Goal: Task Accomplishment & Management: Manage account settings

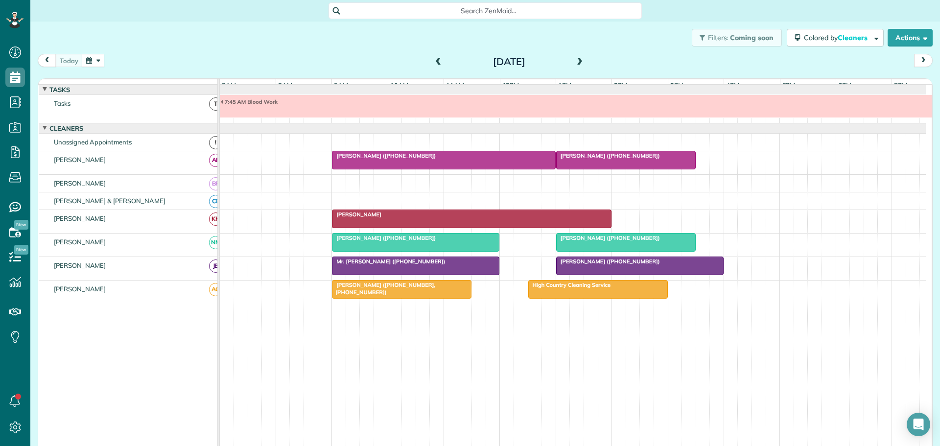
scroll to position [7, 0]
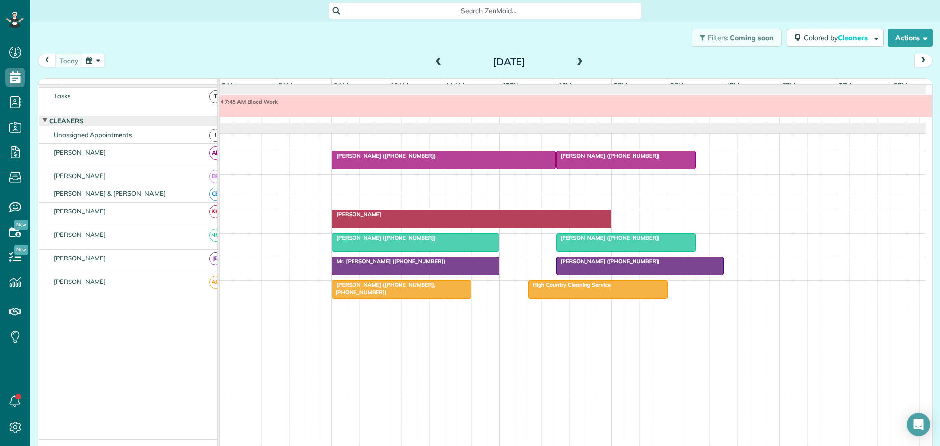
click at [262, 105] on span "7:45 AM Blood Work" at bounding box center [249, 101] width 58 height 7
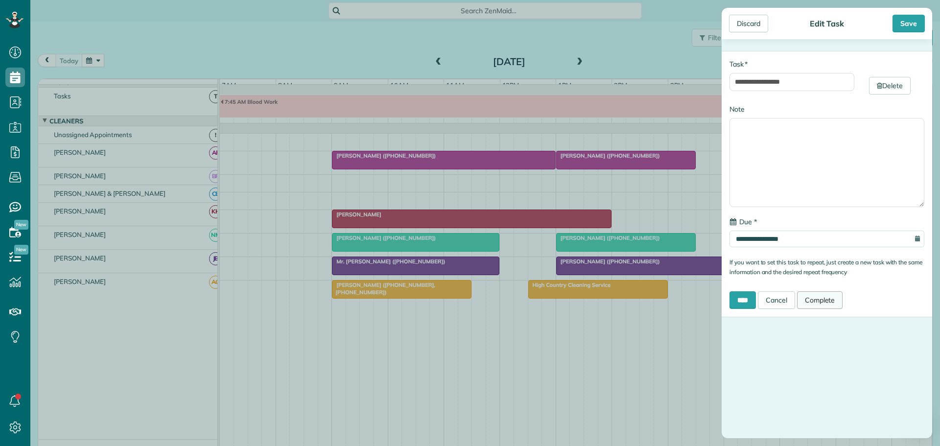
click at [820, 298] on link "Complete" at bounding box center [820, 300] width 46 height 18
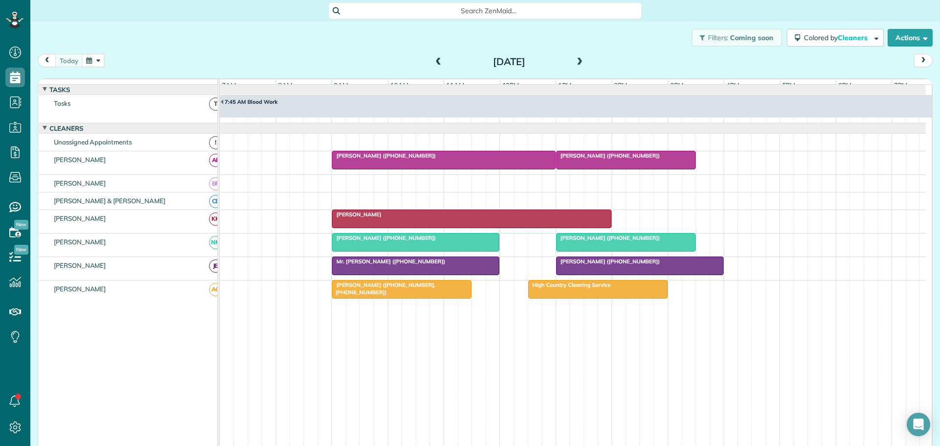
click at [434, 59] on span at bounding box center [438, 62] width 11 height 9
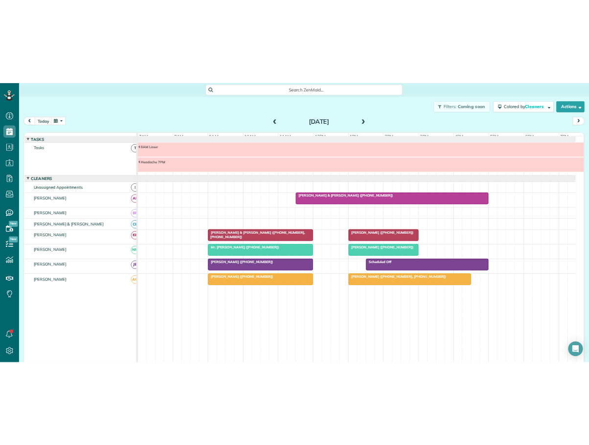
scroll to position [445, 30]
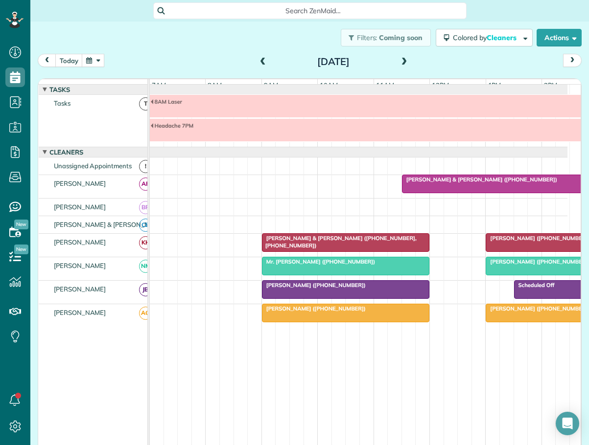
click at [400, 289] on div "[PERSON_NAME] ([PHONE_NUMBER])" at bounding box center [346, 285] width 162 height 7
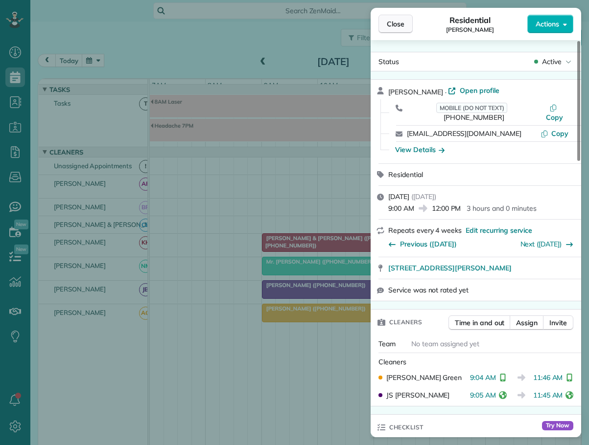
click at [398, 26] on span "Close" at bounding box center [396, 24] width 18 height 10
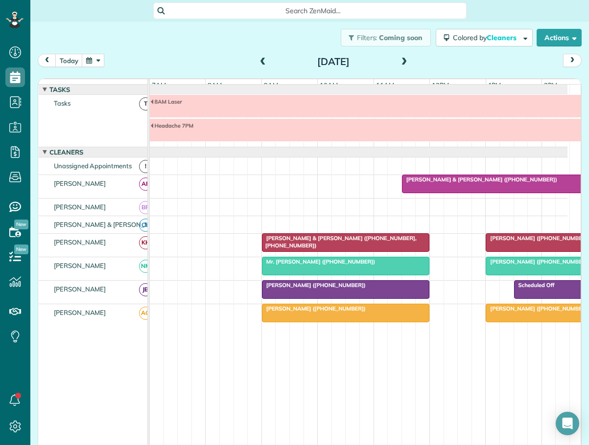
click at [530, 312] on span "[PERSON_NAME] ([PHONE_NUMBER], [PHONE_NUMBER])" at bounding box center [563, 308] width 157 height 7
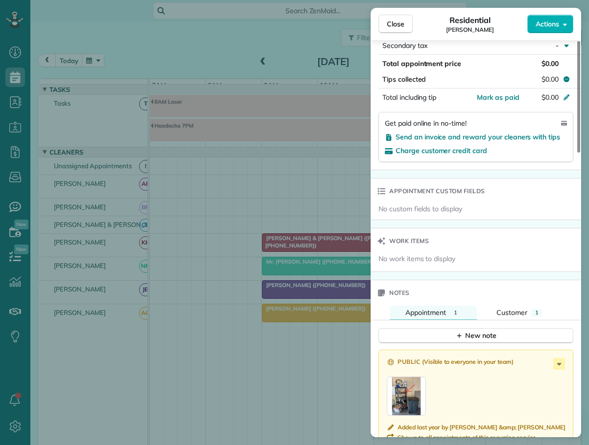
scroll to position [640, 0]
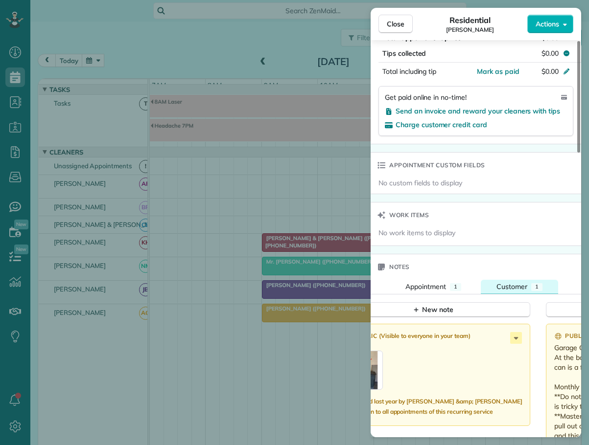
click at [522, 282] on span "Customer" at bounding box center [511, 286] width 31 height 9
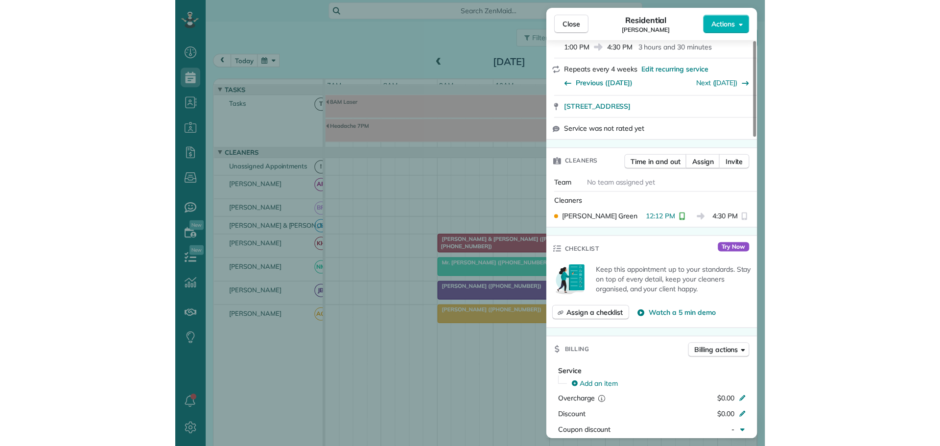
scroll to position [2, 0]
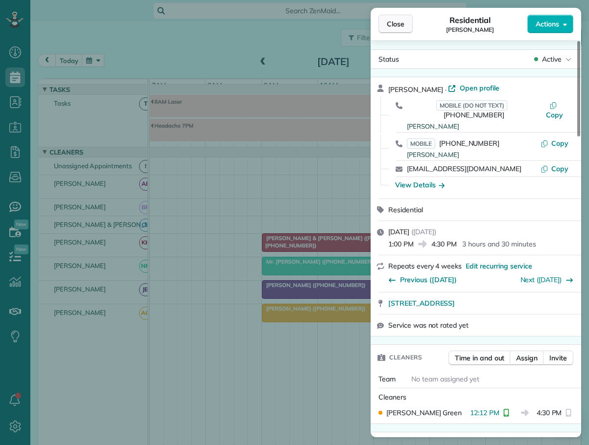
click at [394, 22] on span "Close" at bounding box center [396, 24] width 18 height 10
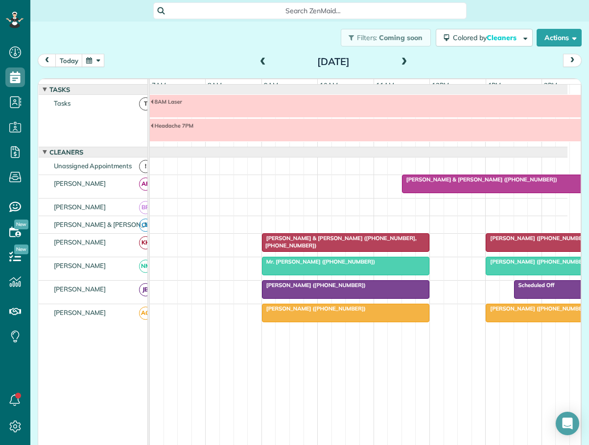
click at [523, 265] on span "[PERSON_NAME] ([PHONE_NUMBER])" at bounding box center [537, 261] width 105 height 7
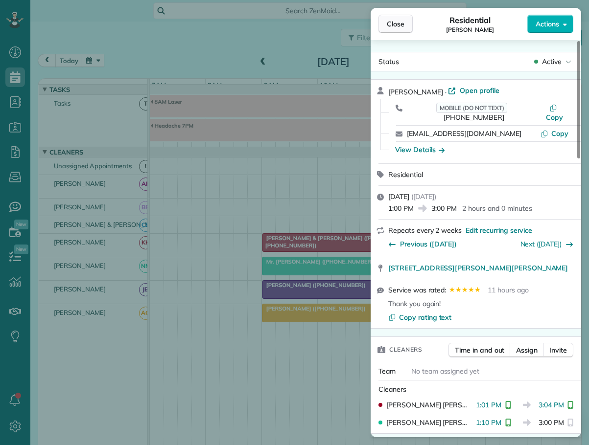
click at [395, 23] on span "Close" at bounding box center [396, 24] width 18 height 10
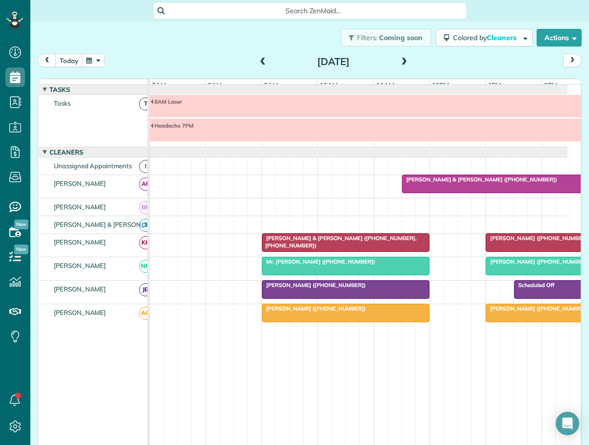
click at [527, 265] on span "[PERSON_NAME] ([PHONE_NUMBER])" at bounding box center [537, 261] width 105 height 7
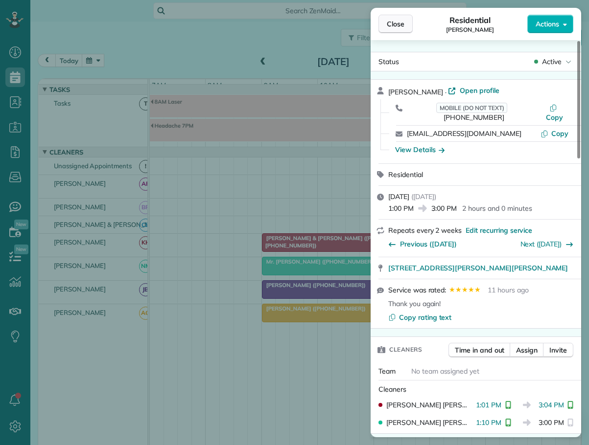
click at [394, 21] on span "Close" at bounding box center [396, 24] width 18 height 10
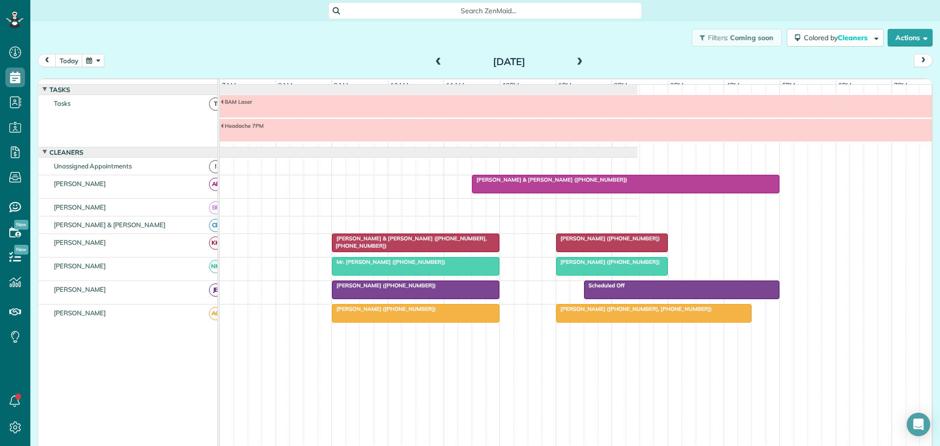
scroll to position [446, 30]
drag, startPoint x: 70, startPoint y: 58, endPoint x: 72, endPoint y: 64, distance: 6.5
click at [70, 58] on button "today" at bounding box center [68, 60] width 27 height 13
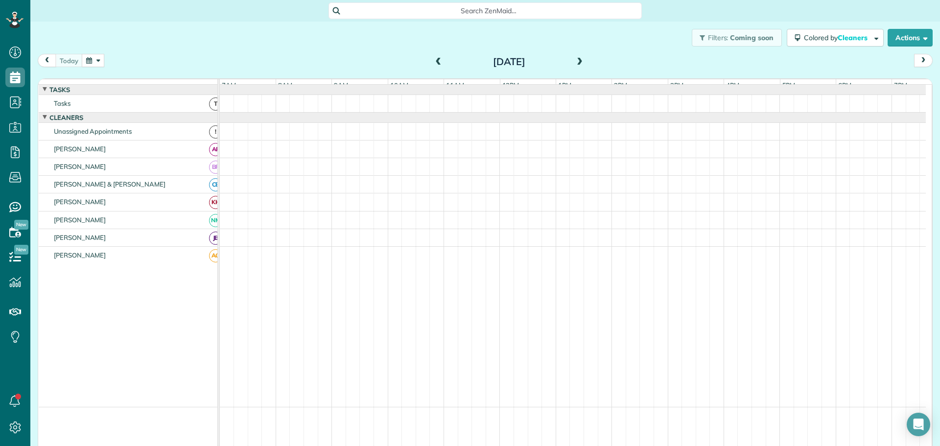
scroll to position [7, 0]
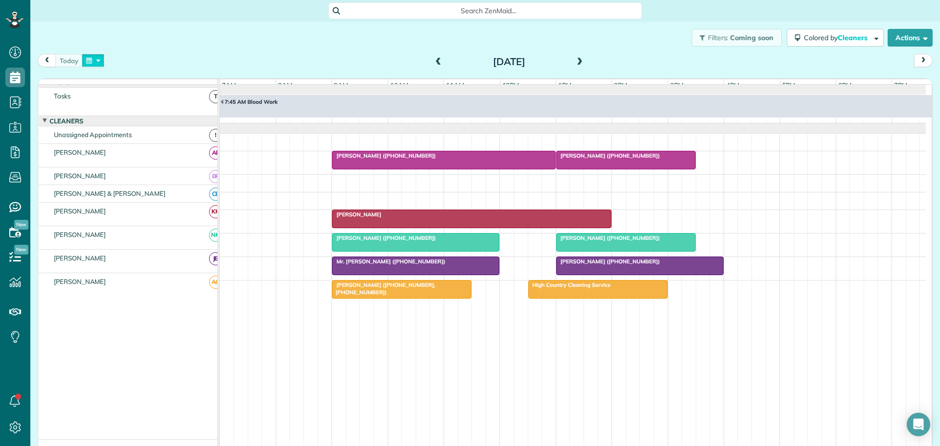
click at [100, 59] on button "button" at bounding box center [93, 60] width 23 height 13
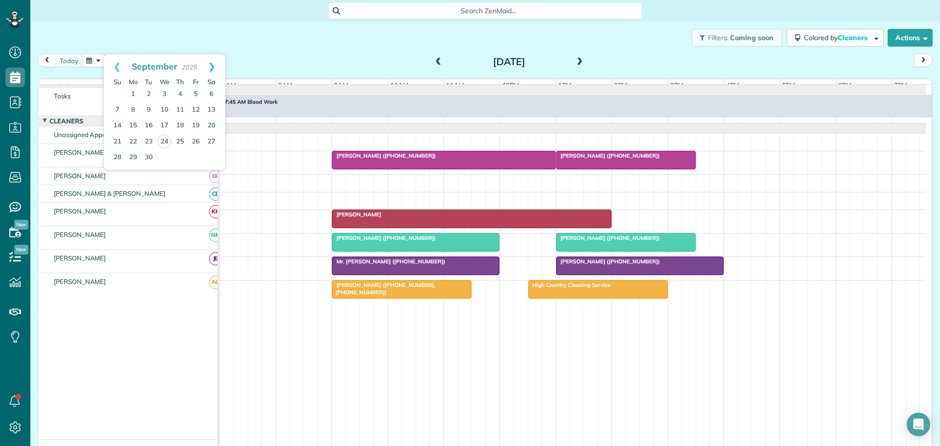
click at [213, 64] on link "Next" at bounding box center [211, 66] width 27 height 24
click at [213, 92] on link "4" at bounding box center [212, 95] width 16 height 16
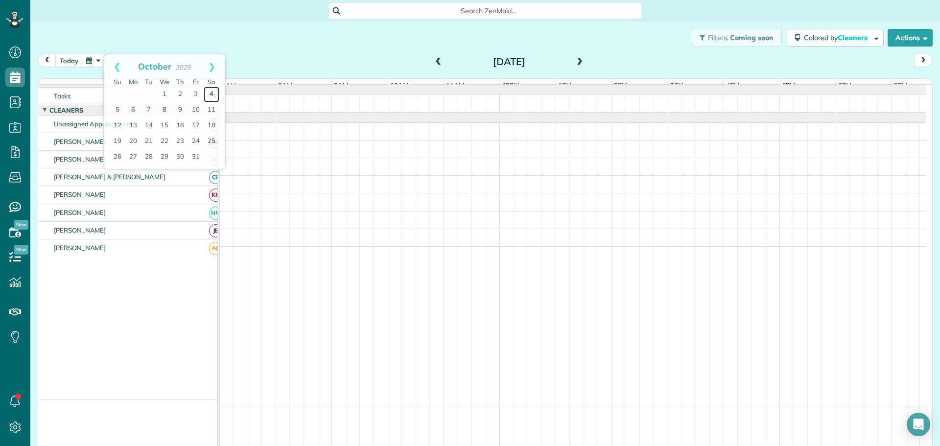
scroll to position [0, 0]
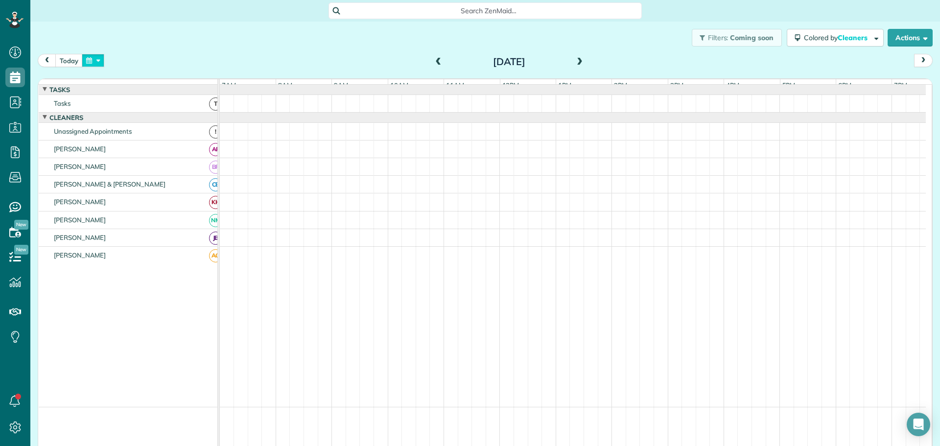
click at [93, 59] on button "button" at bounding box center [93, 60] width 23 height 13
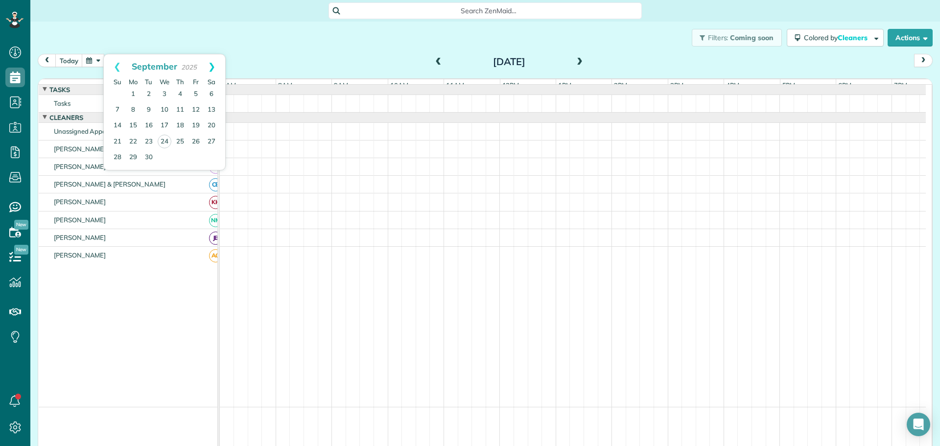
click at [213, 63] on link "Next" at bounding box center [211, 66] width 27 height 24
click at [210, 106] on link "11" at bounding box center [212, 110] width 16 height 16
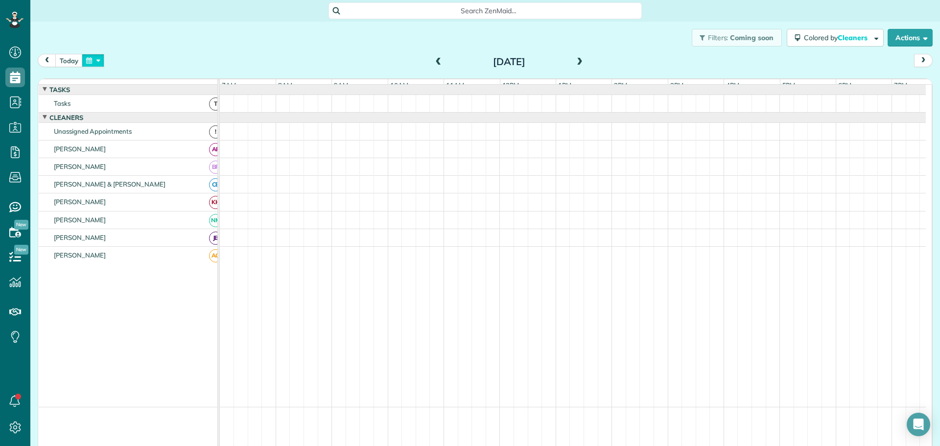
click at [97, 57] on button "button" at bounding box center [93, 60] width 23 height 13
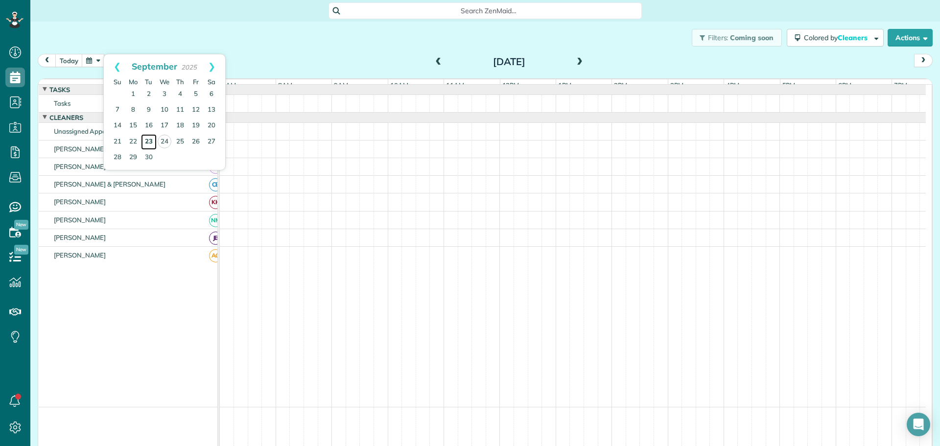
click at [148, 137] on link "23" at bounding box center [149, 142] width 16 height 16
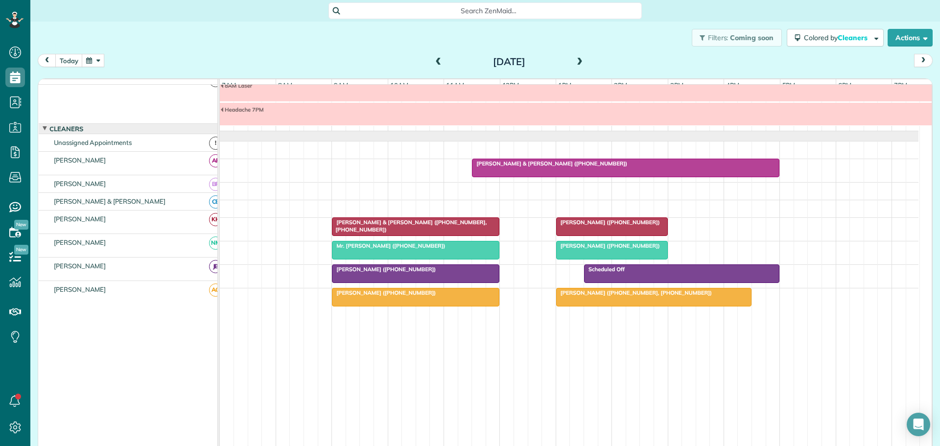
click at [103, 57] on div "[DATE] [DATE]" at bounding box center [485, 63] width 895 height 18
click at [96, 59] on button "button" at bounding box center [93, 60] width 23 height 13
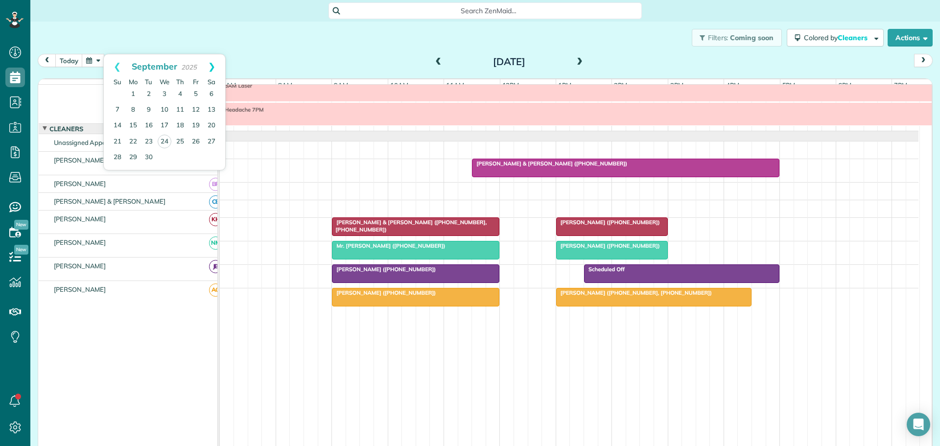
click at [211, 62] on link "Next" at bounding box center [211, 66] width 27 height 24
click at [180, 139] on link "23" at bounding box center [180, 142] width 16 height 16
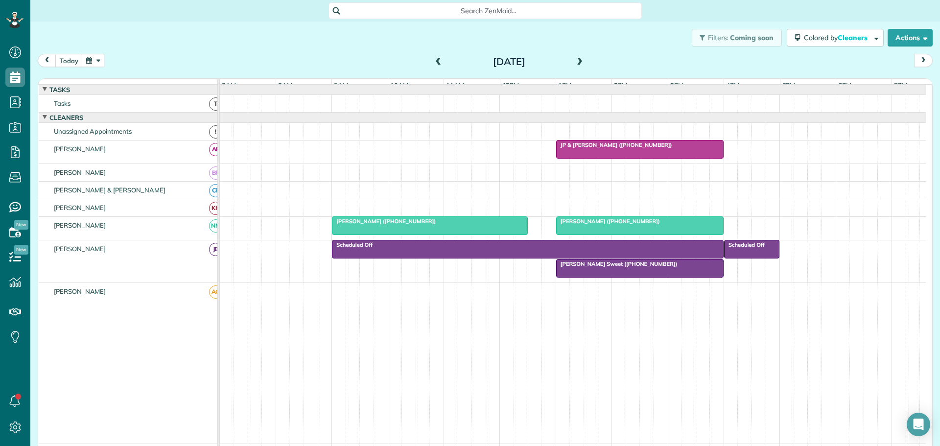
click at [574, 64] on span at bounding box center [579, 62] width 11 height 9
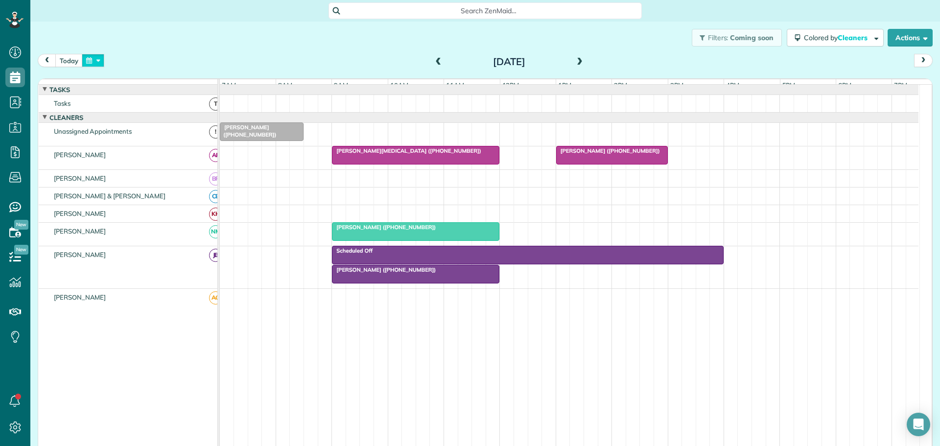
click at [97, 54] on button "button" at bounding box center [93, 60] width 23 height 13
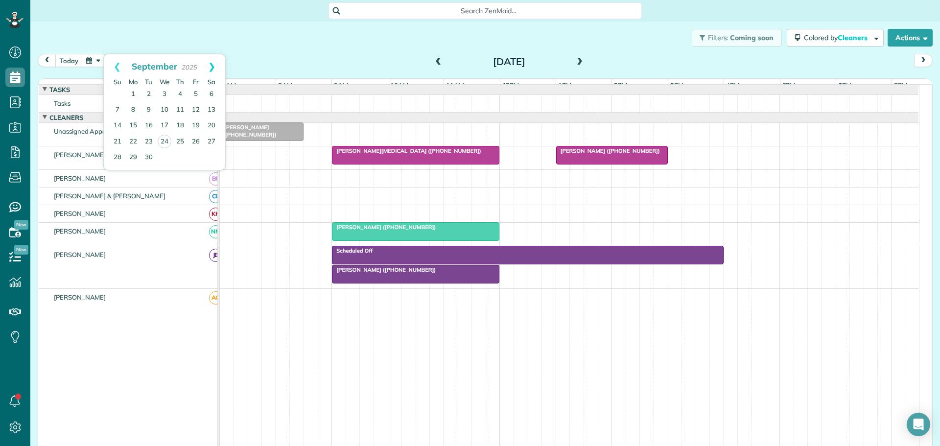
click at [214, 62] on link "Next" at bounding box center [211, 66] width 27 height 24
click at [180, 107] on link "6" at bounding box center [180, 110] width 16 height 16
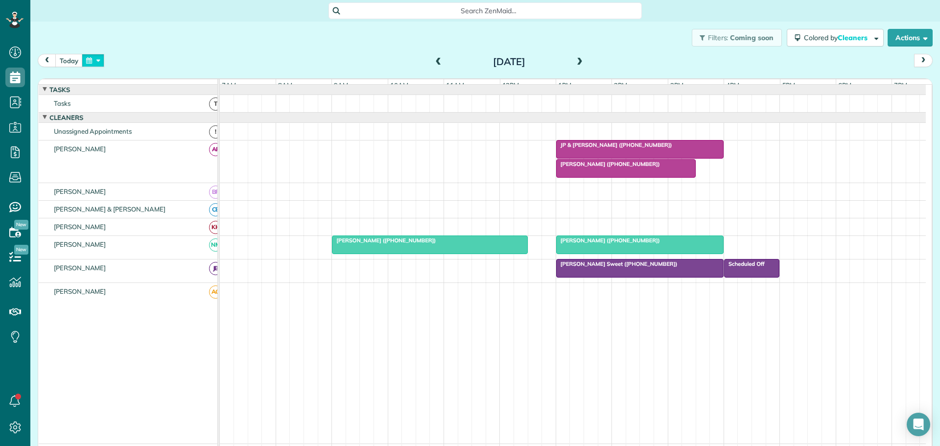
click at [96, 57] on button "button" at bounding box center [93, 60] width 23 height 13
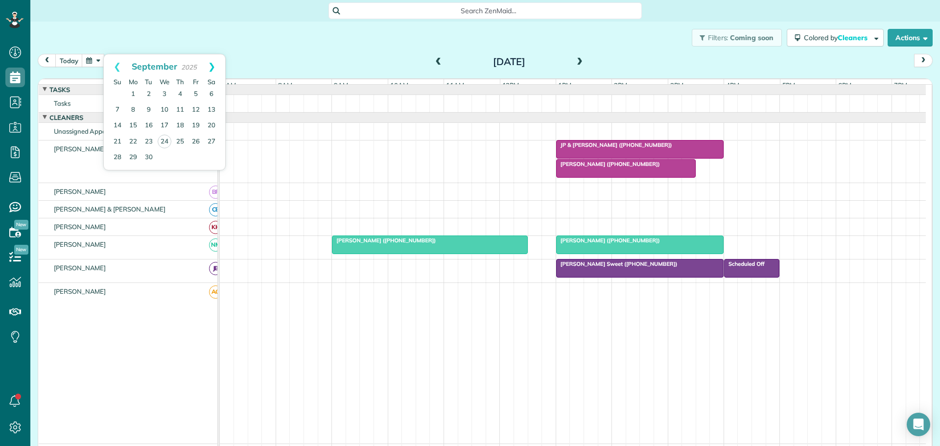
click at [213, 64] on link "Next" at bounding box center [211, 66] width 27 height 24
click at [192, 124] on link "14" at bounding box center [196, 126] width 16 height 16
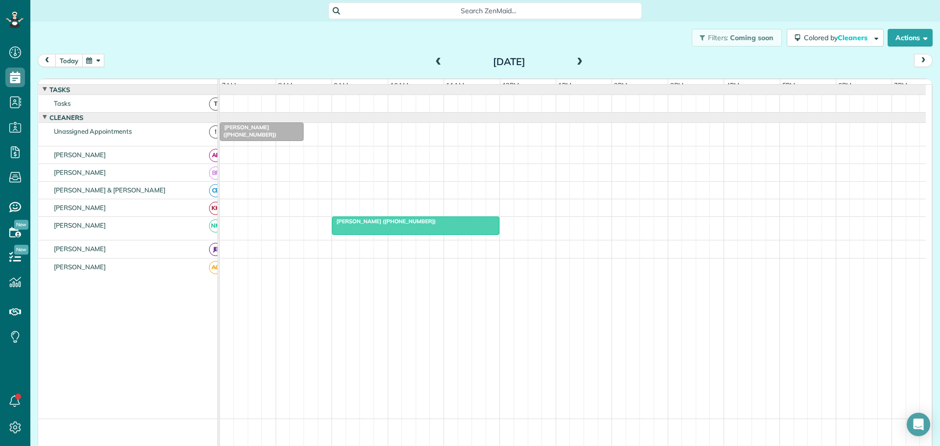
click at [73, 60] on button "today" at bounding box center [68, 60] width 27 height 13
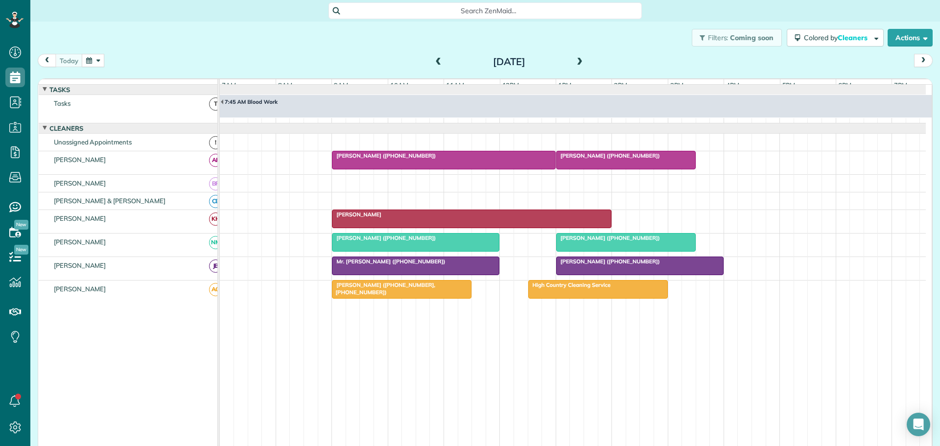
scroll to position [7, 0]
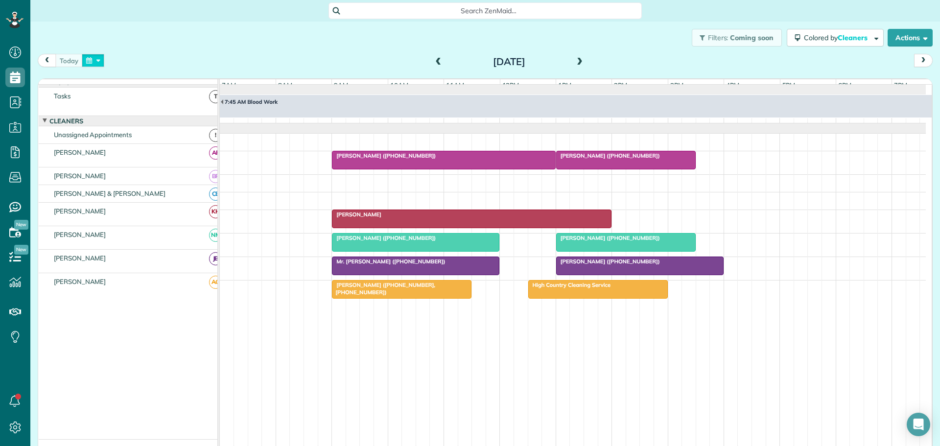
click at [99, 60] on button "button" at bounding box center [93, 60] width 23 height 13
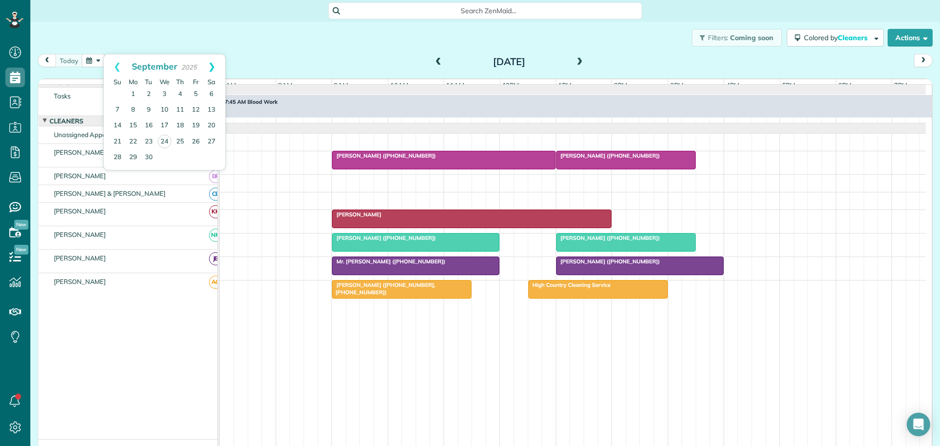
click at [209, 63] on link "Next" at bounding box center [211, 66] width 27 height 24
click at [178, 138] on link "23" at bounding box center [180, 142] width 16 height 16
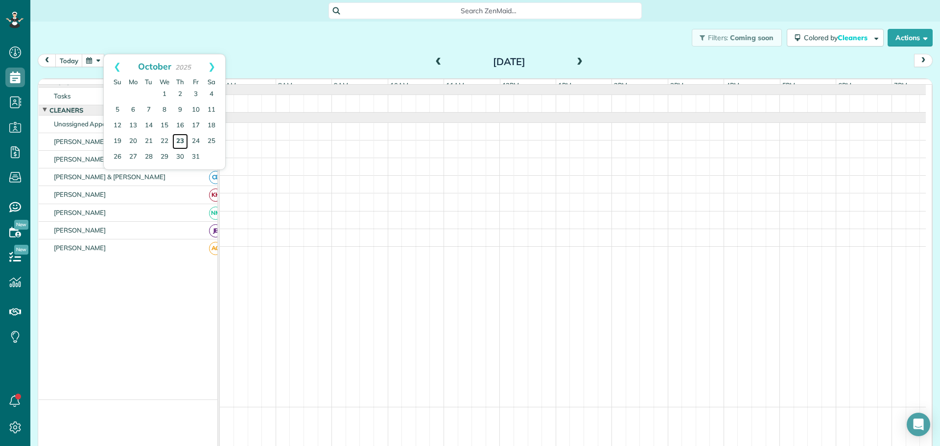
scroll to position [0, 0]
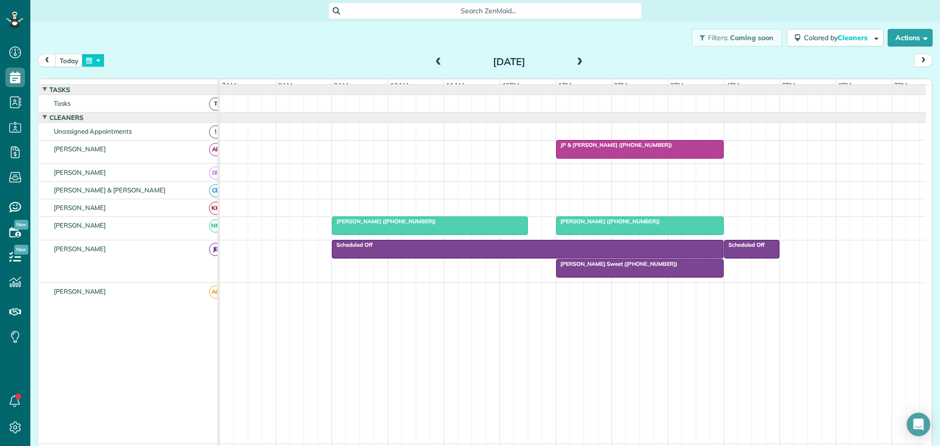
click at [95, 58] on button "button" at bounding box center [93, 60] width 23 height 13
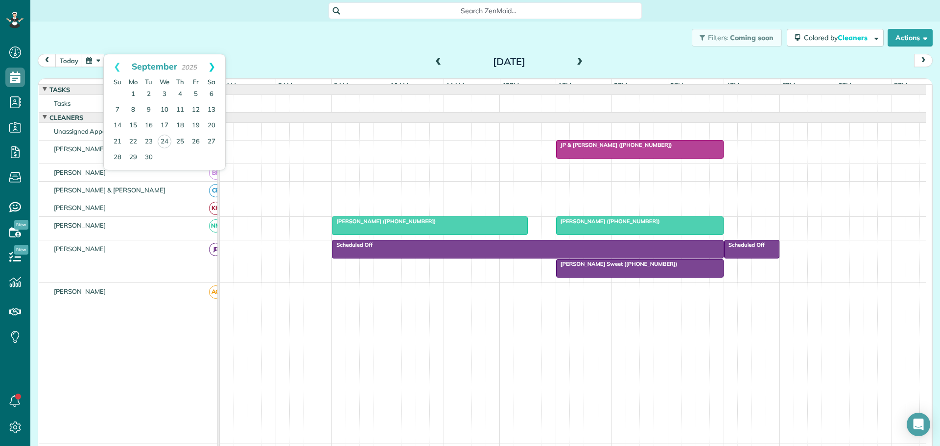
click at [213, 64] on link "Next" at bounding box center [211, 66] width 27 height 24
click at [182, 107] on link "6" at bounding box center [180, 110] width 16 height 16
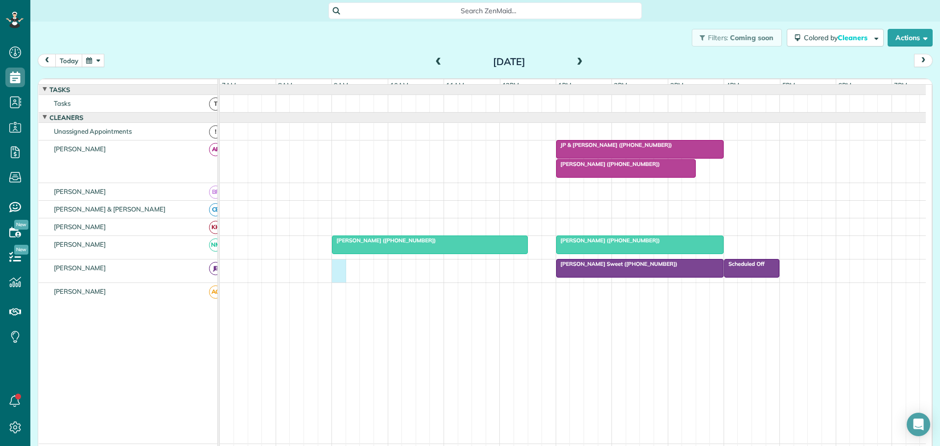
click at [336, 277] on div "Scheduled Off [PERSON_NAME] Sweet ([PHONE_NUMBER])" at bounding box center [573, 270] width 706 height 23
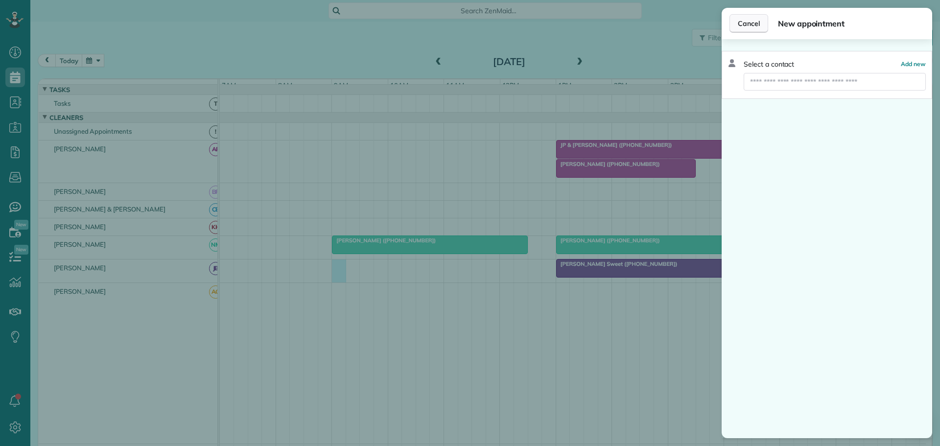
click at [738, 19] on button "Cancel" at bounding box center [748, 23] width 39 height 19
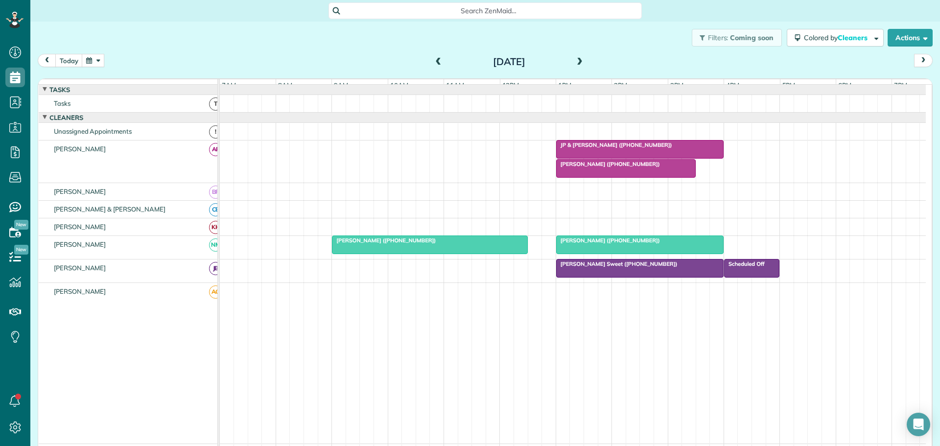
drag, startPoint x: 720, startPoint y: 273, endPoint x: 381, endPoint y: 272, distance: 338.2
click at [380, 273] on div "Scheduled Off [PERSON_NAME] Sweet ([PHONE_NUMBER])" at bounding box center [573, 270] width 706 height 23
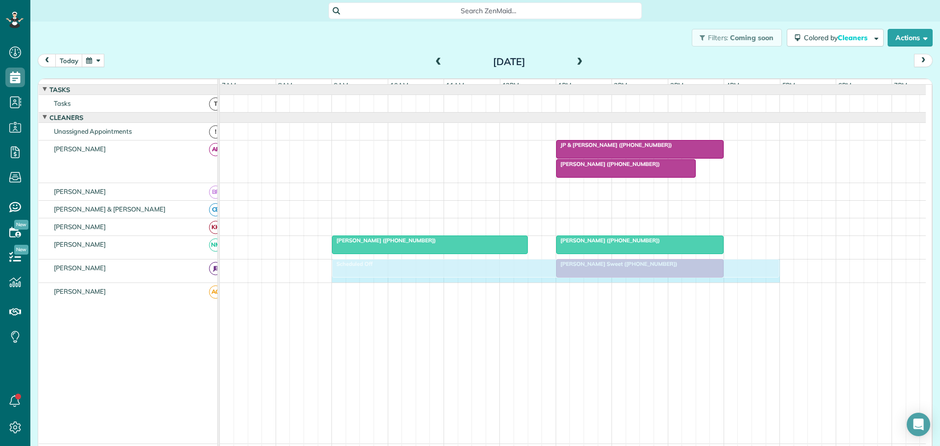
drag, startPoint x: 722, startPoint y: 270, endPoint x: 337, endPoint y: 294, distance: 386.4
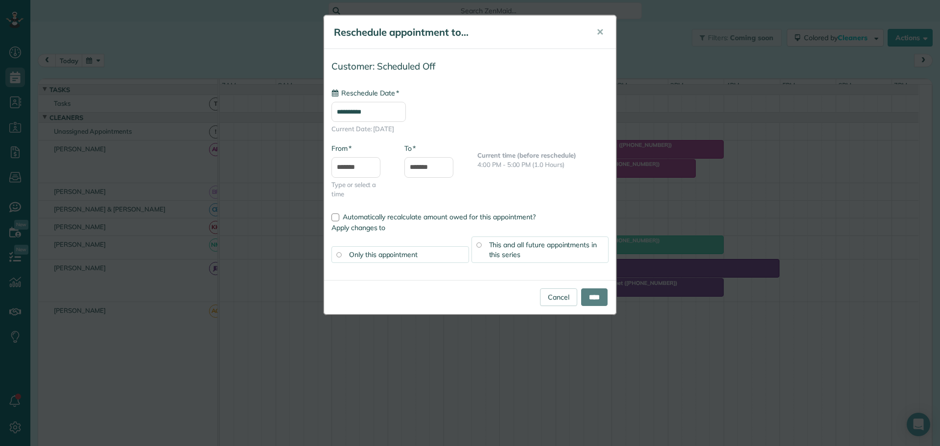
type input "**********"
click at [590, 295] on input "****" at bounding box center [594, 297] width 26 height 18
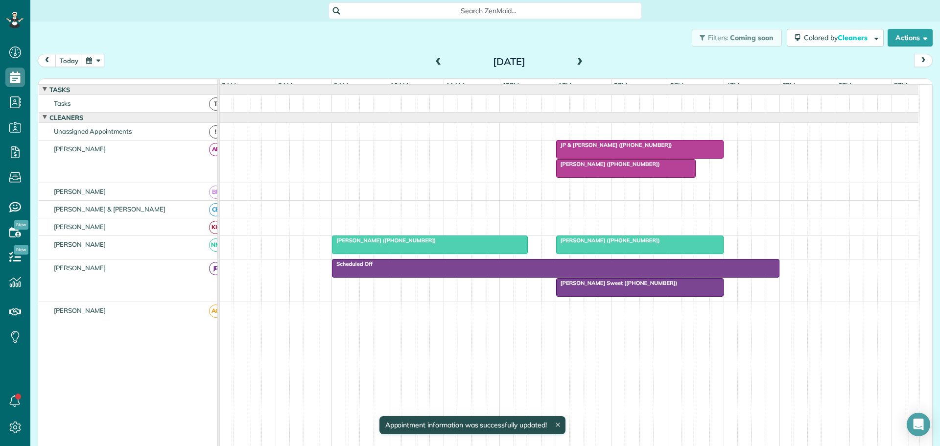
click at [577, 60] on span at bounding box center [579, 62] width 11 height 9
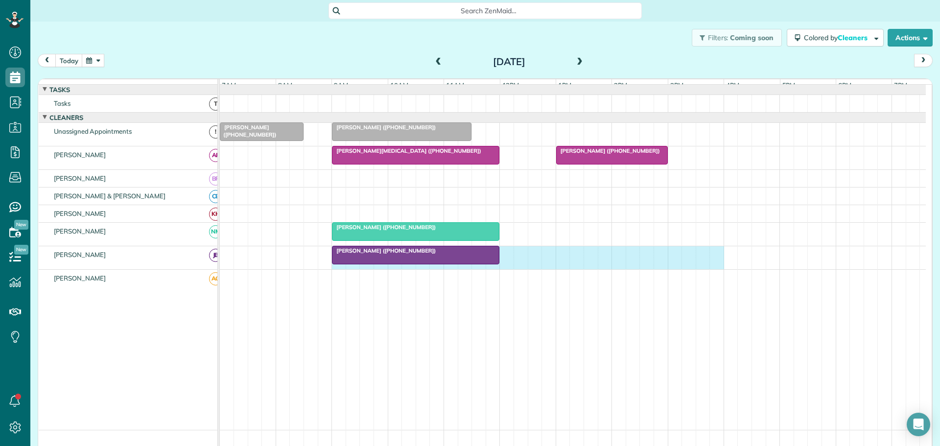
drag, startPoint x: 331, startPoint y: 274, endPoint x: 713, endPoint y: 272, distance: 381.8
click at [713, 269] on div "[PERSON_NAME] ([PHONE_NUMBER])" at bounding box center [573, 257] width 706 height 23
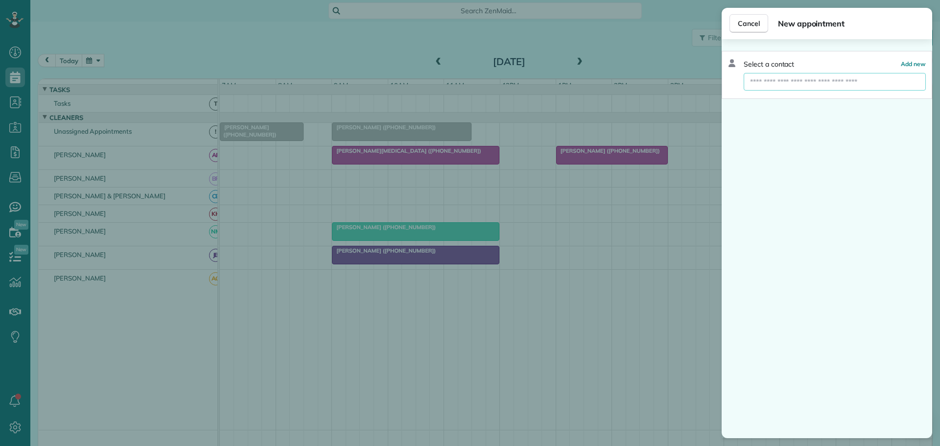
click at [851, 81] on input "text" at bounding box center [834, 82] width 182 height 18
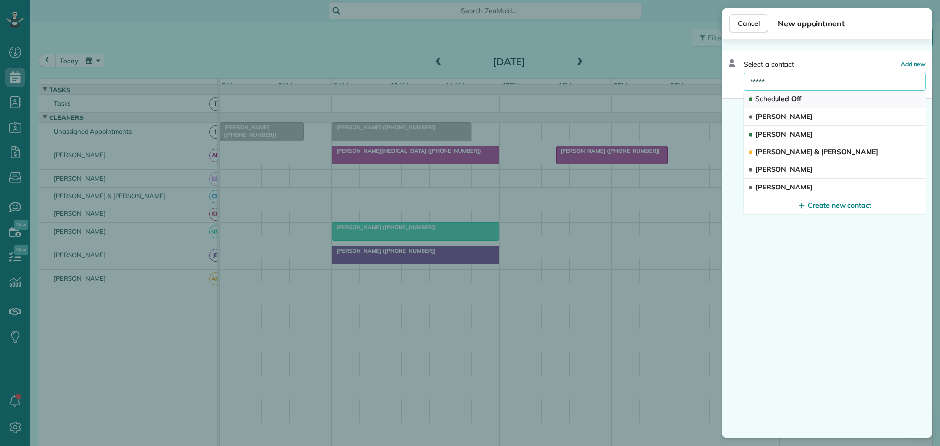
type input "*****"
click at [771, 99] on span "Sched" at bounding box center [765, 98] width 20 height 9
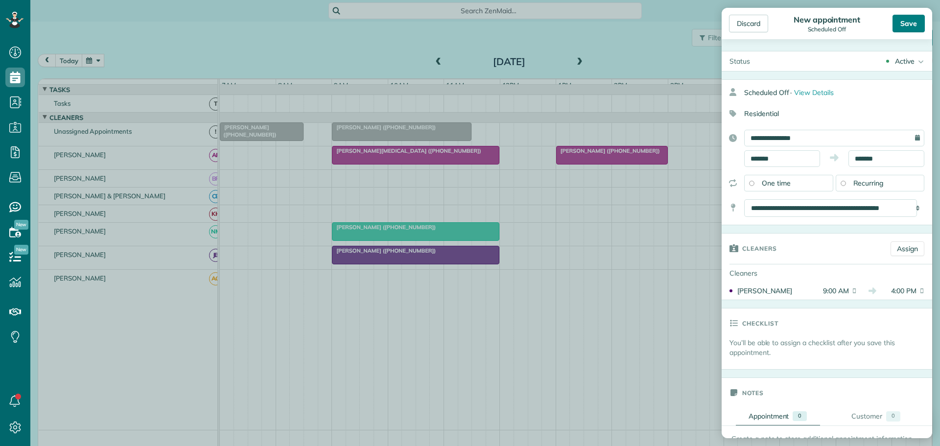
click at [919, 24] on div "Save" at bounding box center [908, 24] width 32 height 18
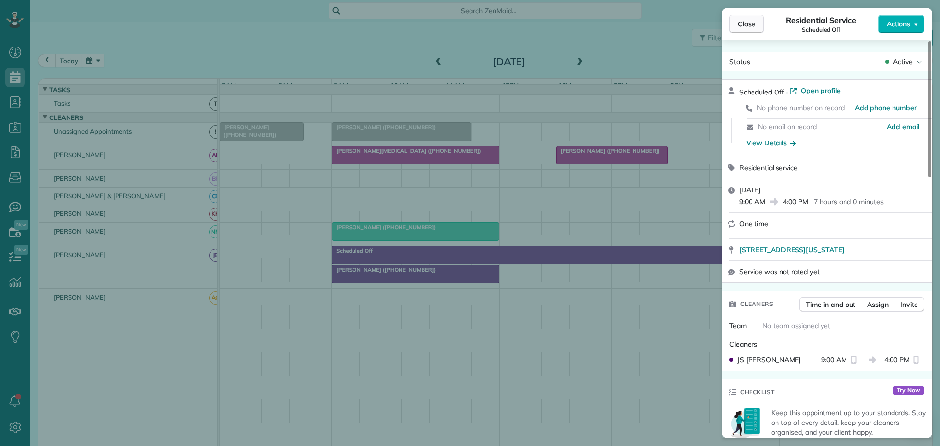
click at [743, 23] on span "Close" at bounding box center [747, 24] width 18 height 10
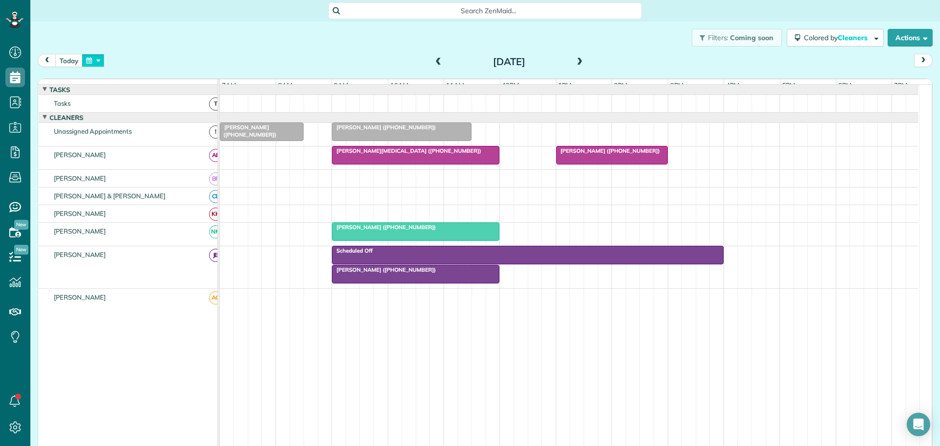
click at [99, 61] on button "button" at bounding box center [93, 60] width 23 height 13
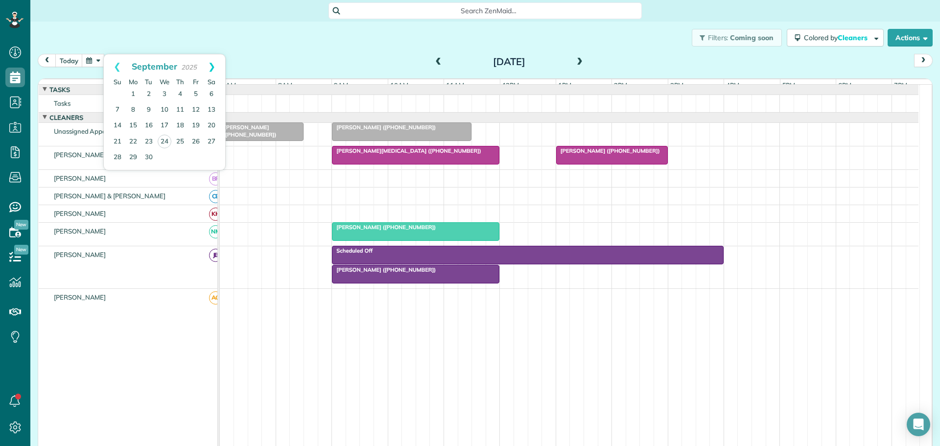
click at [210, 67] on link "Next" at bounding box center [211, 66] width 27 height 24
click at [115, 65] on link "Prev" at bounding box center [117, 66] width 27 height 24
click at [198, 123] on link "14" at bounding box center [196, 126] width 16 height 16
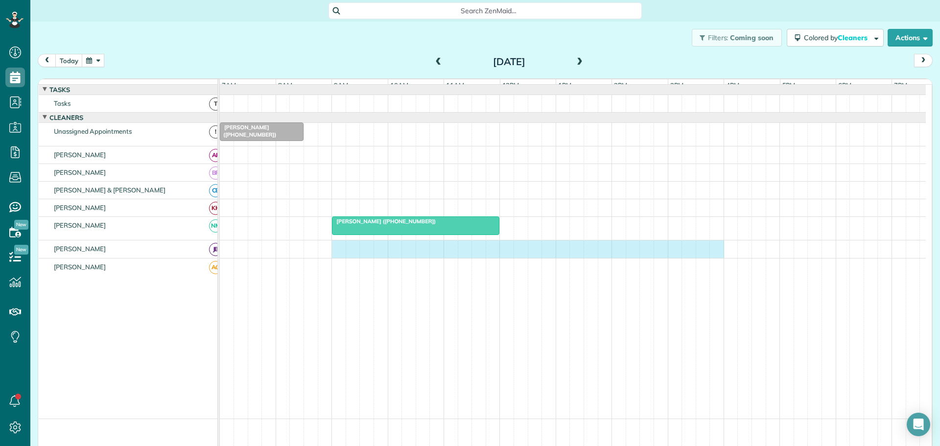
drag, startPoint x: 337, startPoint y: 252, endPoint x: 708, endPoint y: 254, distance: 371.5
click at [714, 254] on div at bounding box center [573, 248] width 706 height 17
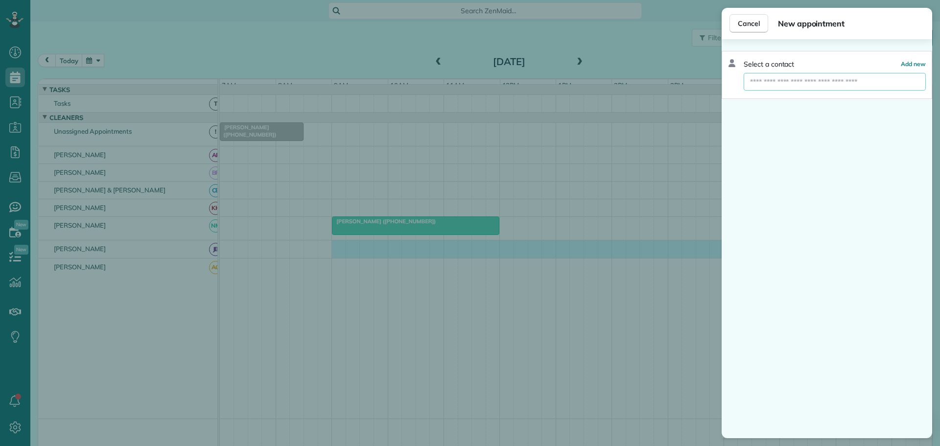
click at [764, 80] on input "text" at bounding box center [834, 82] width 182 height 18
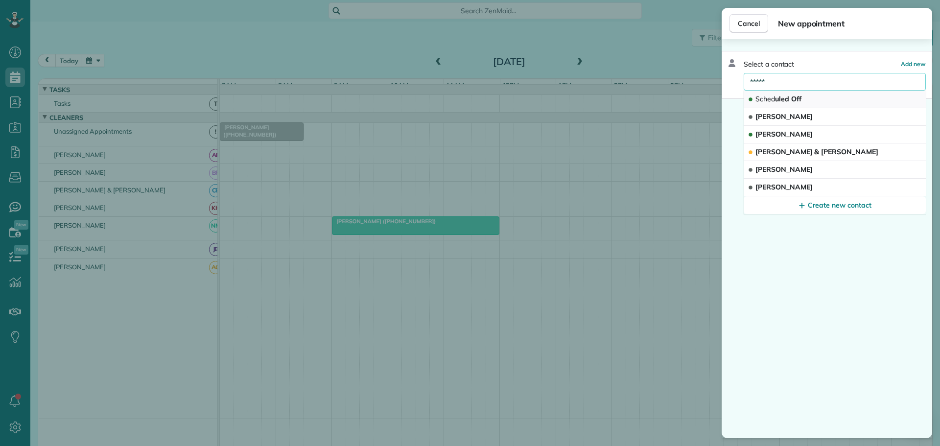
type input "*****"
click at [768, 95] on span "Sched" at bounding box center [765, 98] width 20 height 9
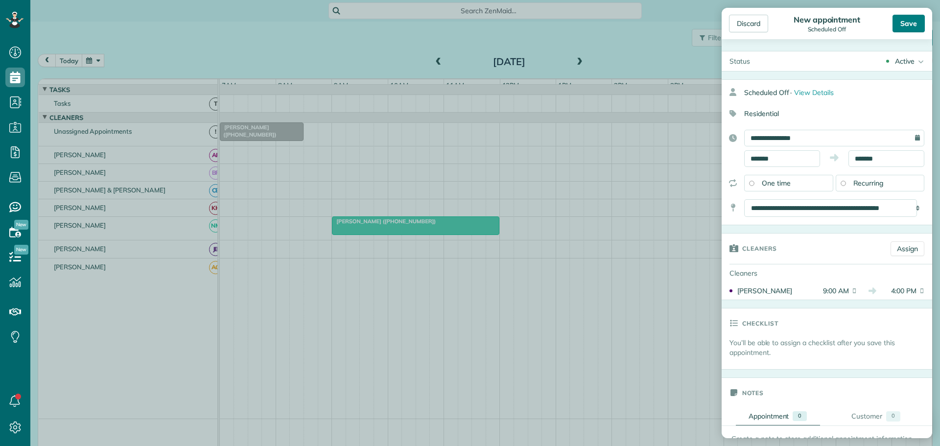
click at [909, 24] on div "Save" at bounding box center [908, 24] width 32 height 18
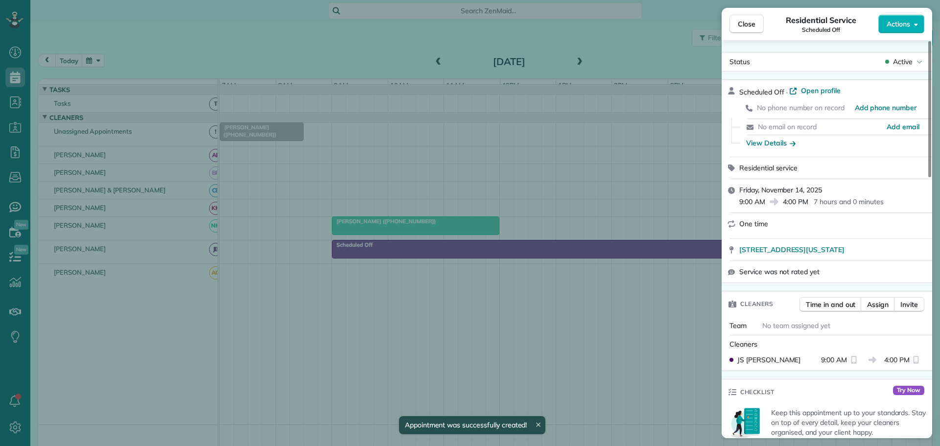
drag, startPoint x: 753, startPoint y: 25, endPoint x: 655, endPoint y: 38, distance: 98.3
click at [749, 25] on span "Close" at bounding box center [747, 24] width 18 height 10
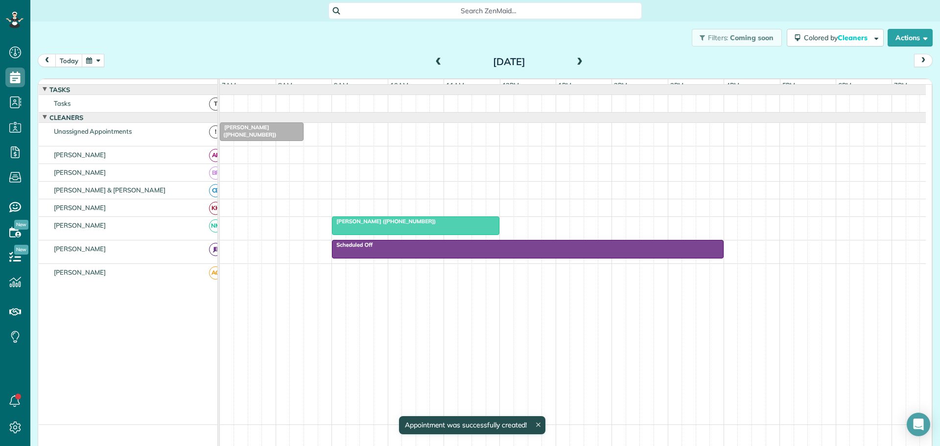
click at [577, 61] on span at bounding box center [579, 62] width 11 height 9
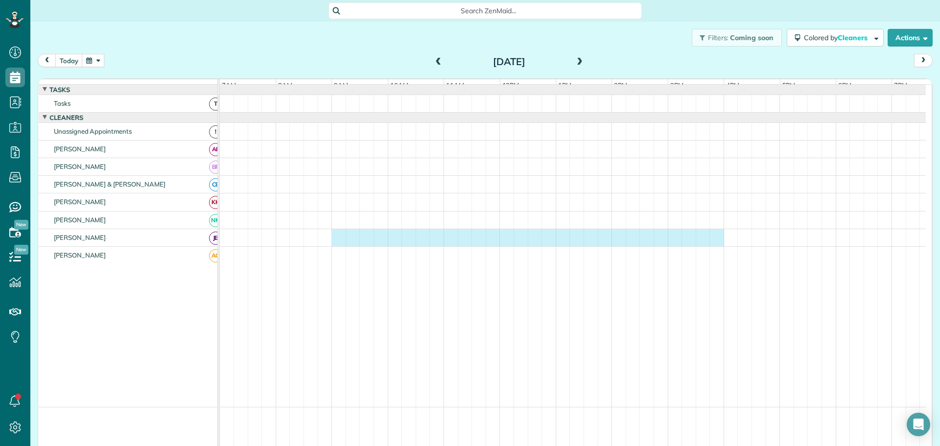
drag, startPoint x: 339, startPoint y: 242, endPoint x: 715, endPoint y: 242, distance: 375.9
click at [715, 242] on div at bounding box center [573, 237] width 706 height 17
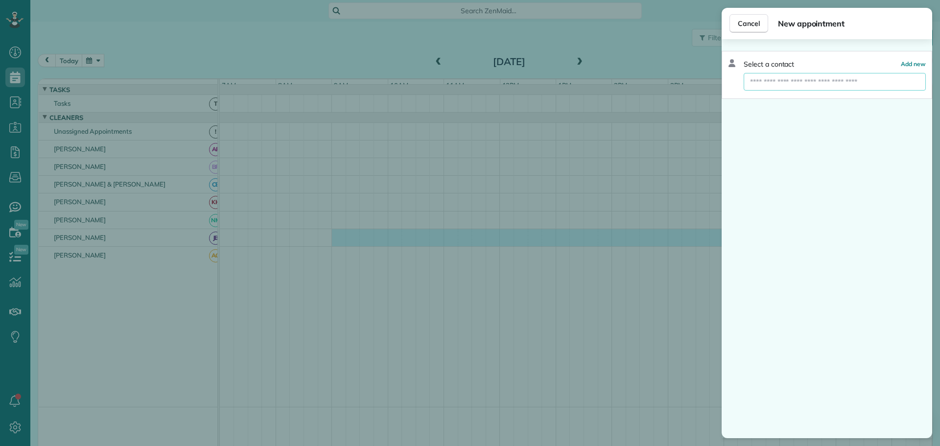
click at [758, 80] on input "text" at bounding box center [834, 82] width 182 height 18
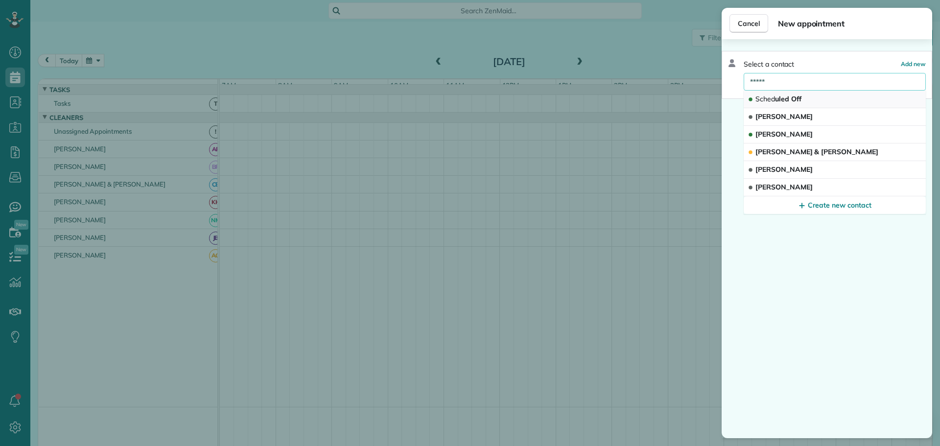
type input "*****"
click at [769, 101] on span "Sched" at bounding box center [765, 98] width 20 height 9
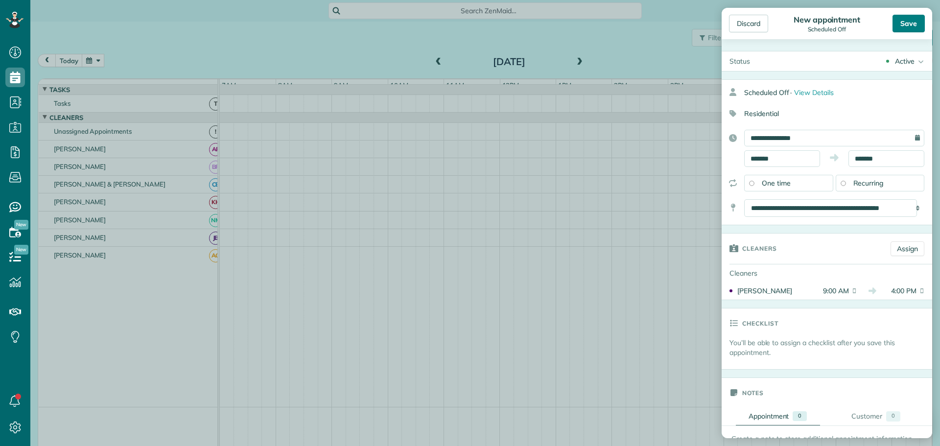
click at [914, 19] on div "Save" at bounding box center [908, 24] width 32 height 18
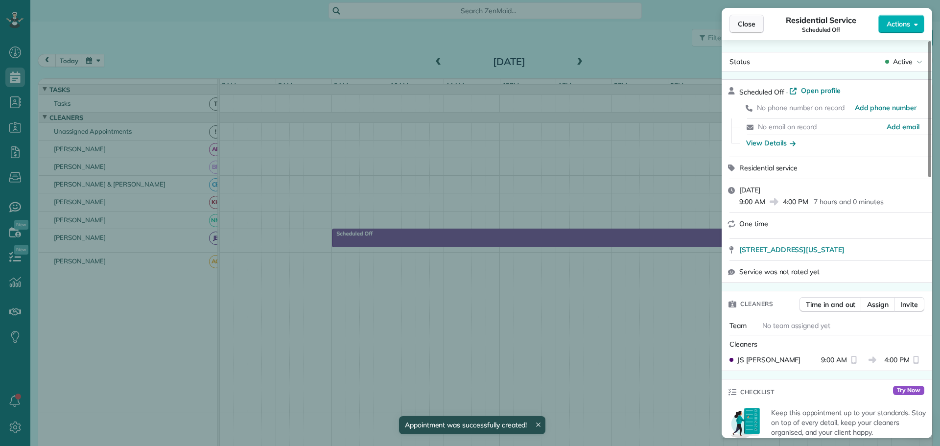
click at [755, 23] on button "Close" at bounding box center [746, 24] width 34 height 19
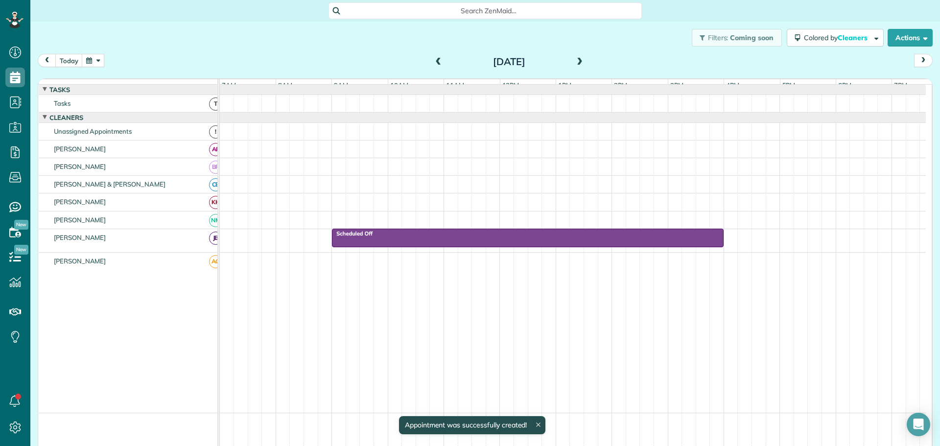
click at [574, 61] on span at bounding box center [579, 62] width 11 height 9
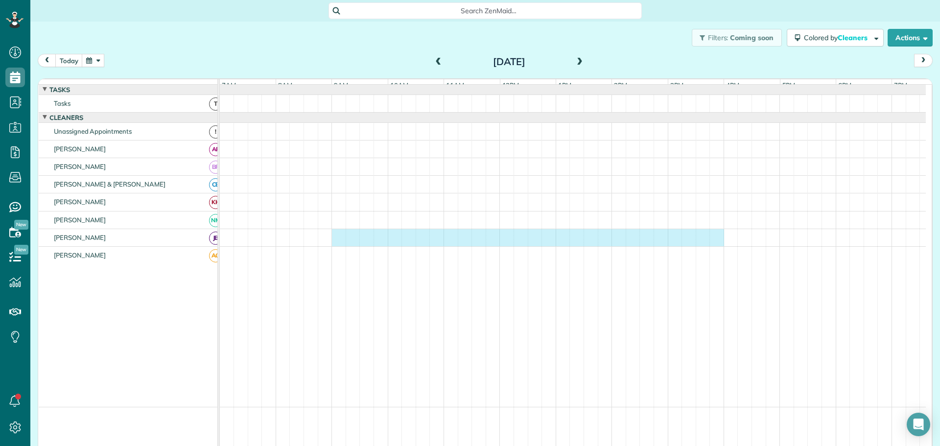
drag, startPoint x: 340, startPoint y: 240, endPoint x: 709, endPoint y: 242, distance: 368.6
click at [711, 242] on div at bounding box center [573, 237] width 706 height 17
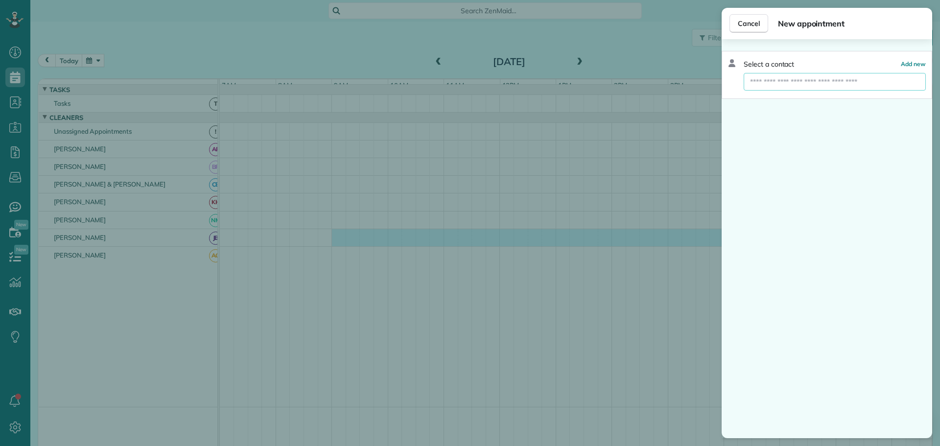
click at [758, 83] on input "text" at bounding box center [834, 82] width 182 height 18
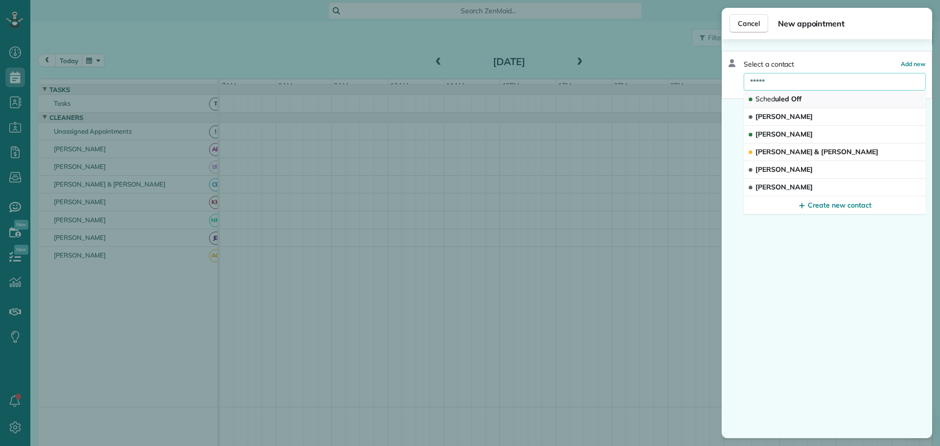
type input "*****"
click at [766, 99] on span "Sched" at bounding box center [765, 98] width 20 height 9
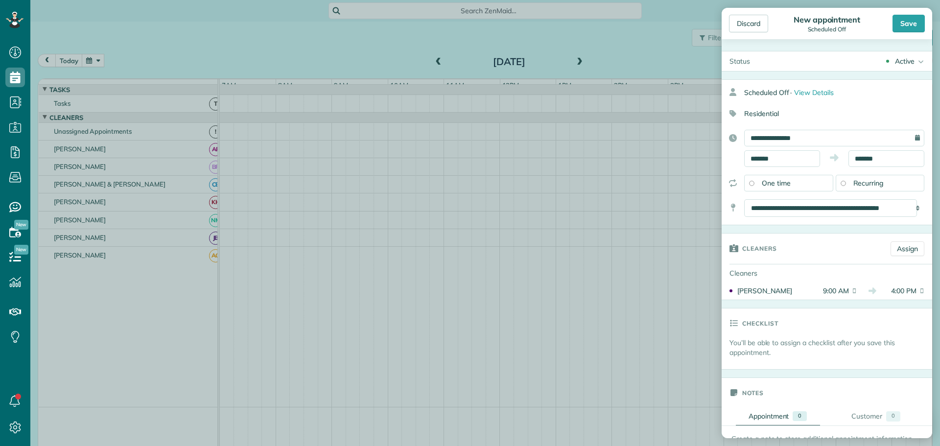
click at [907, 19] on div "Save" at bounding box center [908, 24] width 32 height 18
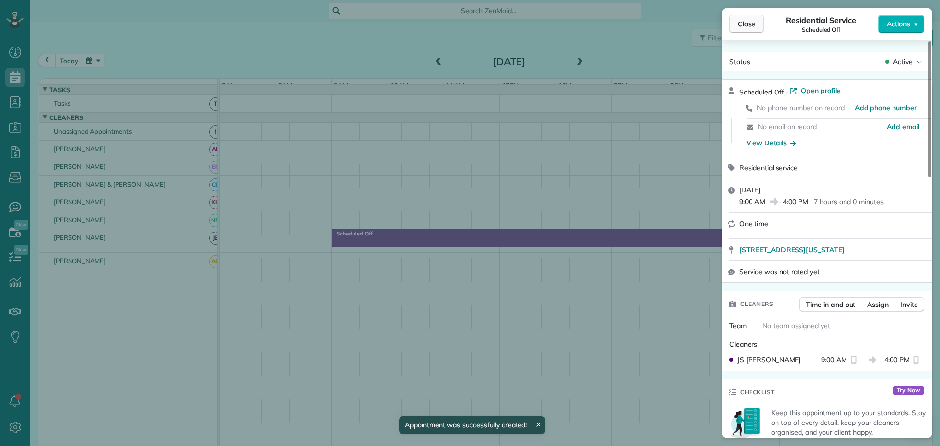
click at [750, 23] on span "Close" at bounding box center [747, 24] width 18 height 10
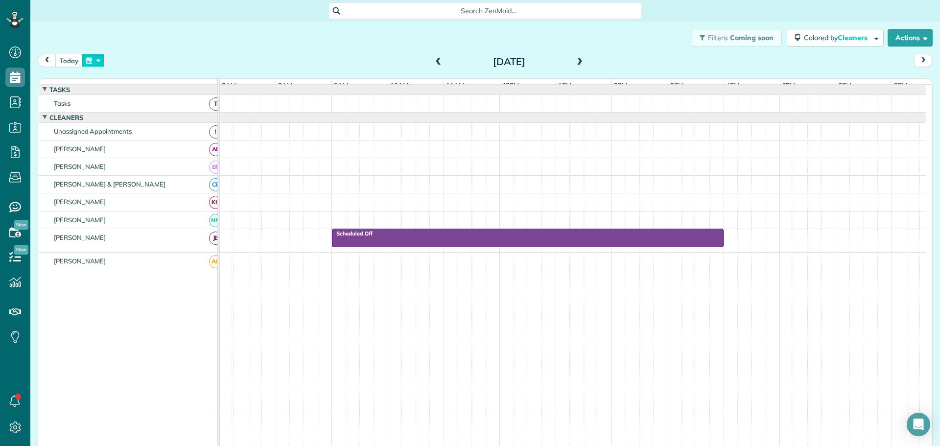
click at [100, 56] on button "button" at bounding box center [93, 60] width 23 height 13
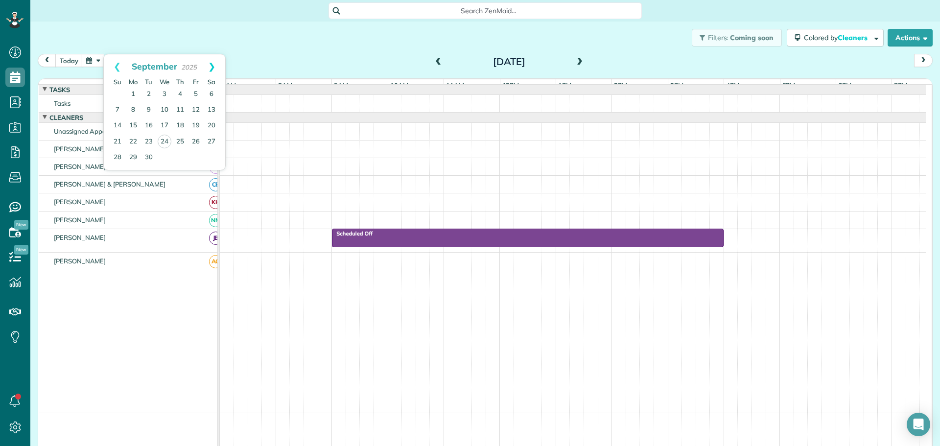
click at [215, 66] on link "Next" at bounding box center [211, 66] width 27 height 24
click at [183, 138] on link "23" at bounding box center [180, 142] width 16 height 16
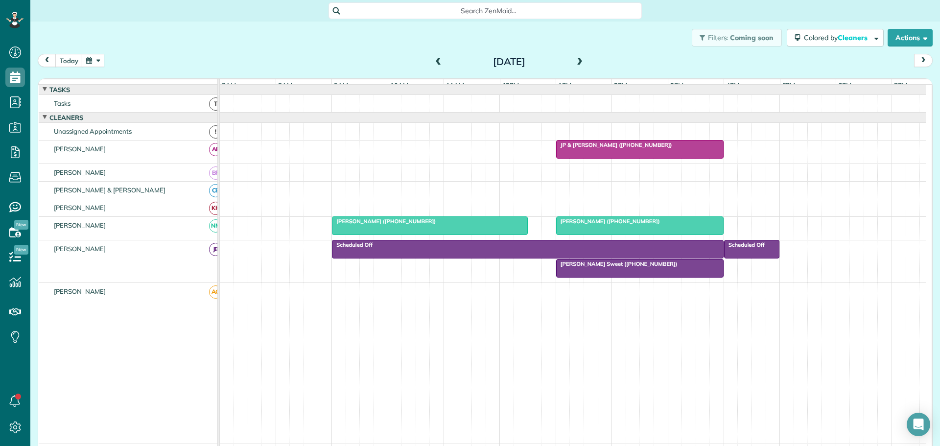
click at [574, 61] on span at bounding box center [579, 62] width 11 height 9
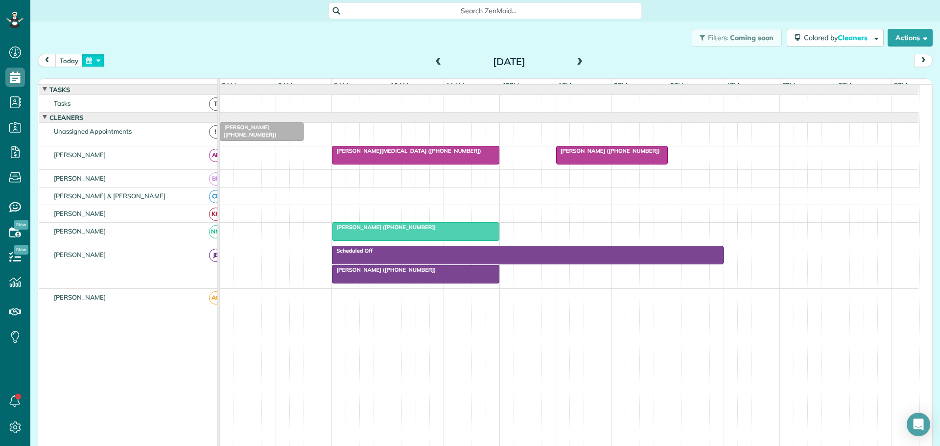
click at [98, 58] on button "button" at bounding box center [93, 60] width 23 height 13
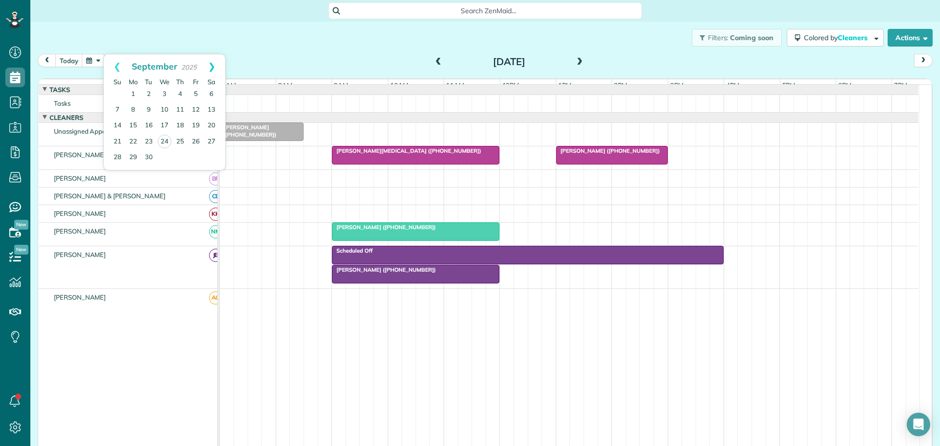
click at [212, 64] on link "Next" at bounding box center [211, 66] width 27 height 24
click at [212, 94] on link "4" at bounding box center [212, 95] width 16 height 16
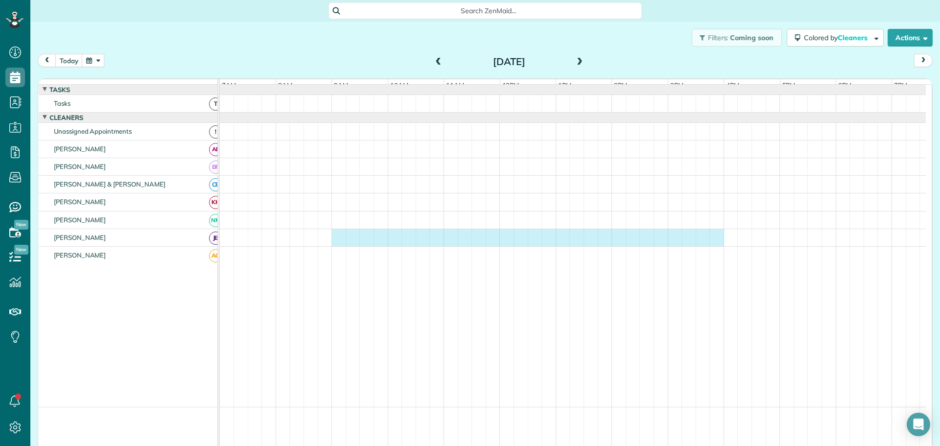
drag, startPoint x: 336, startPoint y: 240, endPoint x: 717, endPoint y: 247, distance: 381.4
click at [717, 246] on div at bounding box center [573, 237] width 706 height 17
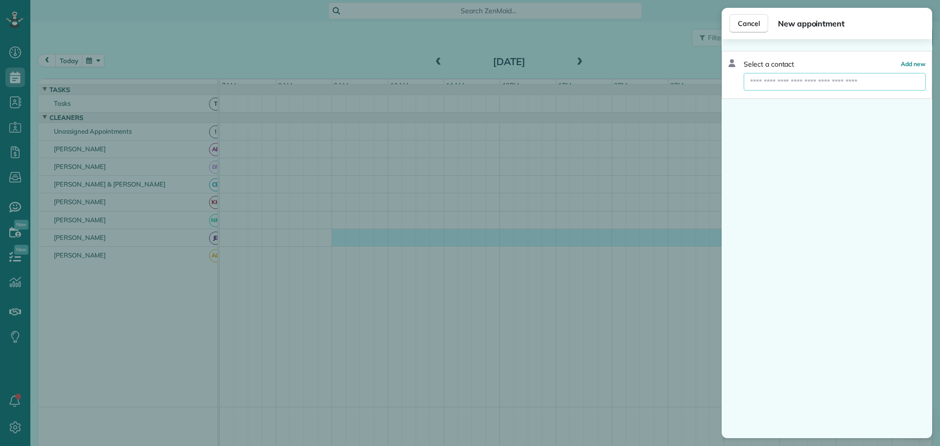
click at [771, 85] on input "text" at bounding box center [834, 82] width 182 height 18
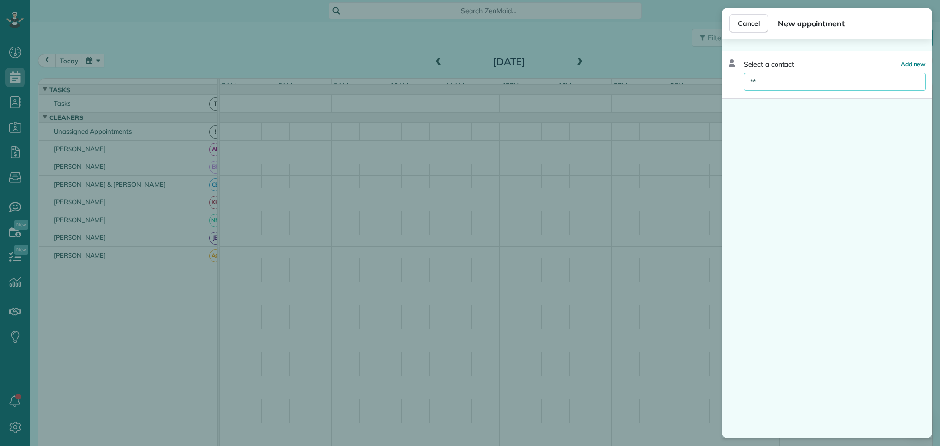
type input "*"
click at [758, 19] on span "Cancel" at bounding box center [749, 24] width 22 height 10
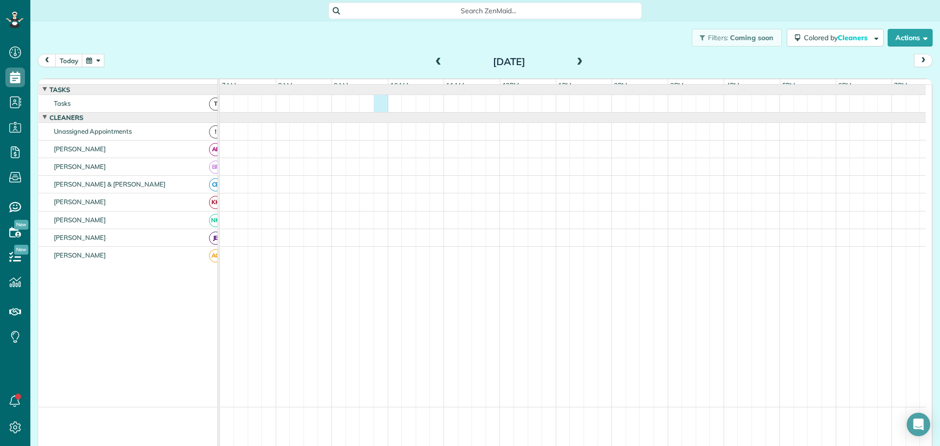
click at [381, 112] on div at bounding box center [573, 103] width 706 height 17
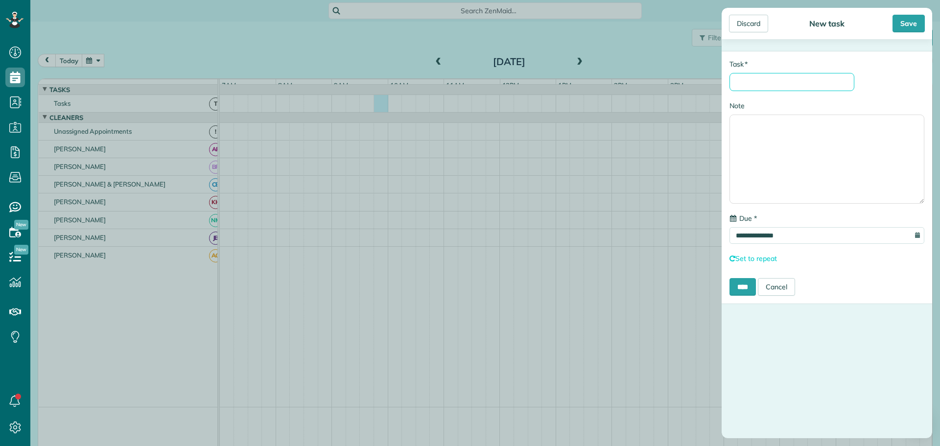
click at [745, 80] on input "* Task" at bounding box center [791, 82] width 125 height 18
type input "**********"
click at [747, 284] on input "****" at bounding box center [742, 287] width 26 height 18
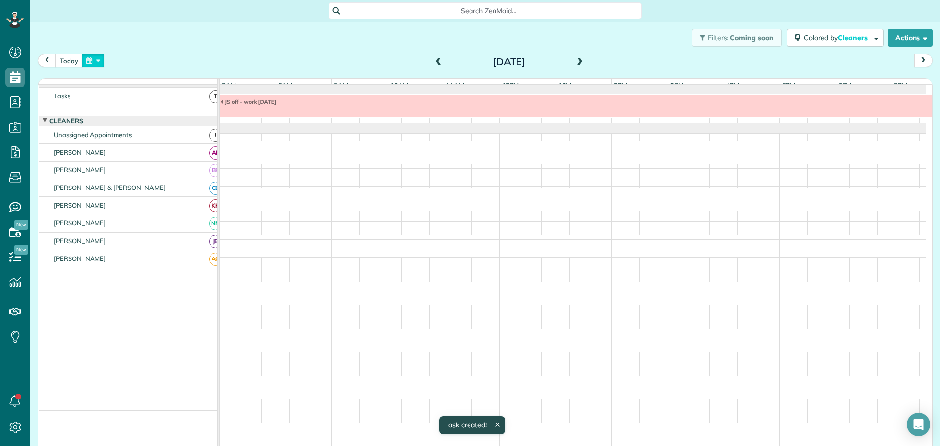
click at [100, 60] on button "button" at bounding box center [93, 60] width 23 height 13
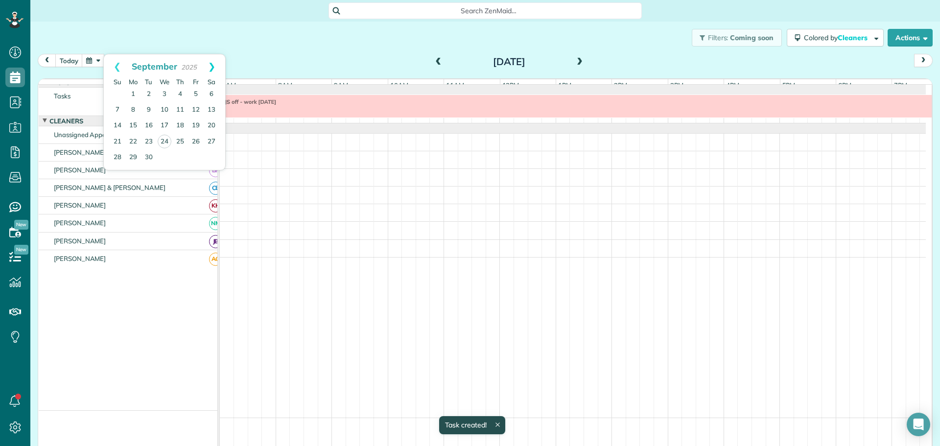
click at [214, 65] on link "Next" at bounding box center [211, 66] width 27 height 24
click at [213, 107] on link "11" at bounding box center [212, 110] width 16 height 16
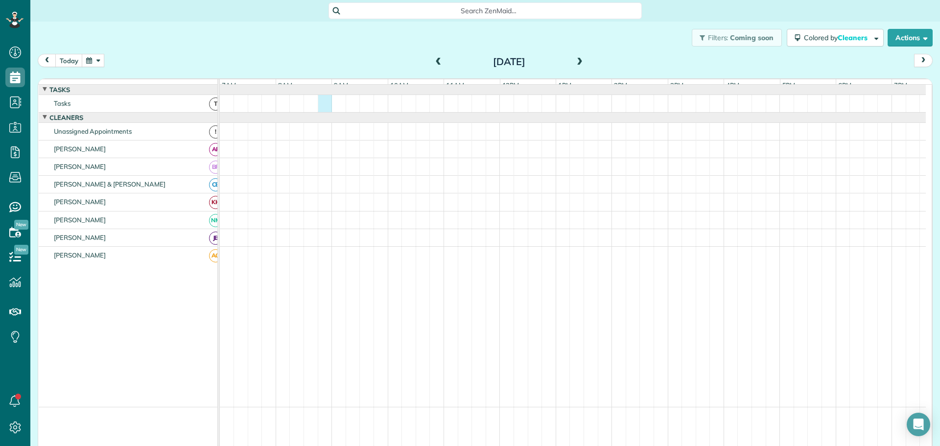
click at [317, 112] on div at bounding box center [573, 103] width 706 height 17
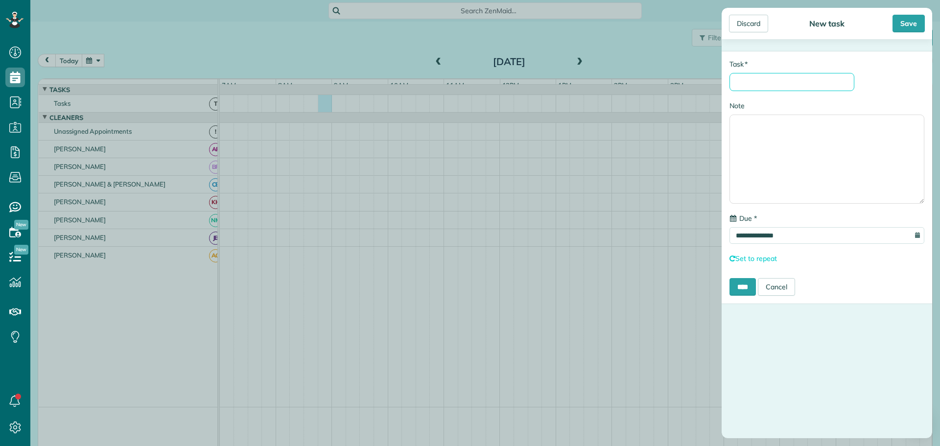
click at [750, 81] on input "* Task" at bounding box center [791, 82] width 125 height 18
type input "**********"
click at [745, 289] on input "****" at bounding box center [742, 287] width 26 height 18
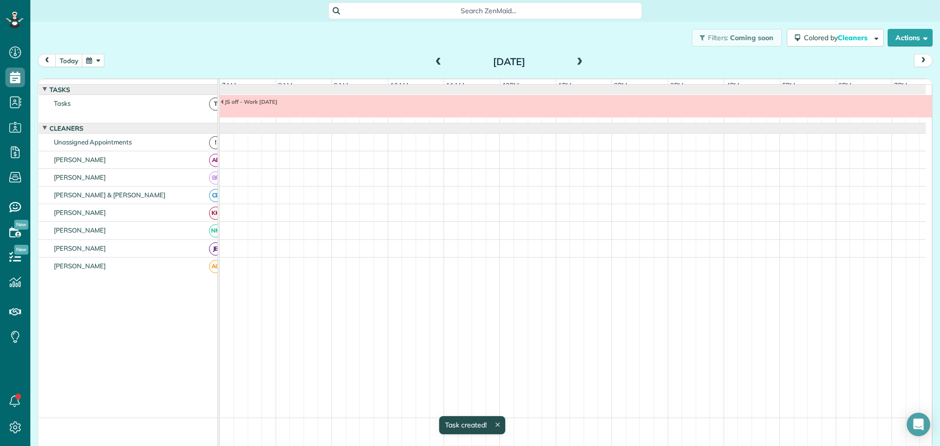
scroll to position [7, 0]
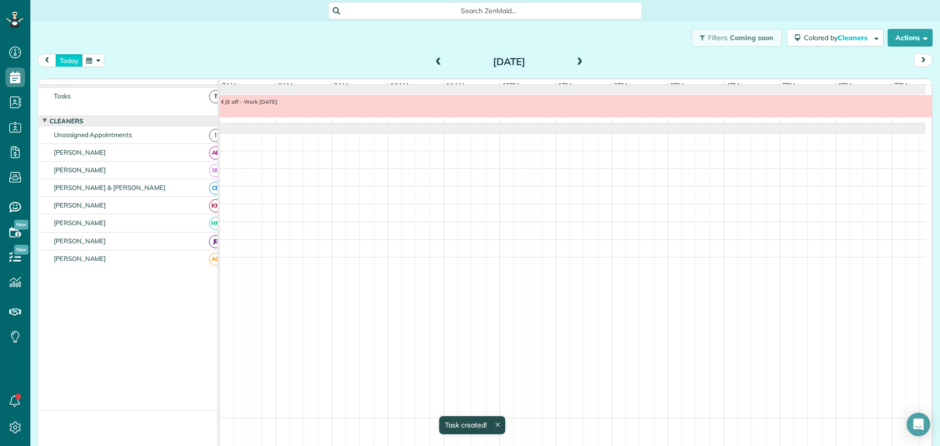
click at [69, 57] on button "today" at bounding box center [68, 60] width 27 height 13
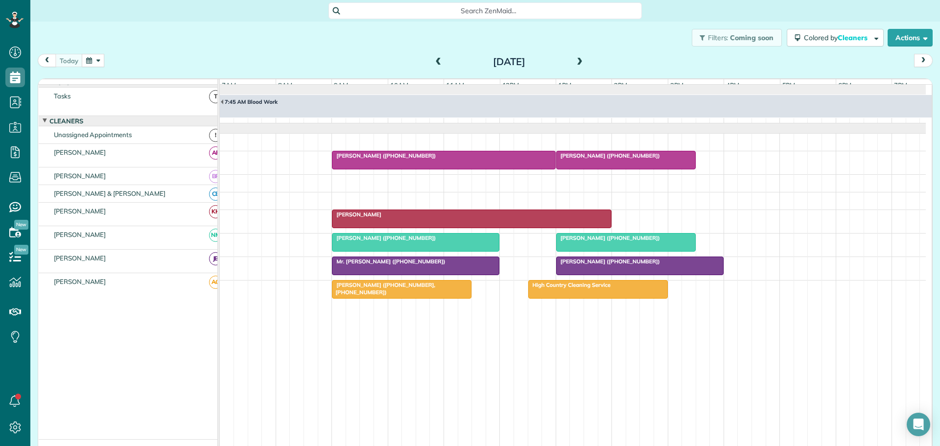
click at [574, 59] on span at bounding box center [579, 62] width 11 height 9
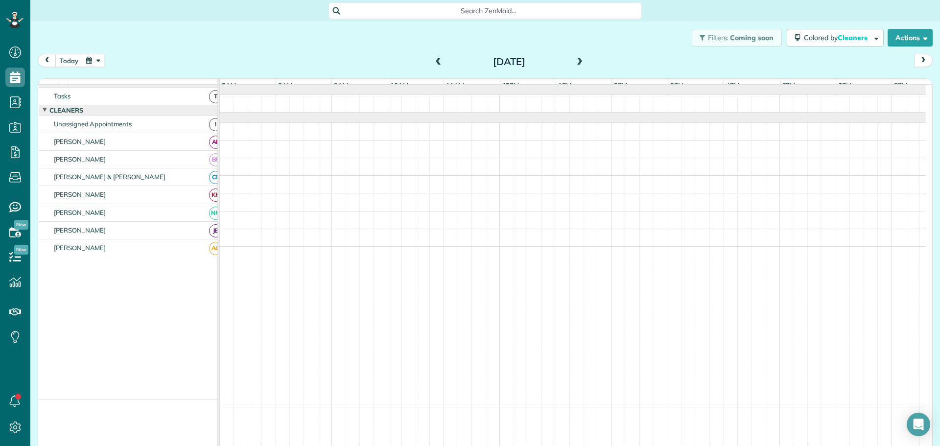
scroll to position [0, 0]
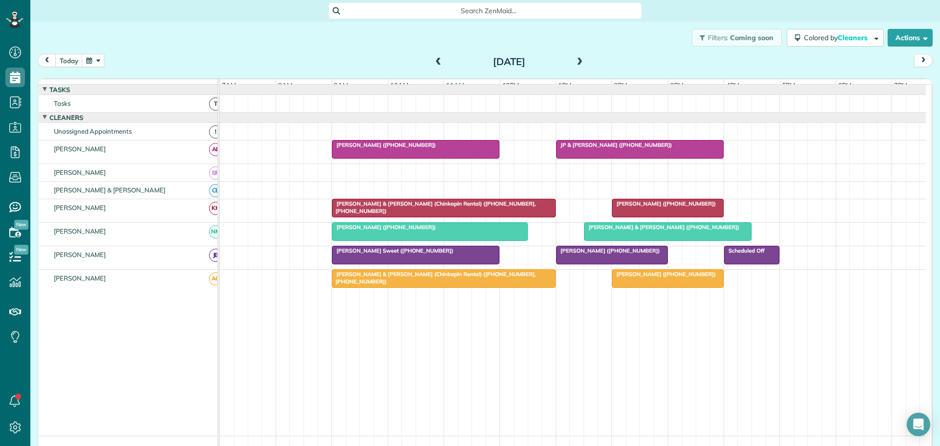
click at [574, 59] on span at bounding box center [579, 62] width 11 height 9
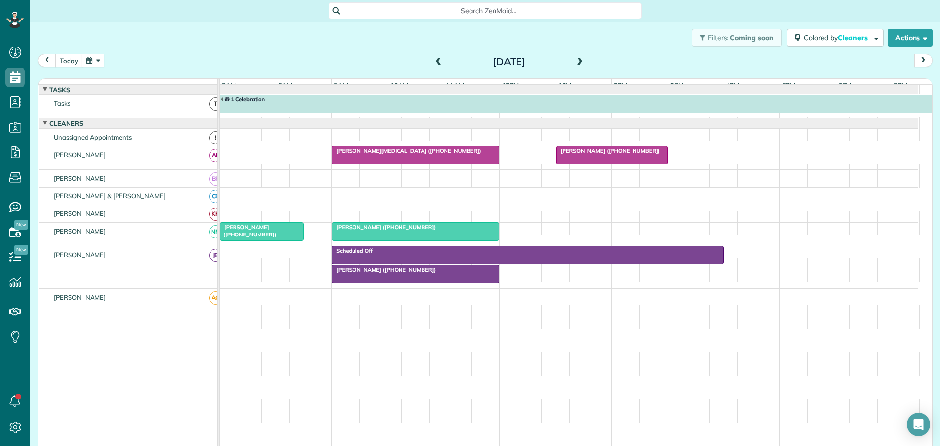
scroll to position [2, 0]
click at [390, 154] on span "[PERSON_NAME][MEDICAL_DATA] ([PHONE_NUMBER])" at bounding box center [406, 150] width 150 height 7
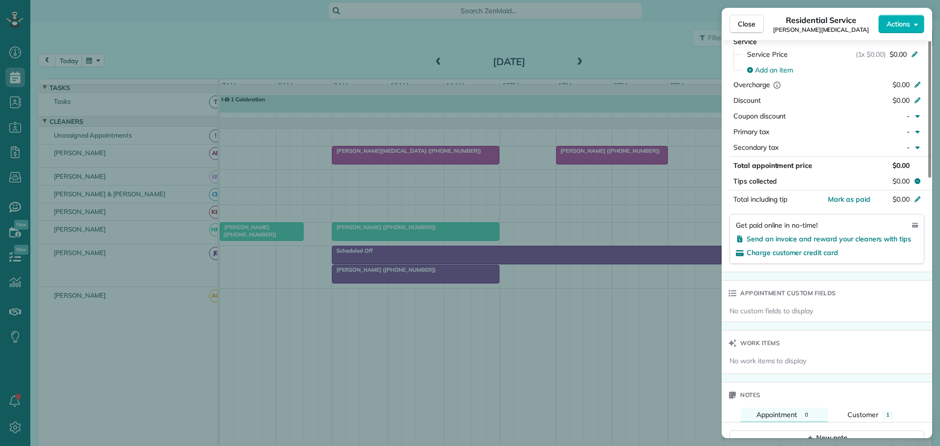
scroll to position [540, 0]
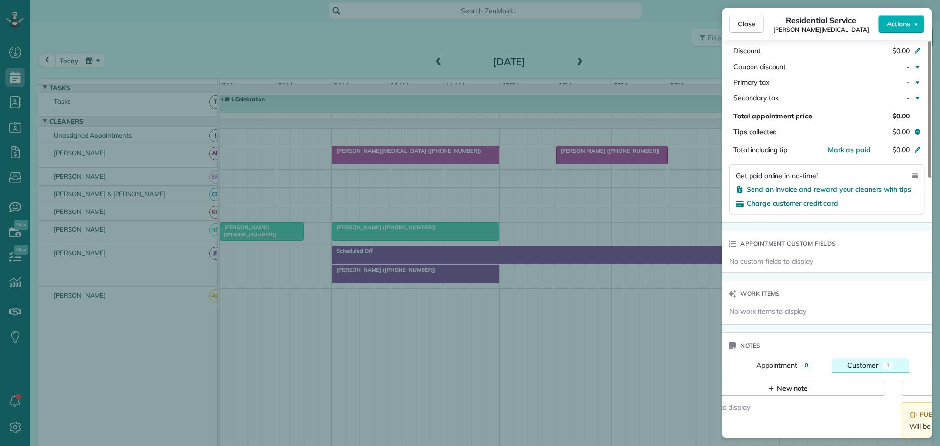
click at [871, 361] on span "Customer" at bounding box center [862, 365] width 31 height 9
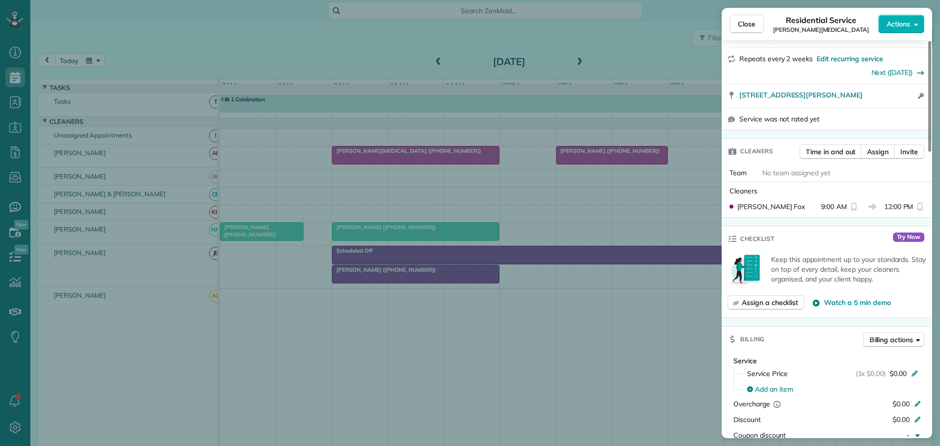
scroll to position [149, 0]
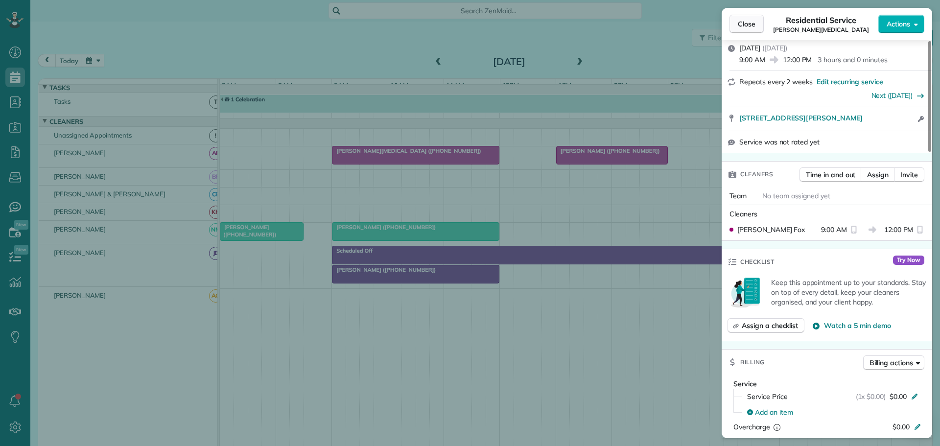
click at [744, 23] on span "Close" at bounding box center [747, 24] width 18 height 10
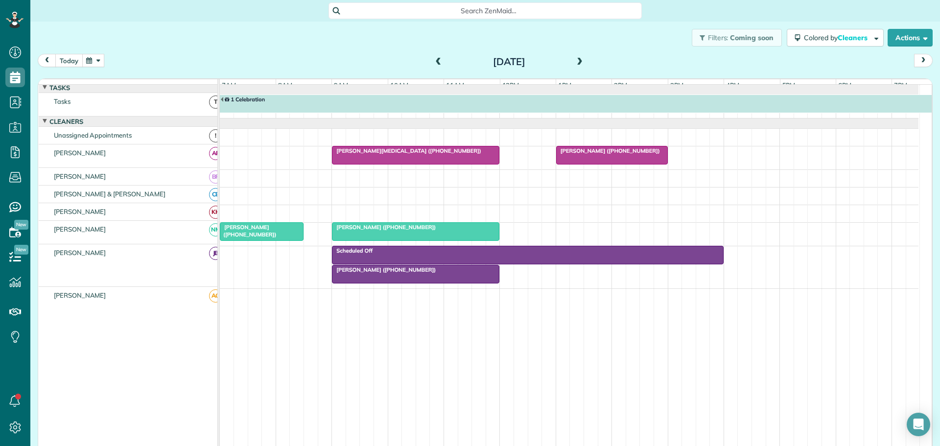
click at [65, 61] on button "today" at bounding box center [68, 60] width 27 height 13
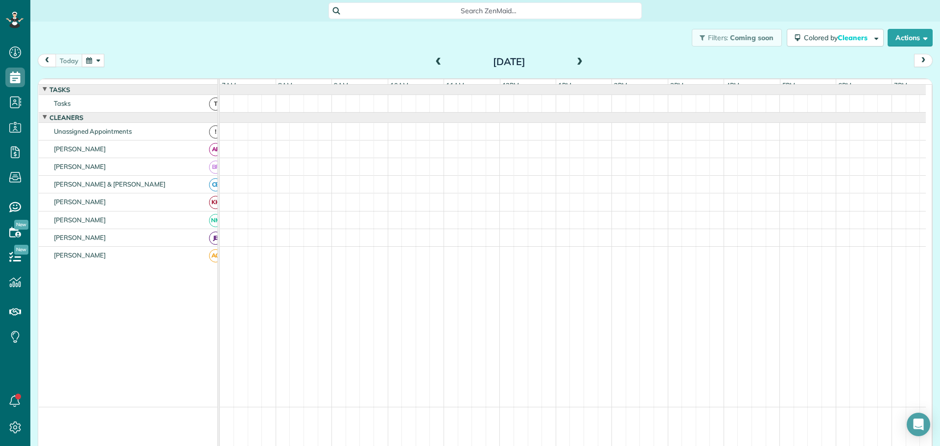
scroll to position [7, 0]
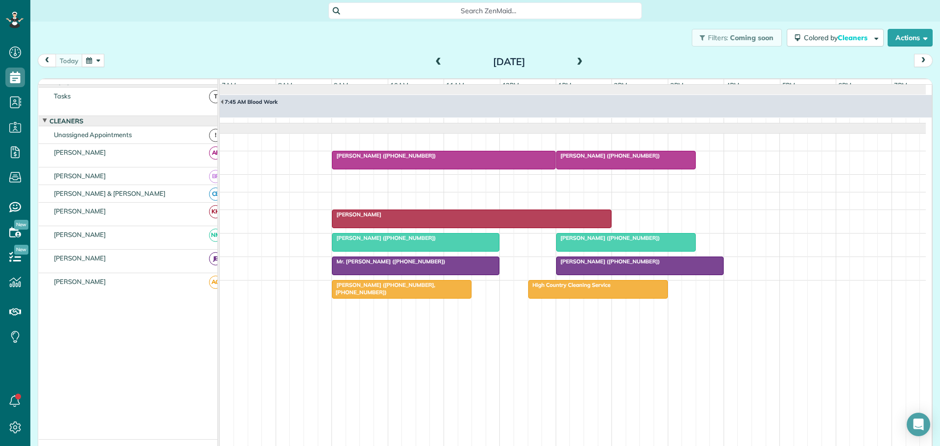
click at [395, 159] on span "[PERSON_NAME] ([PHONE_NUMBER])" at bounding box center [383, 155] width 105 height 7
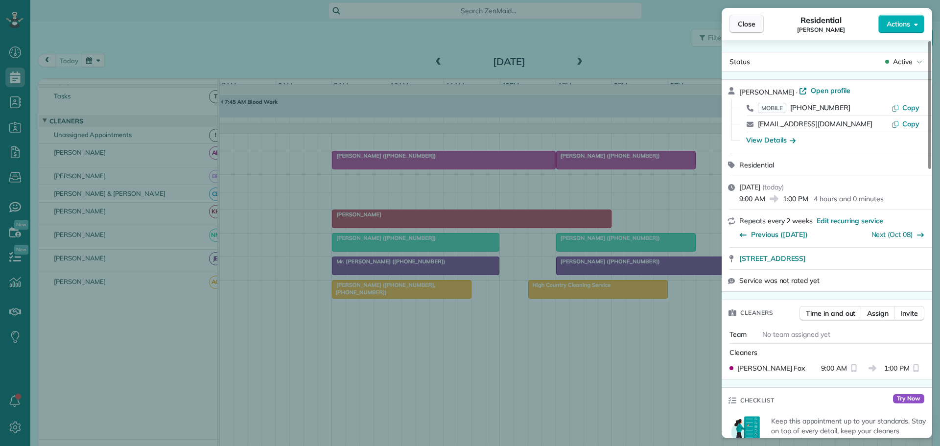
click at [740, 25] on span "Close" at bounding box center [747, 24] width 18 height 10
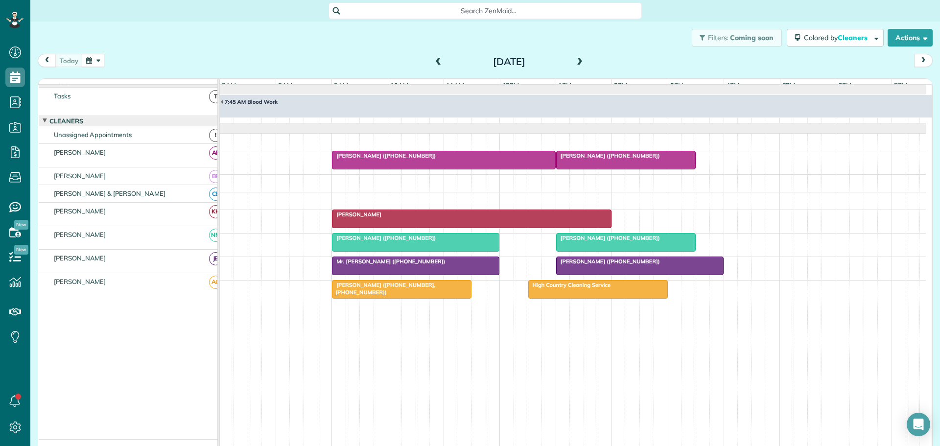
click at [400, 250] on div at bounding box center [415, 242] width 166 height 18
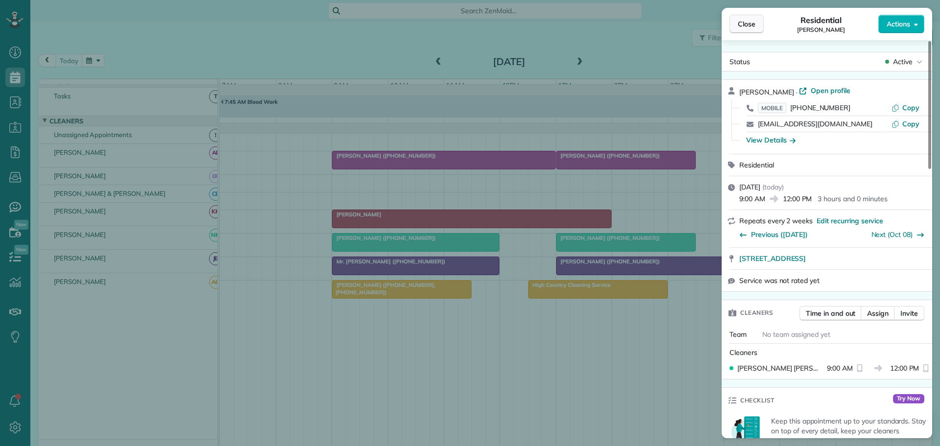
click at [749, 28] on span "Close" at bounding box center [747, 24] width 18 height 10
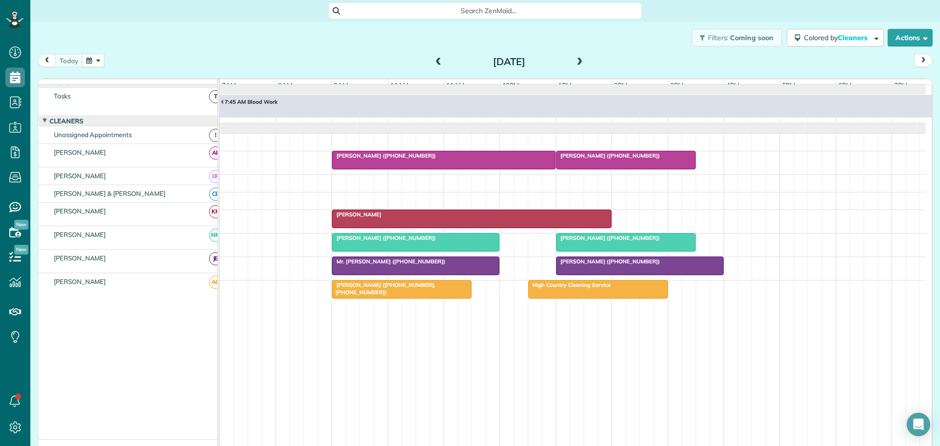
click at [577, 60] on span at bounding box center [579, 62] width 11 height 9
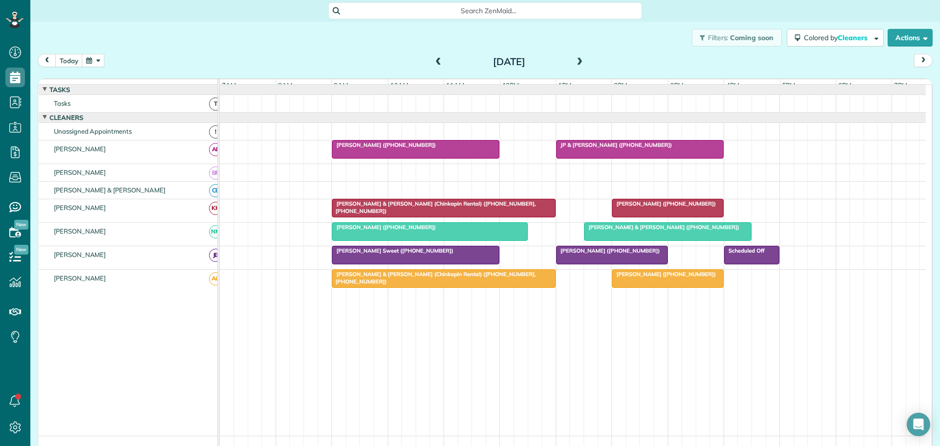
click at [418, 148] on div "[PERSON_NAME] ([PHONE_NUMBER])" at bounding box center [416, 144] width 162 height 7
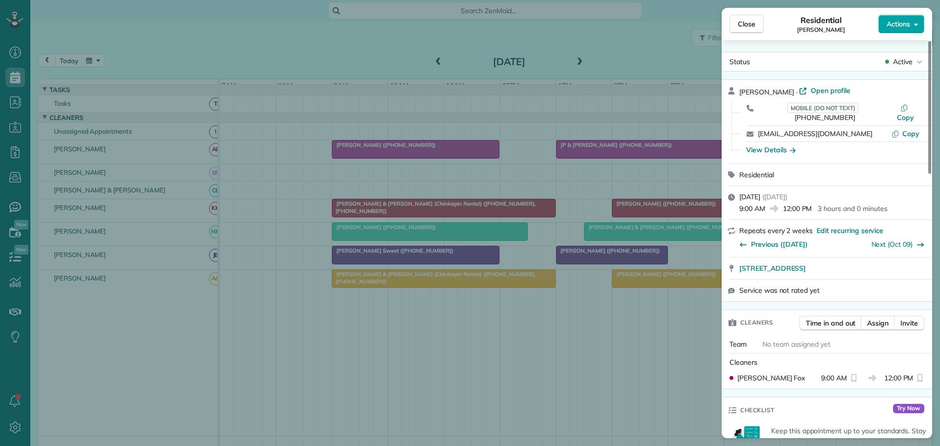
click at [894, 23] on span "Actions" at bounding box center [897, 24] width 23 height 10
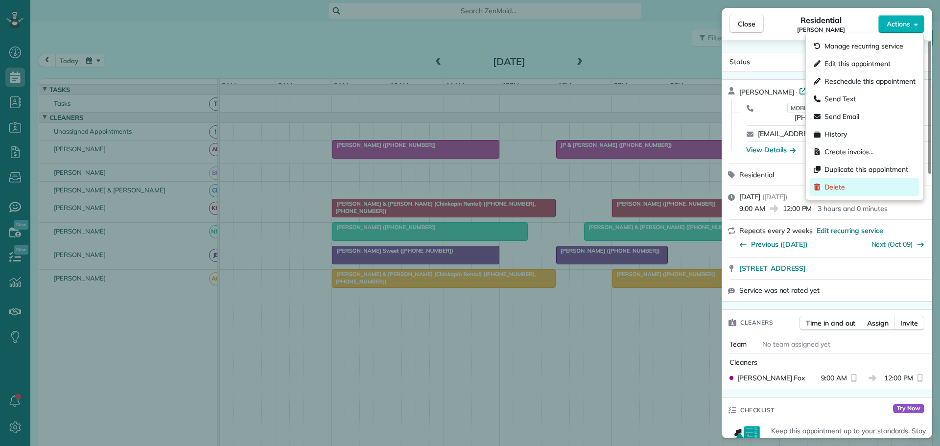
click at [835, 186] on span "Delete" at bounding box center [834, 187] width 21 height 10
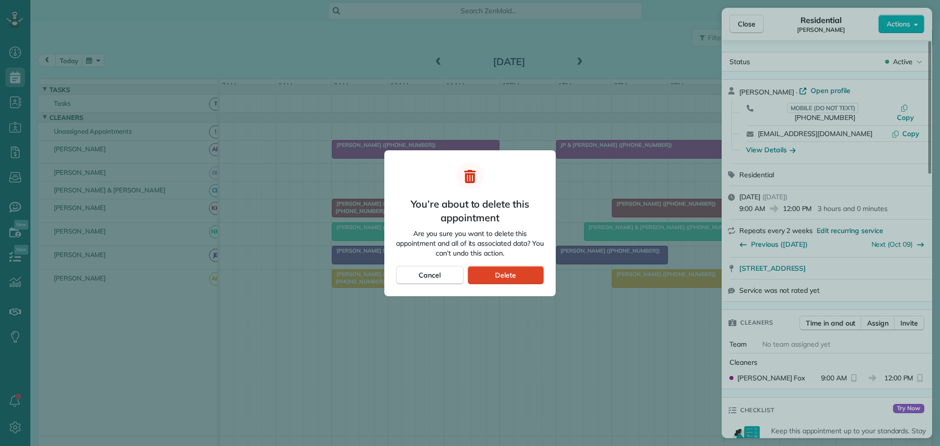
click at [505, 272] on span "Delete" at bounding box center [505, 275] width 21 height 10
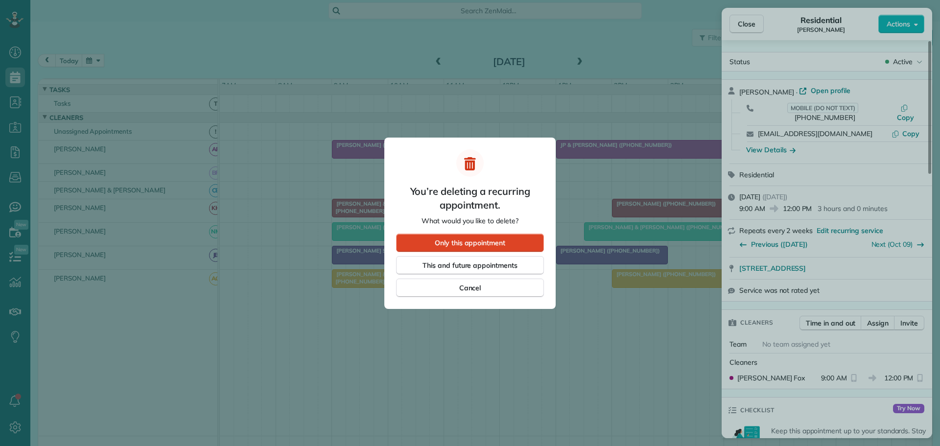
click at [462, 239] on span "Only this appointment" at bounding box center [470, 243] width 70 height 10
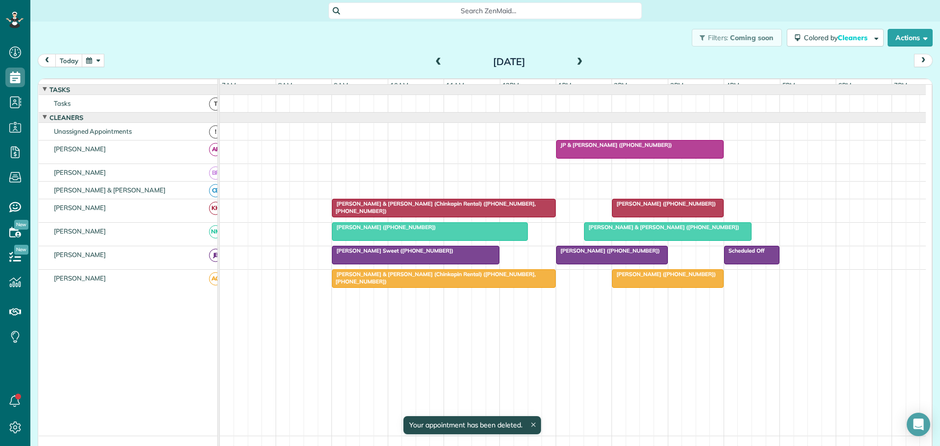
click at [96, 59] on button "button" at bounding box center [93, 60] width 23 height 13
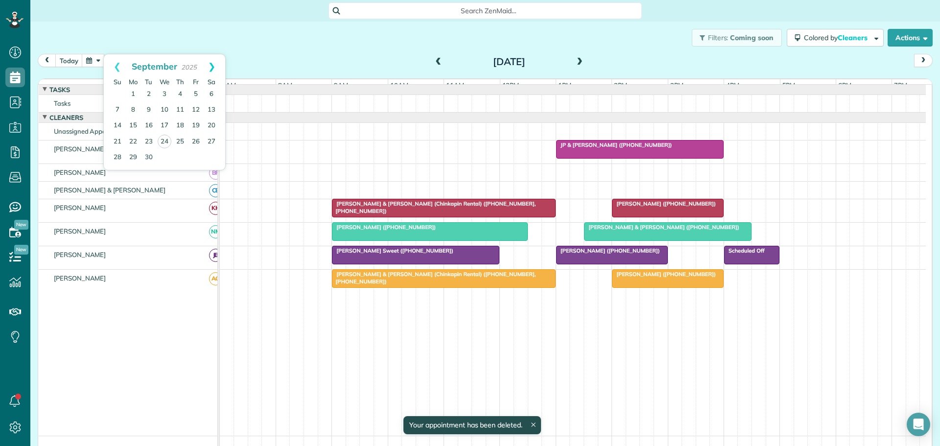
click at [212, 66] on link "Next" at bounding box center [211, 66] width 27 height 24
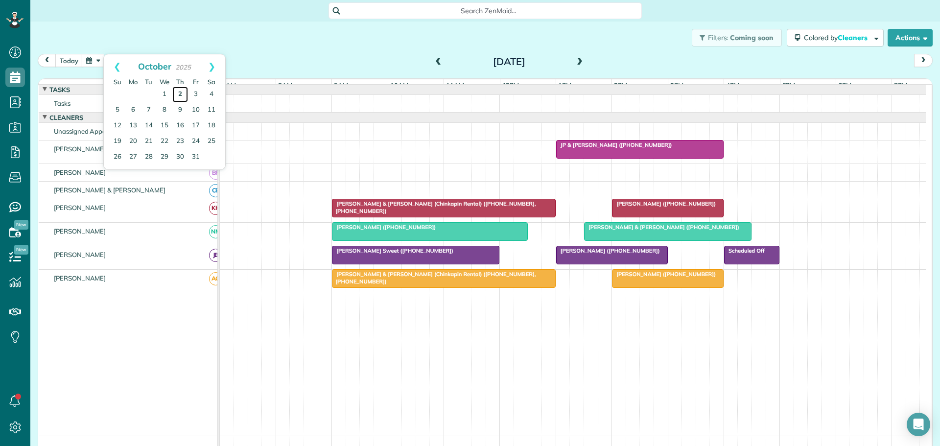
click at [181, 91] on link "2" at bounding box center [180, 95] width 16 height 16
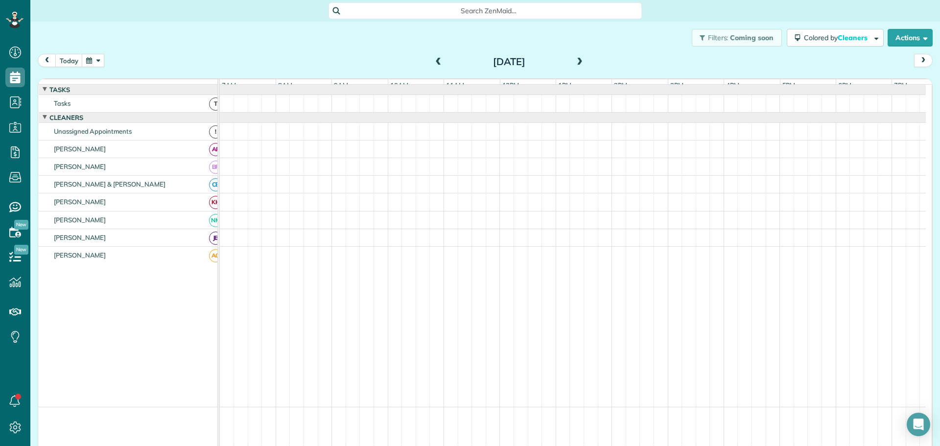
scroll to position [7, 0]
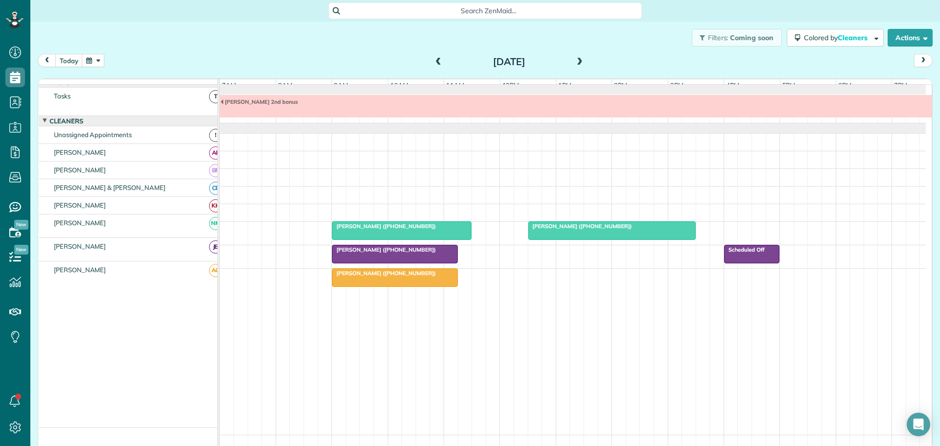
click at [97, 60] on button "button" at bounding box center [93, 60] width 23 height 13
click at [213, 61] on link "Next" at bounding box center [211, 66] width 27 height 24
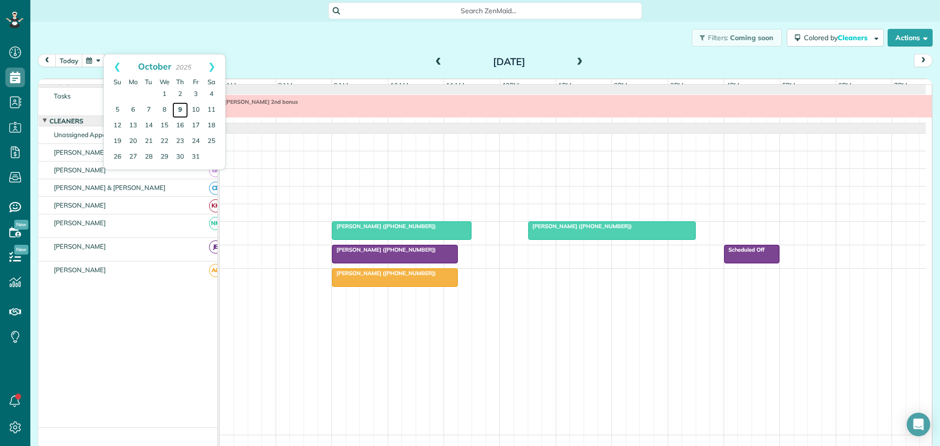
click at [180, 108] on link "9" at bounding box center [180, 110] width 16 height 16
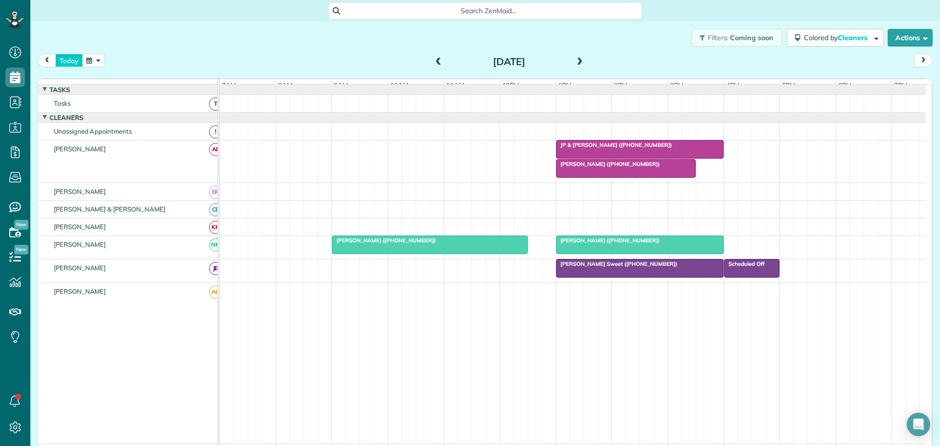
click at [66, 57] on button "today" at bounding box center [68, 60] width 27 height 13
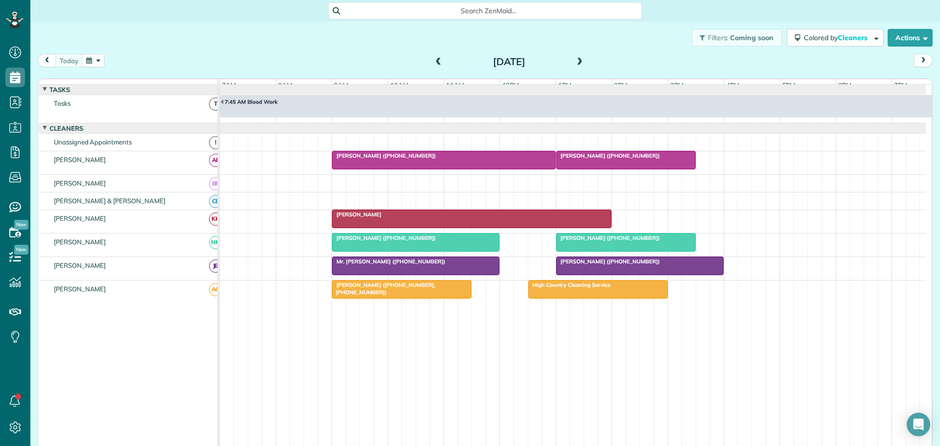
scroll to position [7, 0]
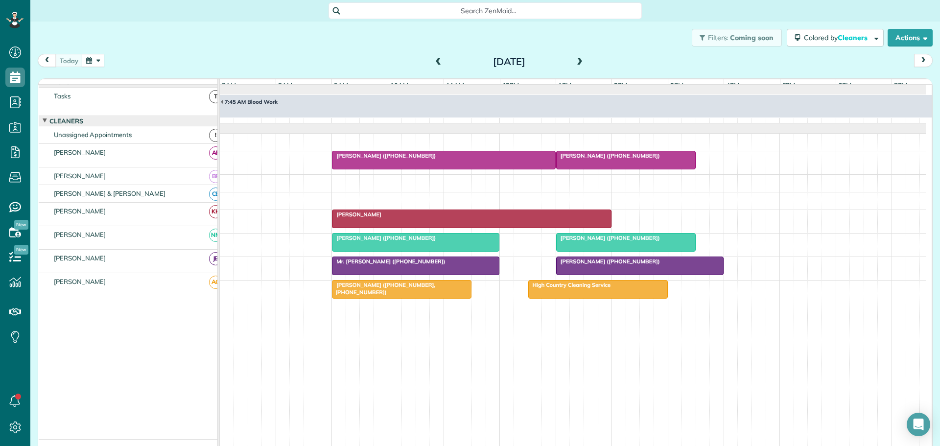
click at [576, 60] on span at bounding box center [579, 62] width 11 height 9
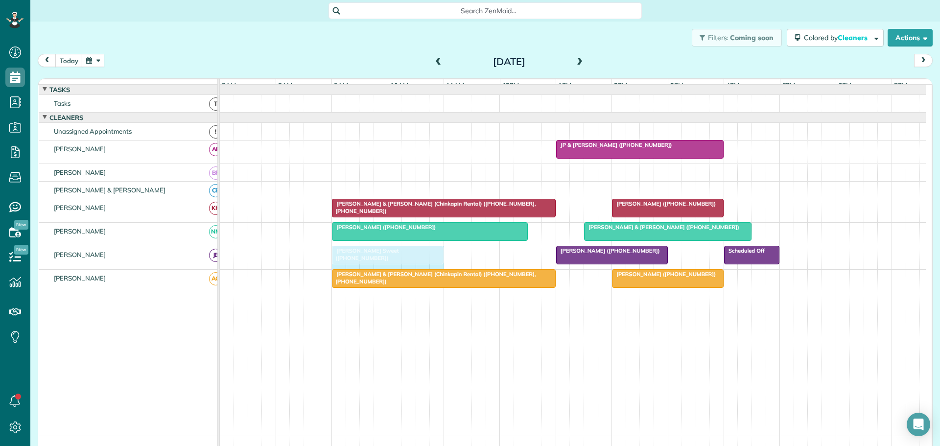
drag, startPoint x: 495, startPoint y: 261, endPoint x: 441, endPoint y: 265, distance: 54.5
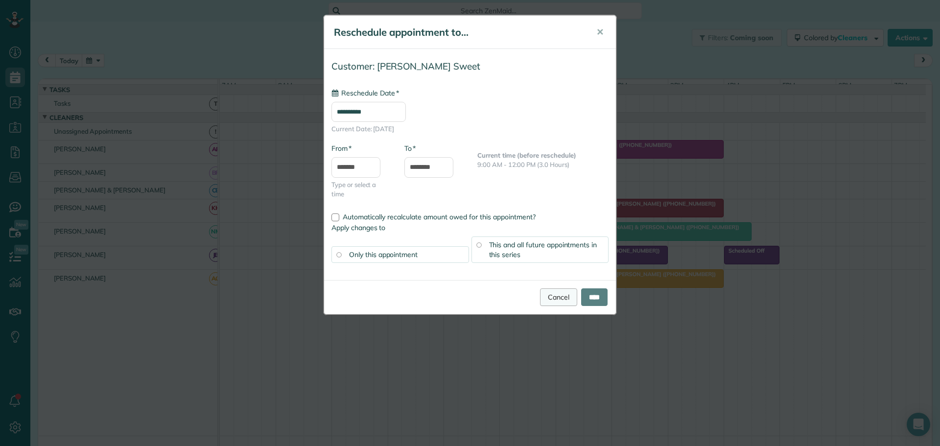
type input "**********"
drag, startPoint x: 590, startPoint y: 294, endPoint x: 585, endPoint y: 294, distance: 4.9
click at [587, 294] on input "****" at bounding box center [594, 297] width 26 height 18
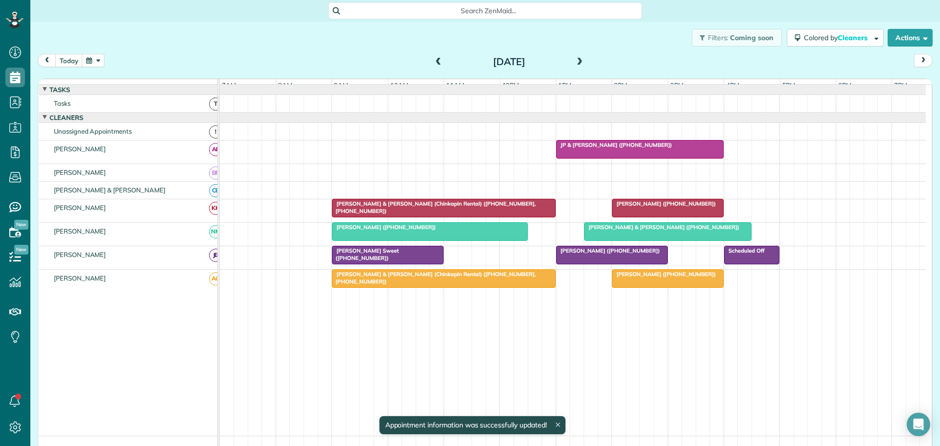
click at [398, 255] on span "[PERSON_NAME] Sweet ([PHONE_NUMBER])" at bounding box center [364, 254] width 67 height 14
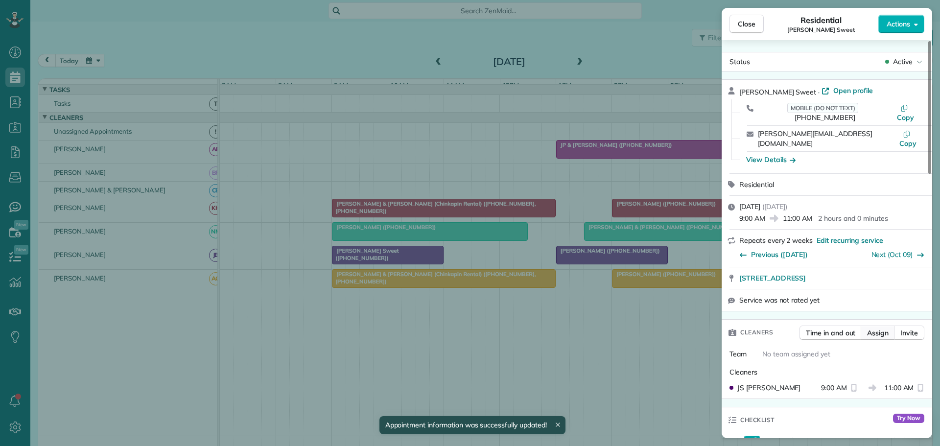
click at [879, 328] on span "Assign" at bounding box center [878, 333] width 22 height 10
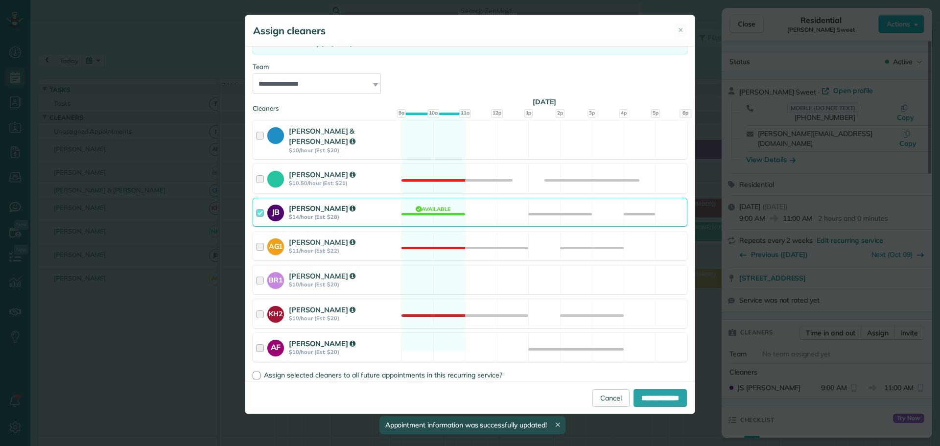
scroll to position [98, 0]
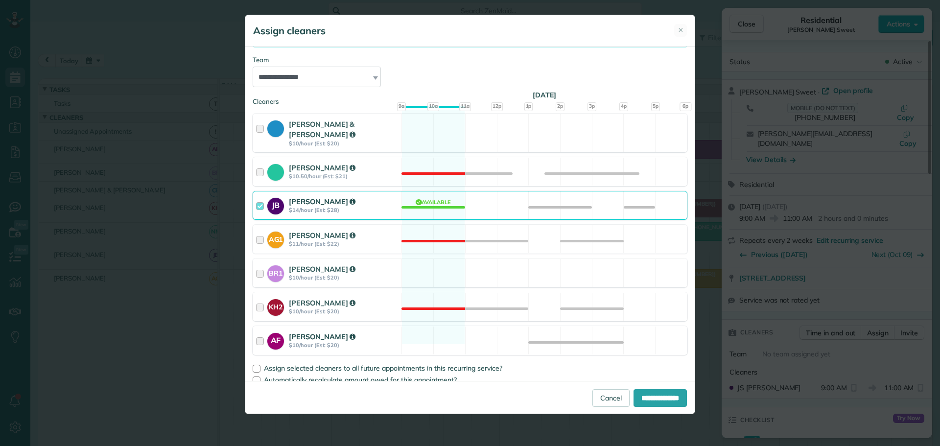
click at [258, 331] on div at bounding box center [261, 340] width 11 height 18
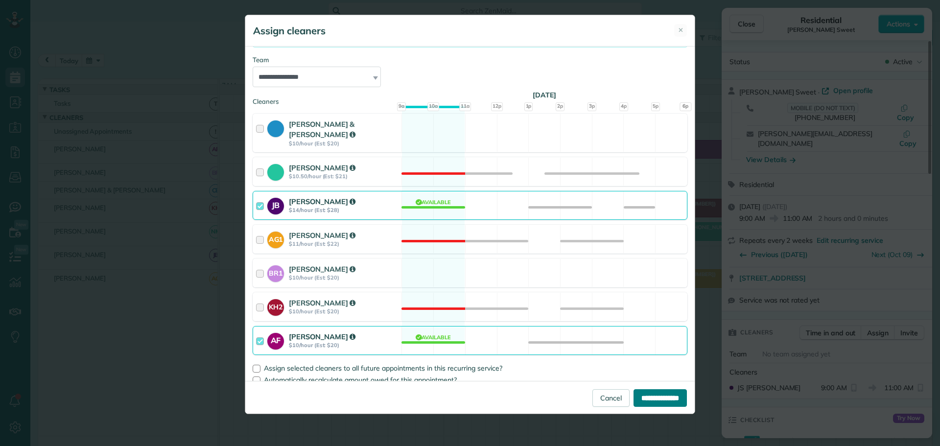
click at [650, 397] on input "**********" at bounding box center [659, 398] width 53 height 18
type input "**********"
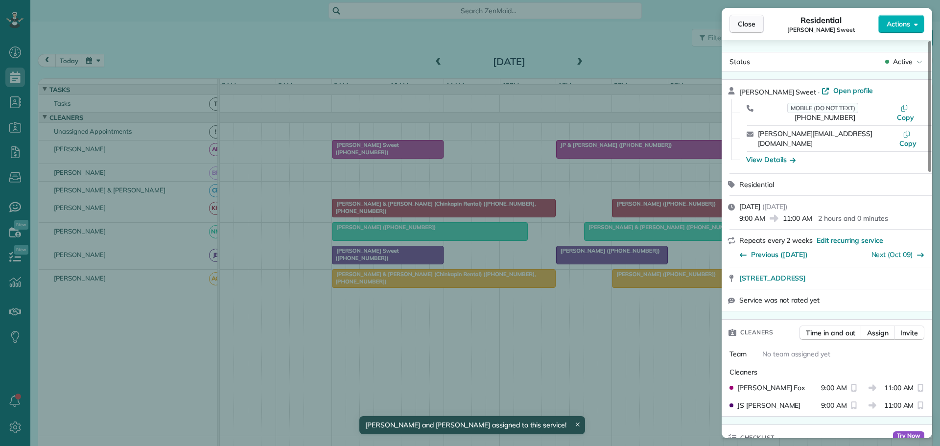
click at [746, 18] on button "Close" at bounding box center [746, 24] width 34 height 19
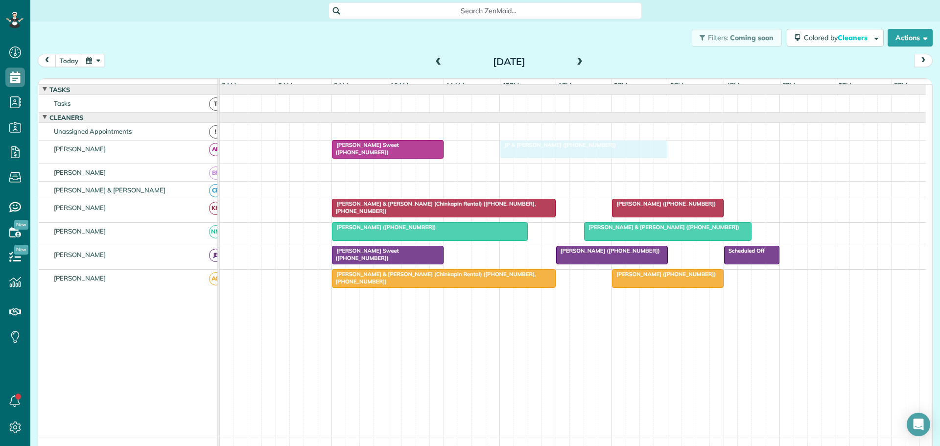
drag, startPoint x: 600, startPoint y: 152, endPoint x: 539, endPoint y: 154, distance: 60.7
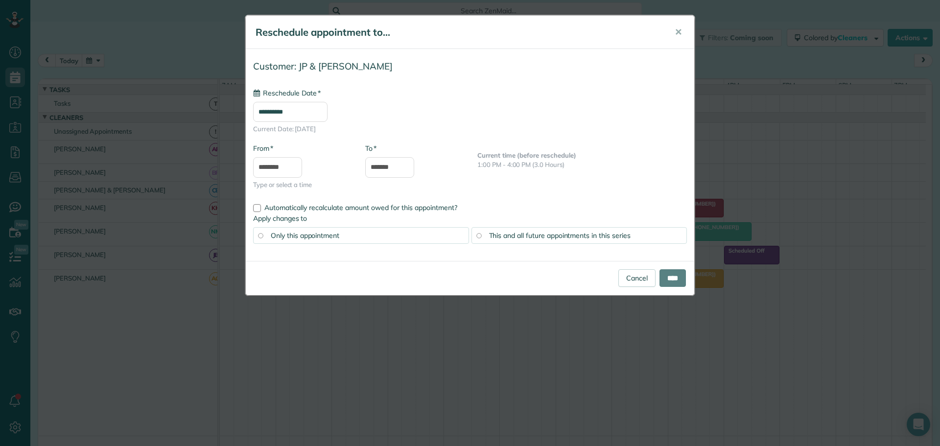
type input "**********"
click at [669, 280] on input "****" at bounding box center [672, 278] width 26 height 18
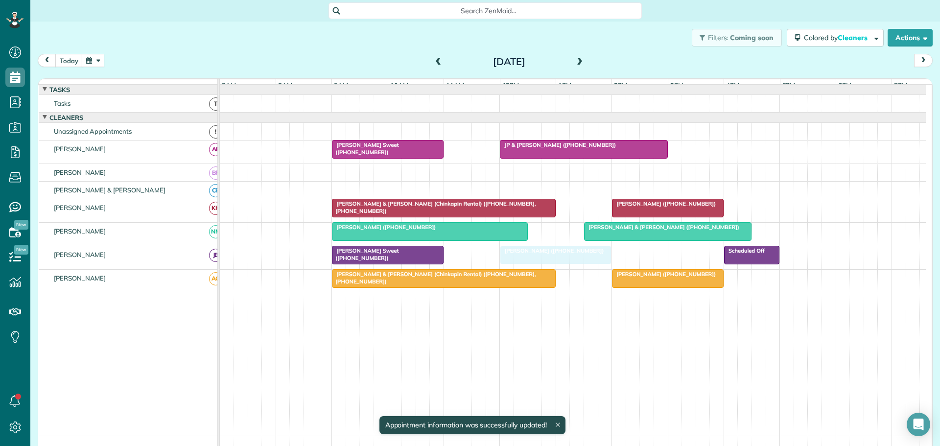
drag, startPoint x: 577, startPoint y: 256, endPoint x: 527, endPoint y: 259, distance: 50.0
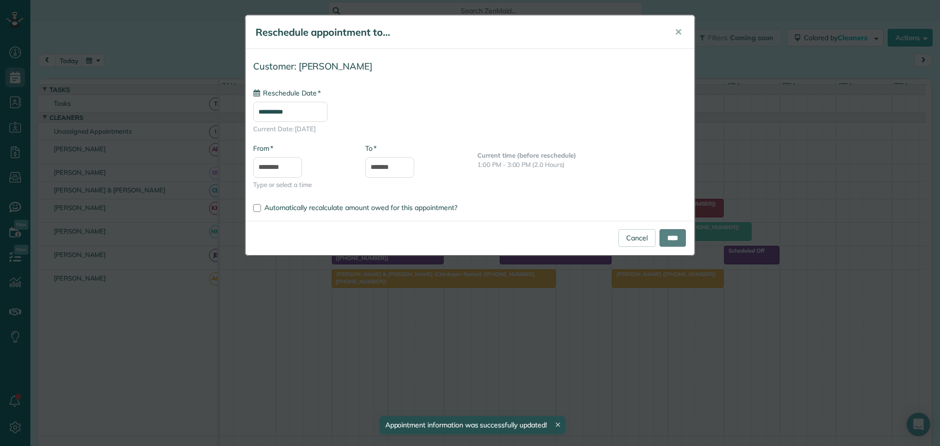
type input "**********"
click at [666, 234] on input "****" at bounding box center [672, 238] width 26 height 18
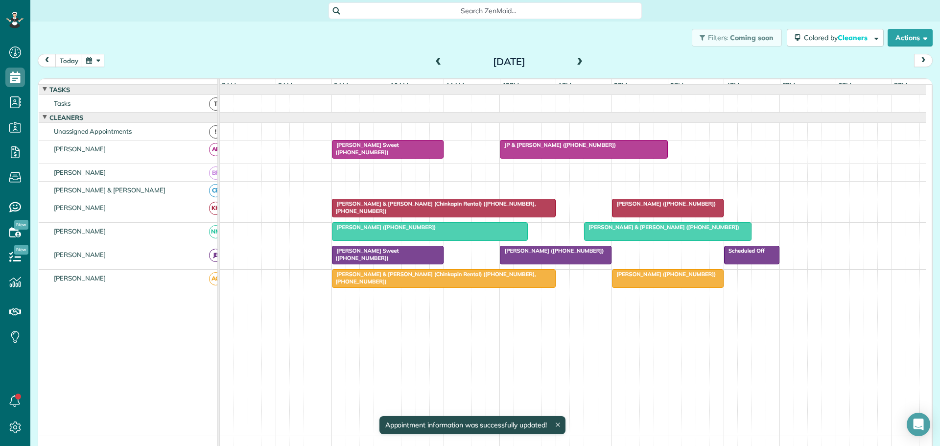
click at [577, 60] on span at bounding box center [579, 62] width 11 height 9
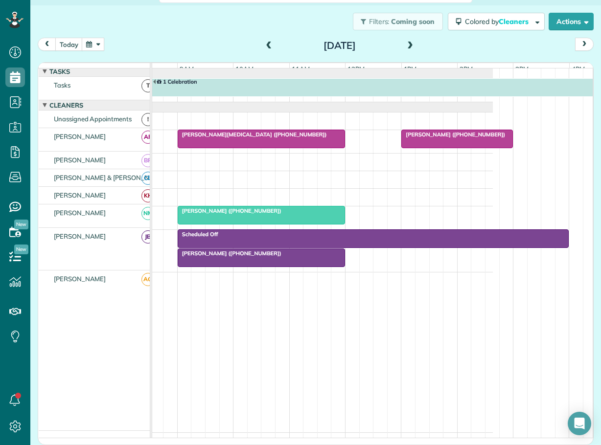
click at [220, 257] on span "[PERSON_NAME] ([PHONE_NUMBER])" at bounding box center [229, 253] width 105 height 7
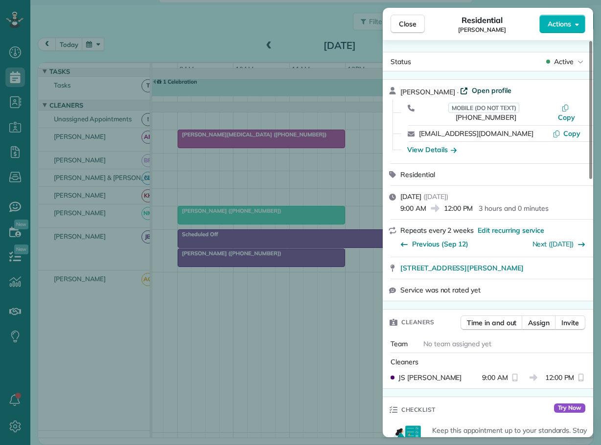
click at [484, 86] on span "Open profile" at bounding box center [492, 91] width 40 height 10
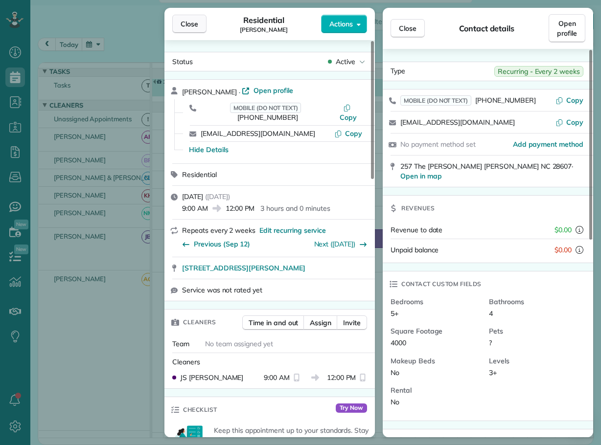
click at [195, 24] on span "Close" at bounding box center [190, 24] width 18 height 10
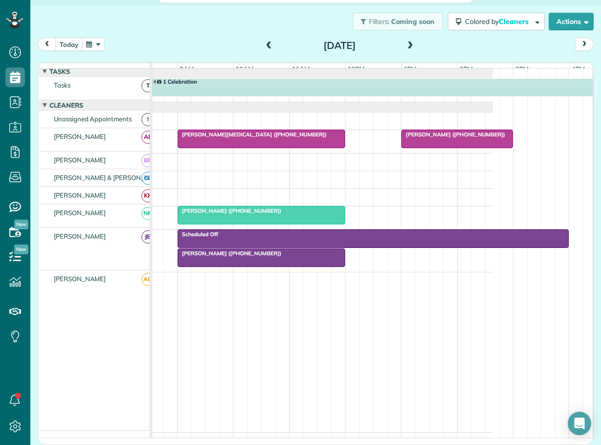
click at [95, 43] on button "button" at bounding box center [93, 44] width 23 height 13
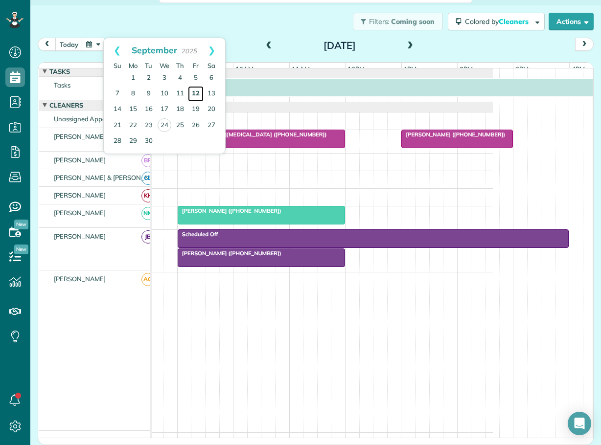
click at [196, 90] on link "12" at bounding box center [196, 94] width 16 height 16
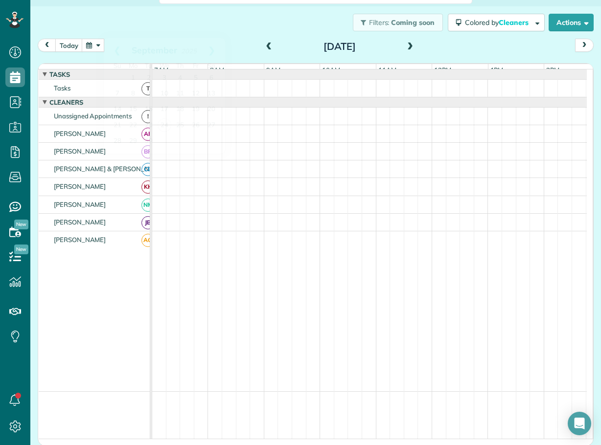
scroll to position [24, 0]
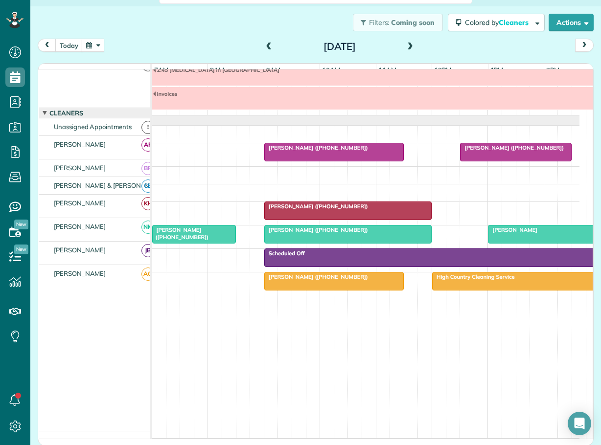
click at [307, 205] on span "[PERSON_NAME] ([PHONE_NUMBER])" at bounding box center [316, 206] width 105 height 7
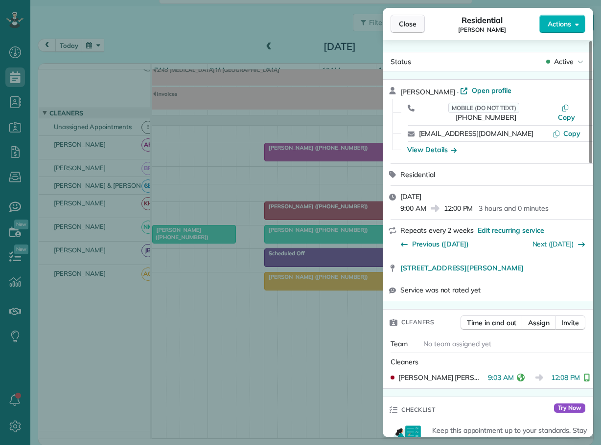
click at [414, 25] on span "Close" at bounding box center [408, 24] width 18 height 10
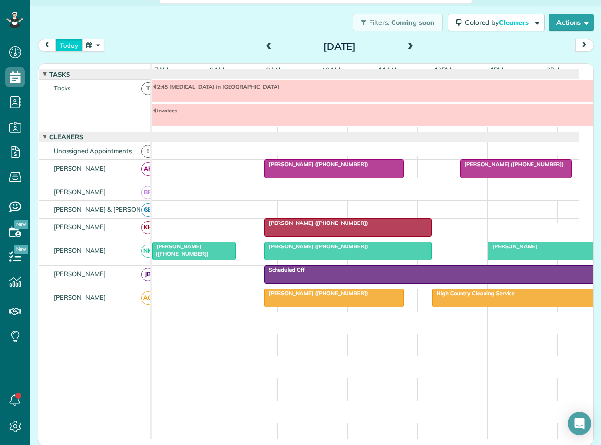
click at [67, 46] on button "today" at bounding box center [68, 45] width 27 height 13
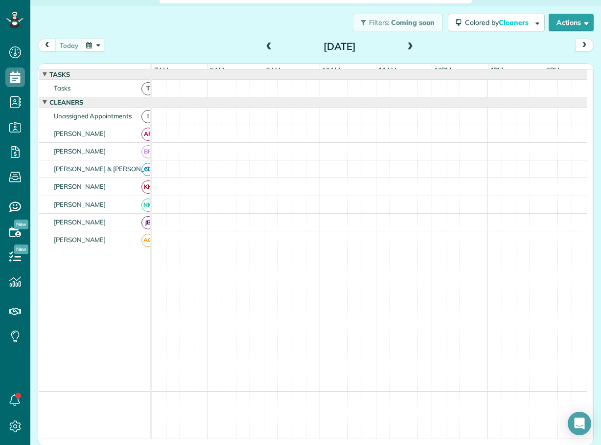
scroll to position [7, 0]
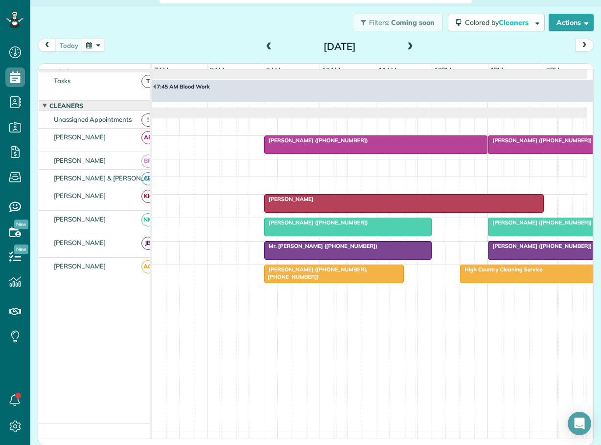
click at [408, 47] on span at bounding box center [410, 47] width 11 height 9
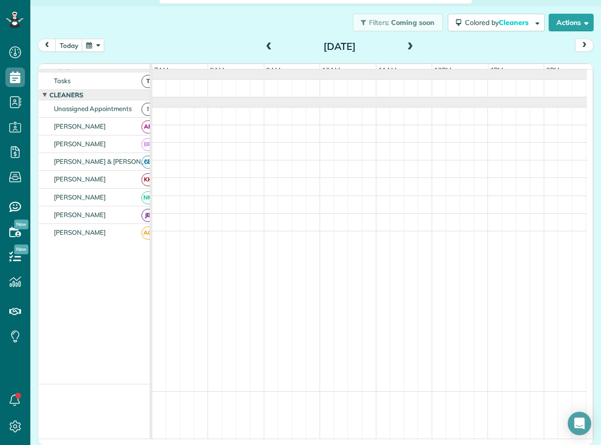
scroll to position [0, 0]
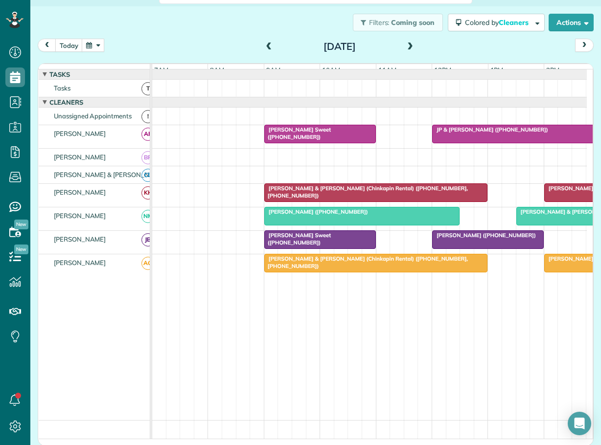
click at [407, 44] on span at bounding box center [410, 47] width 11 height 9
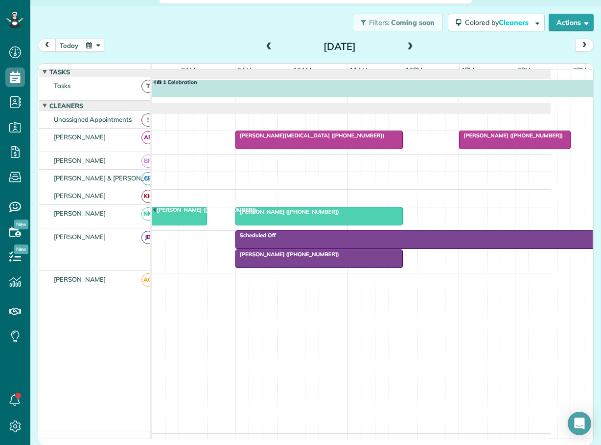
scroll to position [0, 33]
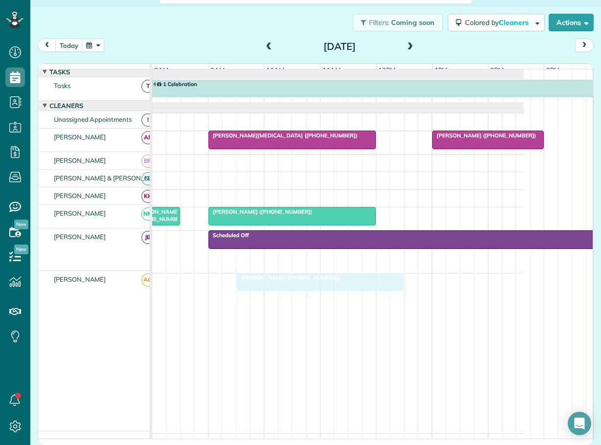
drag, startPoint x: 234, startPoint y: 257, endPoint x: 264, endPoint y: 292, distance: 46.1
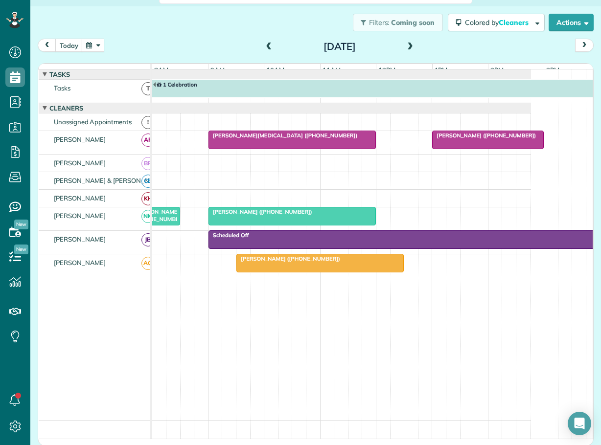
scroll to position [0, 0]
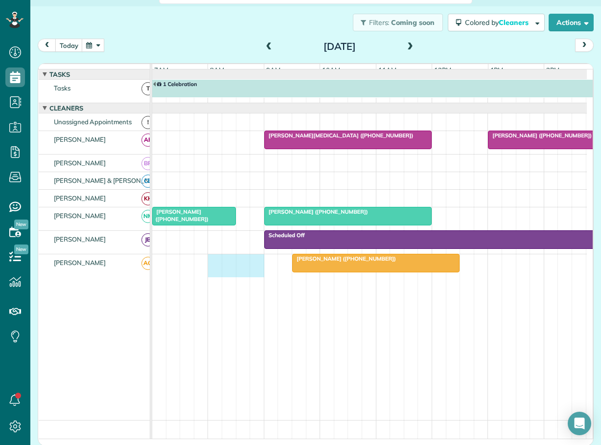
drag, startPoint x: 212, startPoint y: 266, endPoint x: 249, endPoint y: 267, distance: 36.7
click at [254, 267] on div "[PERSON_NAME] ([PHONE_NUMBER])" at bounding box center [369, 266] width 435 height 23
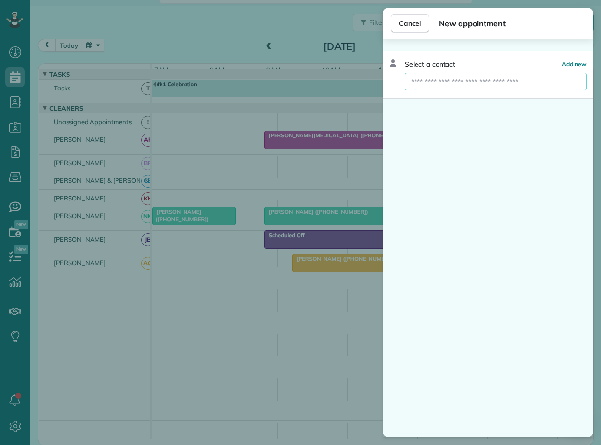
click at [462, 84] on input "text" at bounding box center [496, 82] width 182 height 18
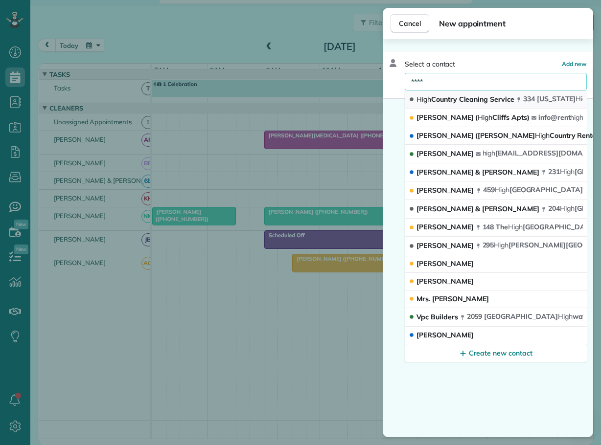
type input "****"
click at [465, 99] on span "High Country Cleaning Service" at bounding box center [466, 99] width 98 height 9
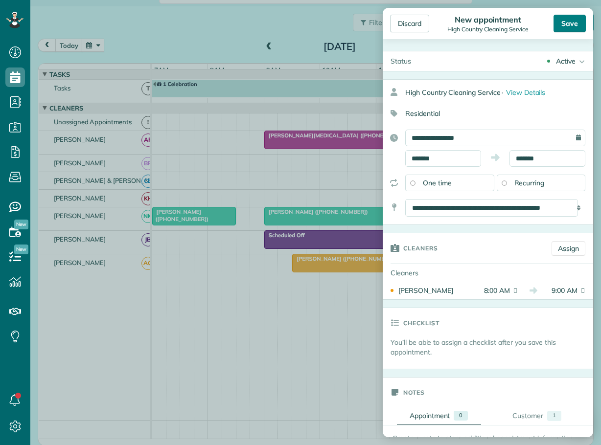
click at [569, 25] on div "Save" at bounding box center [570, 24] width 32 height 18
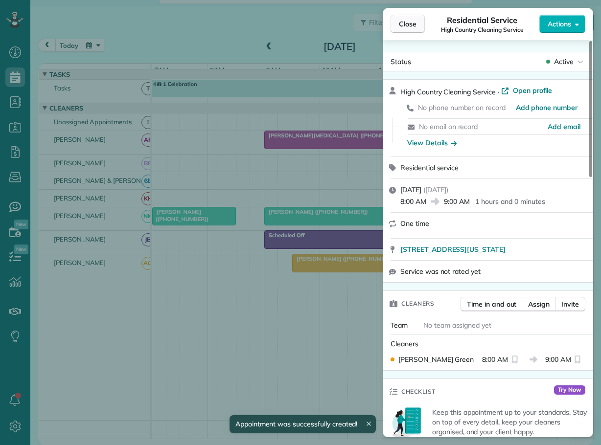
click at [407, 27] on span "Close" at bounding box center [408, 24] width 18 height 10
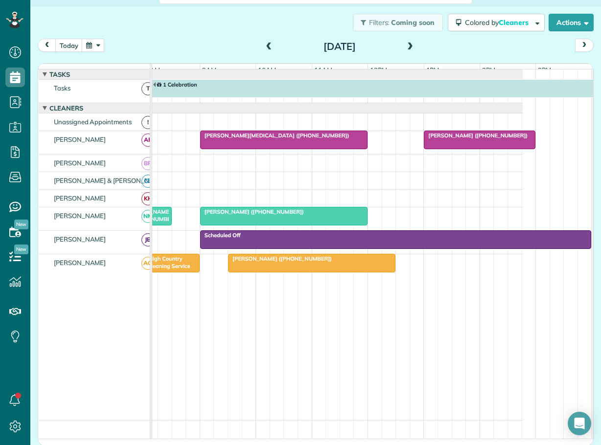
scroll to position [0, 73]
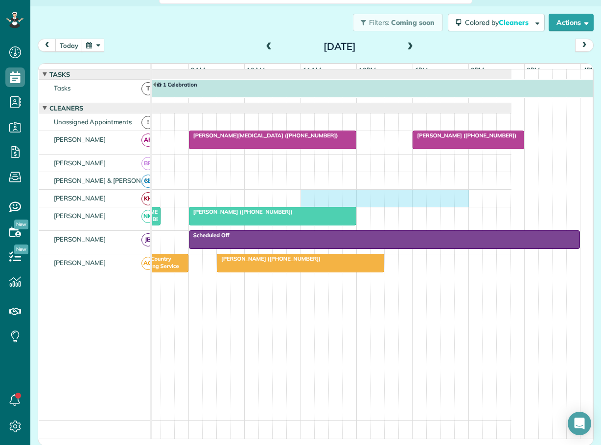
drag, startPoint x: 305, startPoint y: 198, endPoint x: 455, endPoint y: 212, distance: 150.4
click at [465, 207] on div at bounding box center [294, 198] width 435 height 17
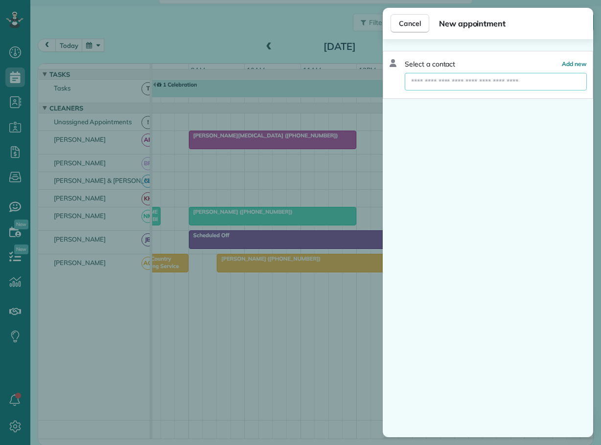
click at [463, 83] on input "text" at bounding box center [496, 82] width 182 height 18
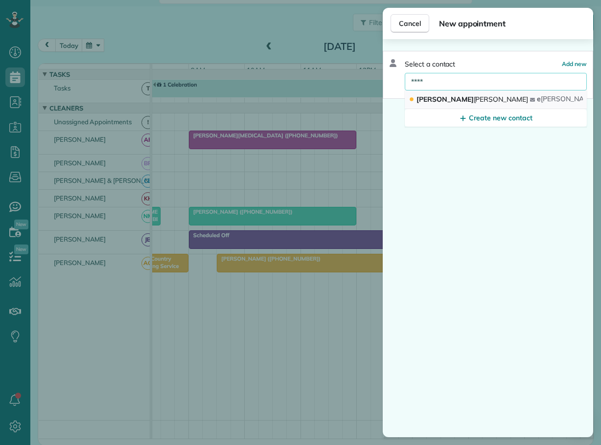
type input "****"
click at [427, 99] on span "[PERSON_NAME]" at bounding box center [473, 99] width 112 height 9
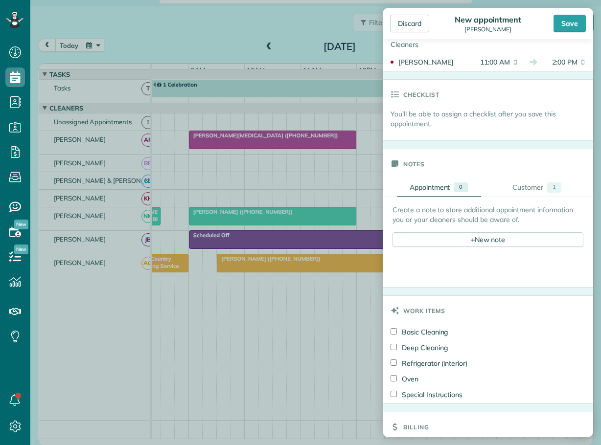
scroll to position [245, 0]
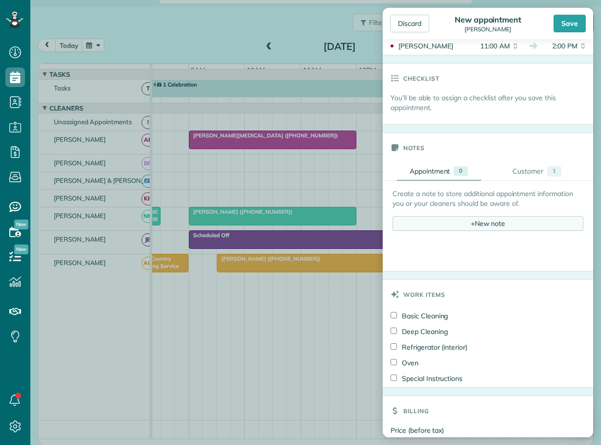
click at [479, 222] on div "+ New note" at bounding box center [488, 223] width 191 height 15
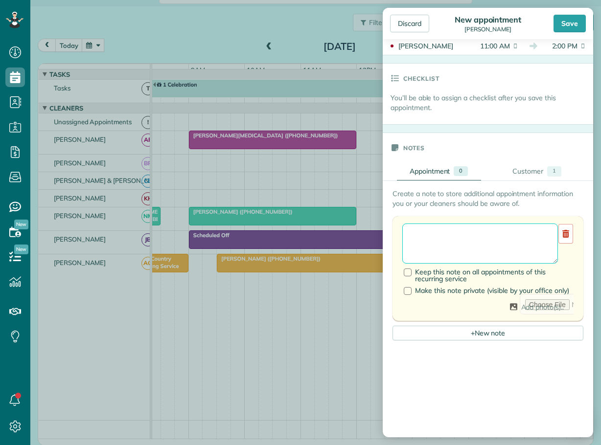
click at [436, 240] on textarea at bounding box center [480, 244] width 156 height 40
type textarea "**********"
click at [572, 23] on div "Save" at bounding box center [570, 24] width 32 height 18
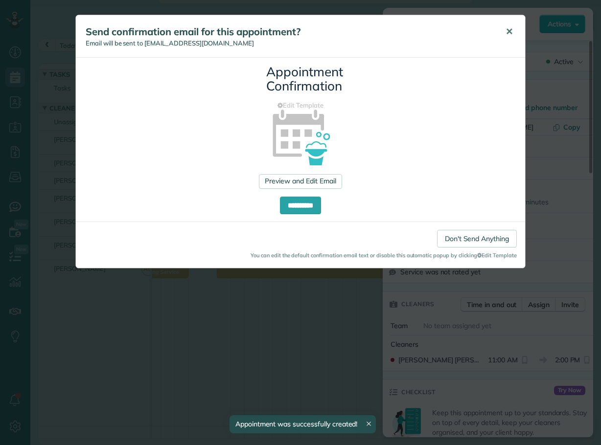
click at [508, 30] on span "✕" at bounding box center [509, 31] width 7 height 11
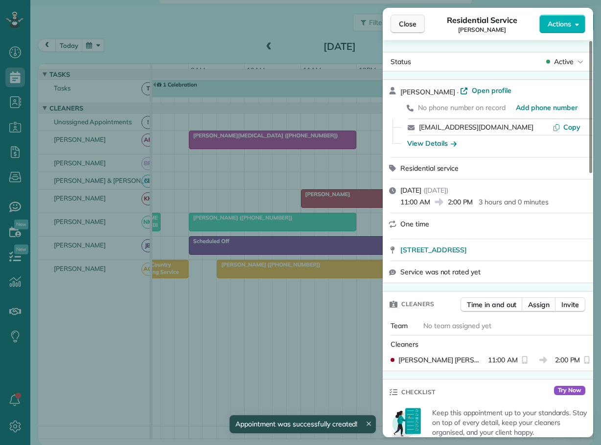
click at [411, 24] on span "Close" at bounding box center [408, 24] width 18 height 10
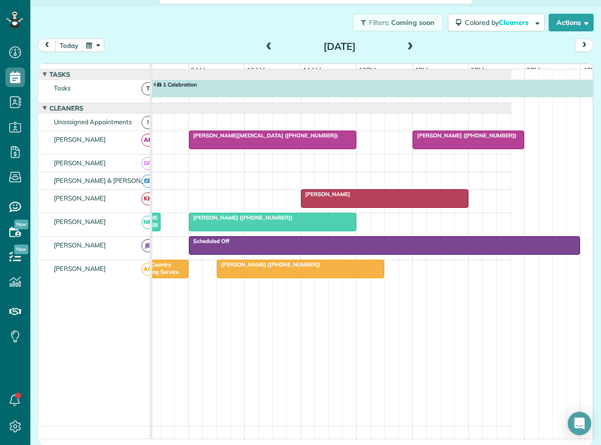
click at [266, 45] on span at bounding box center [269, 47] width 11 height 9
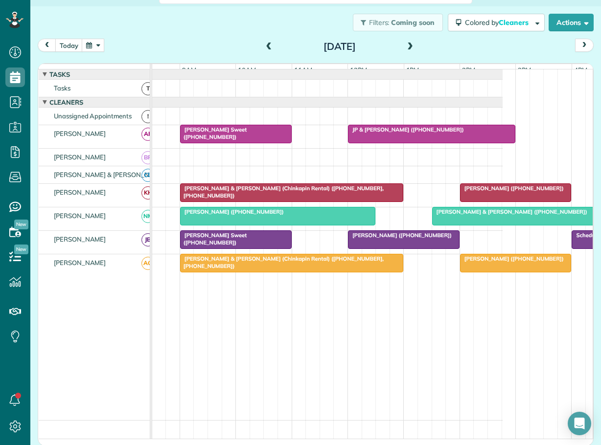
scroll to position [0, 97]
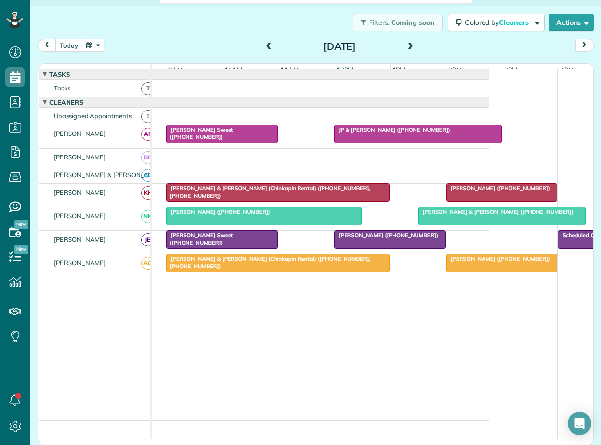
click at [233, 139] on span "[PERSON_NAME] Sweet ([PHONE_NUMBER])" at bounding box center [199, 133] width 67 height 14
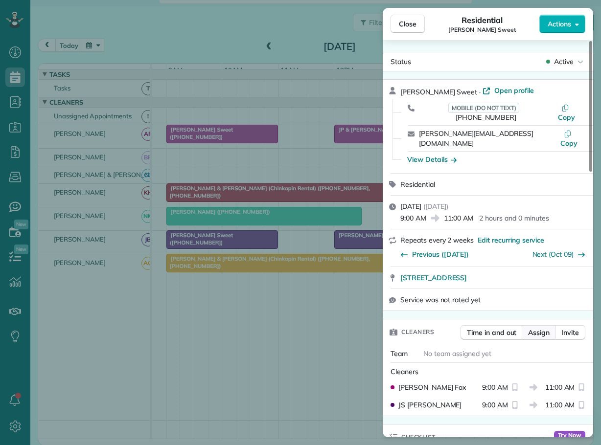
click at [535, 328] on span "Assign" at bounding box center [539, 333] width 22 height 10
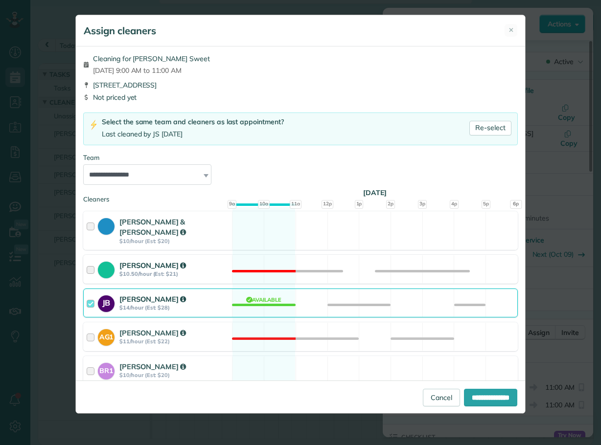
scroll to position [98, 0]
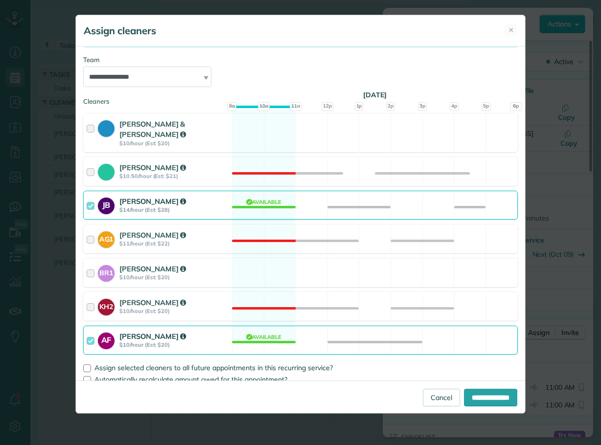
click at [90, 331] on div at bounding box center [92, 340] width 11 height 18
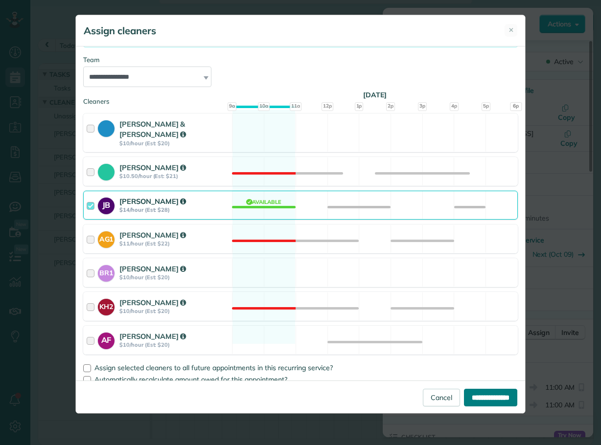
click at [482, 397] on input "**********" at bounding box center [490, 398] width 53 height 18
type input "**********"
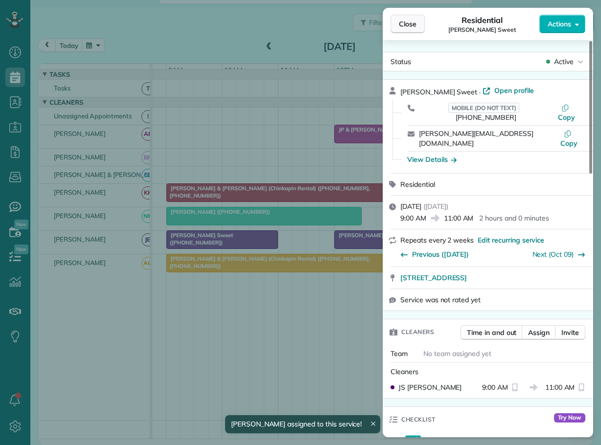
click at [410, 16] on button "Close" at bounding box center [408, 24] width 34 height 19
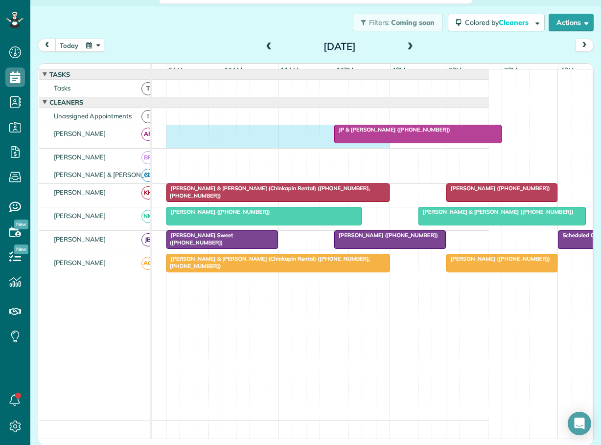
drag, startPoint x: 171, startPoint y: 140, endPoint x: 376, endPoint y: 152, distance: 205.4
click at [377, 148] on div "JP & [PERSON_NAME] ([PHONE_NUMBER])" at bounding box center [271, 136] width 435 height 23
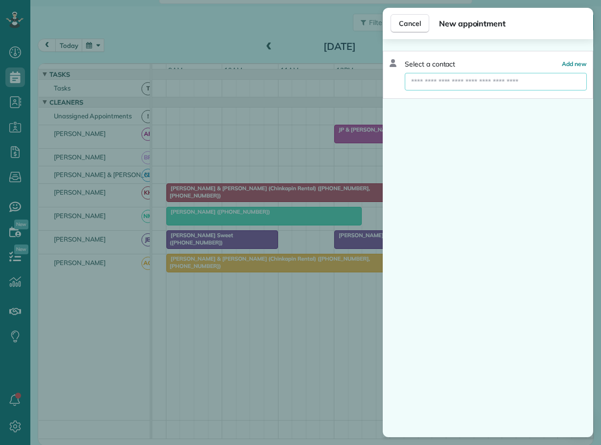
click at [431, 85] on input "text" at bounding box center [496, 82] width 182 height 18
type input "*"
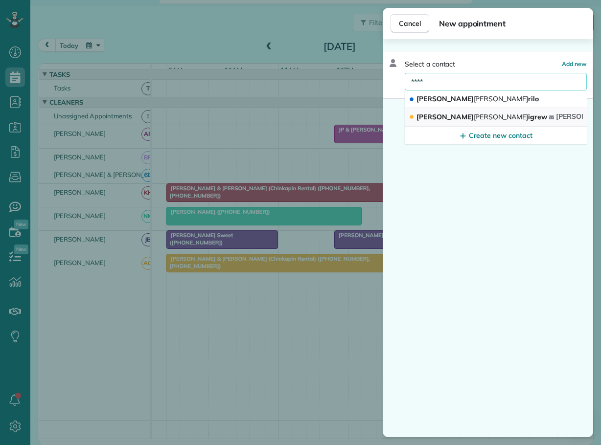
type input "****"
click at [429, 115] on span "[PERSON_NAME] igrew" at bounding box center [482, 117] width 131 height 9
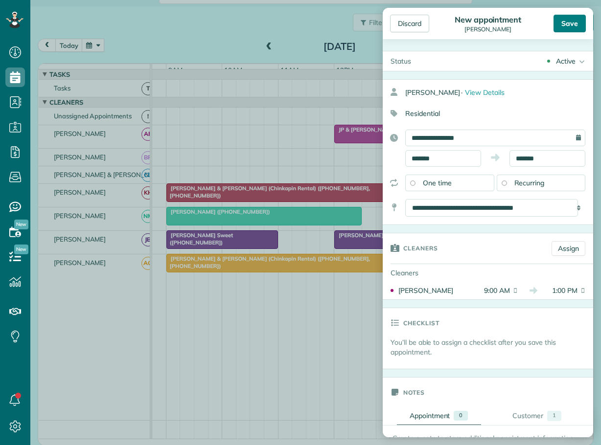
click at [566, 22] on div "Save" at bounding box center [570, 24] width 32 height 18
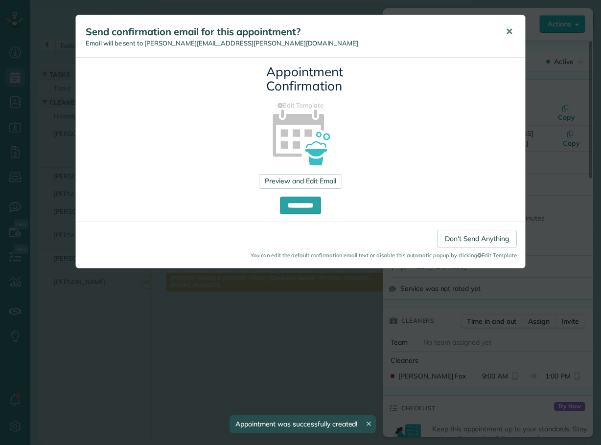
click at [508, 28] on span "✕" at bounding box center [509, 31] width 7 height 11
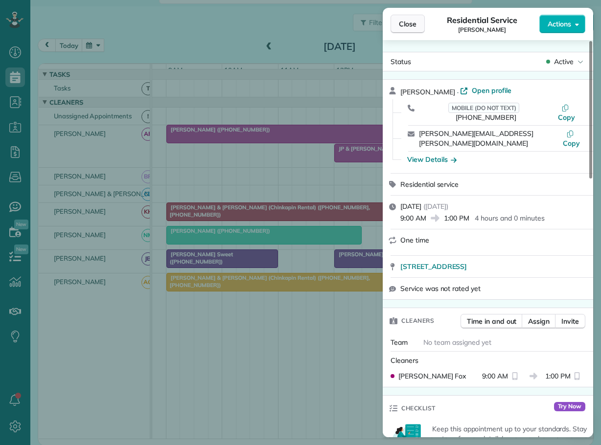
click at [412, 27] on span "Close" at bounding box center [408, 24] width 18 height 10
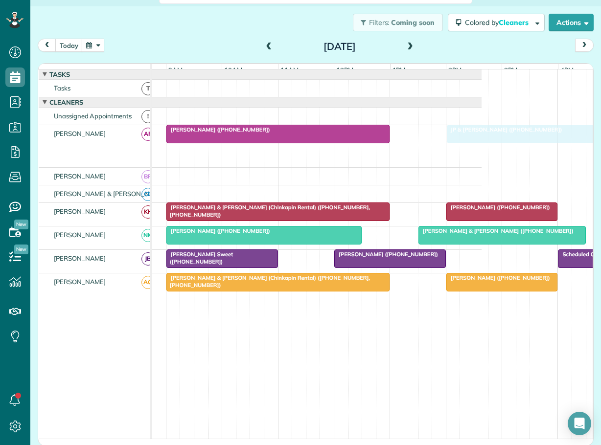
drag, startPoint x: 359, startPoint y: 159, endPoint x: 471, endPoint y: 142, distance: 113.3
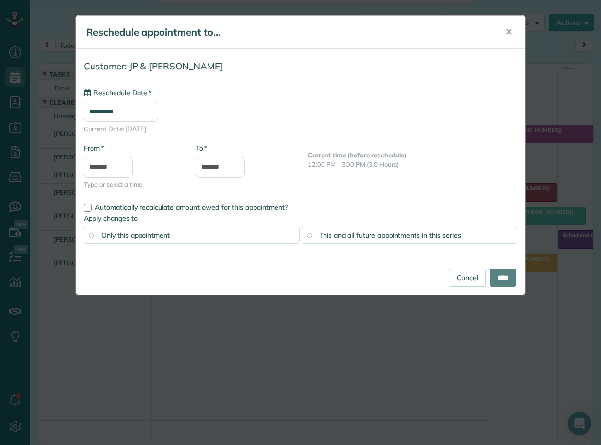
type input "**********"
click at [499, 279] on input "****" at bounding box center [503, 278] width 26 height 18
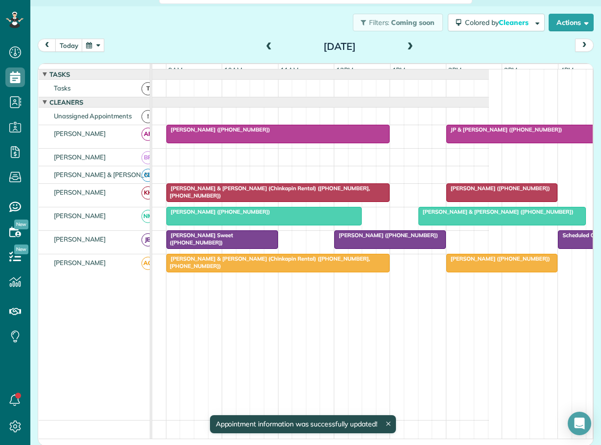
drag, startPoint x: 273, startPoint y: 240, endPoint x: 304, endPoint y: 241, distance: 31.4
click at [304, 241] on div "Scheduled Off [PERSON_NAME] Sweet ([PHONE_NUMBER]) [PERSON_NAME] ([PHONE_NUMBER…" at bounding box center [271, 242] width 435 height 23
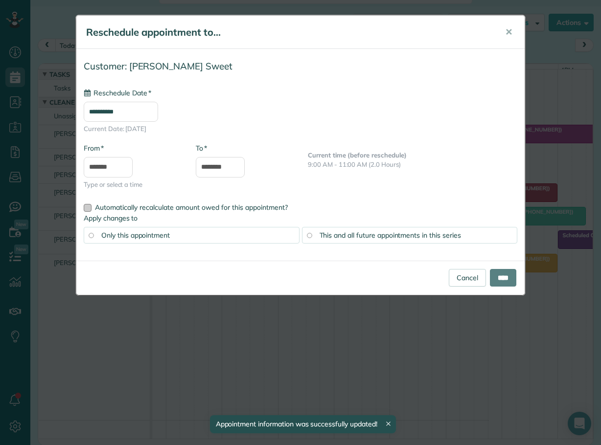
type input "**********"
click at [213, 163] on input "********" at bounding box center [220, 167] width 49 height 21
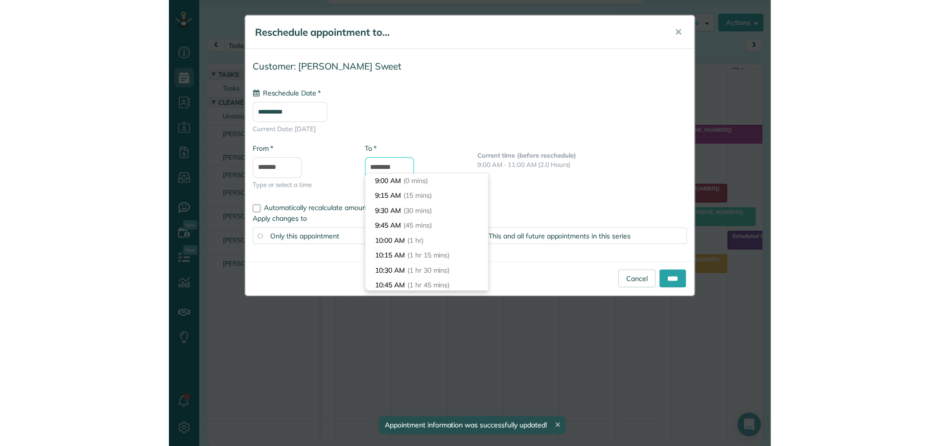
scroll to position [135, 0]
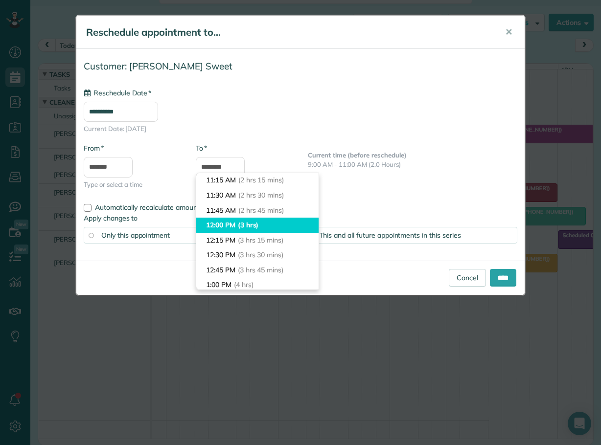
type input "********"
click at [227, 222] on li "12:00 PM (3 hrs)" at bounding box center [257, 225] width 122 height 15
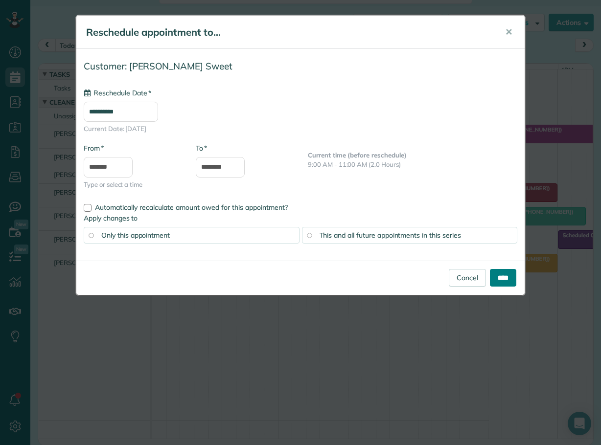
click at [497, 273] on input "****" at bounding box center [503, 278] width 26 height 18
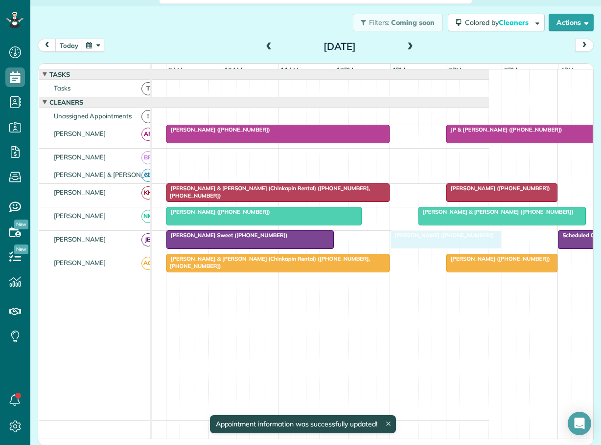
drag, startPoint x: 370, startPoint y: 245, endPoint x: 379, endPoint y: 244, distance: 8.9
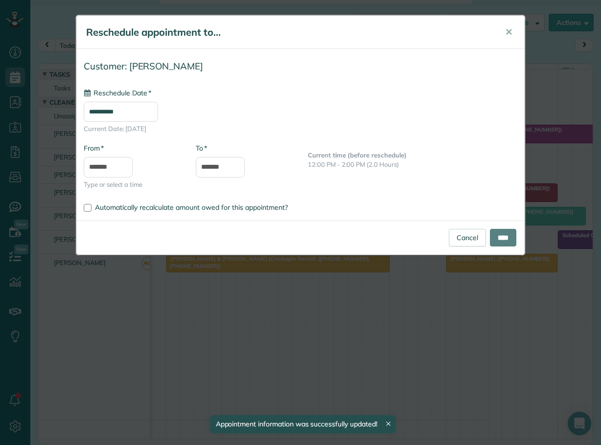
type input "**********"
click at [505, 234] on input "****" at bounding box center [503, 238] width 26 height 18
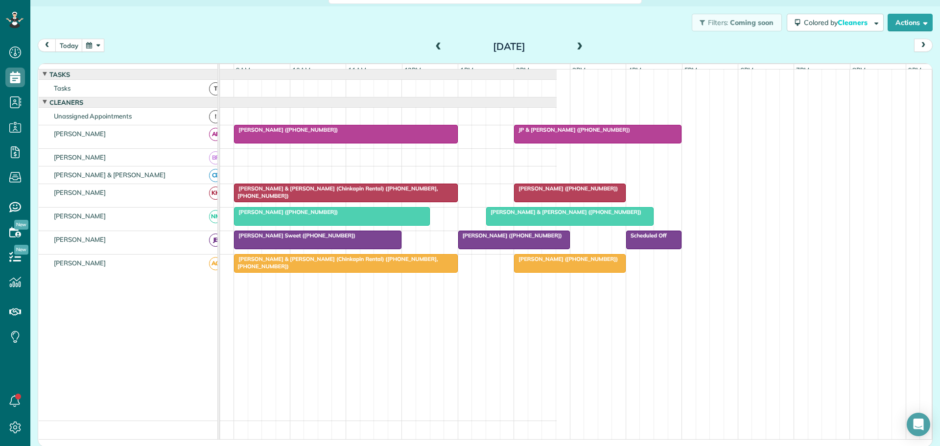
scroll to position [446, 30]
click at [574, 46] on span at bounding box center [579, 47] width 11 height 9
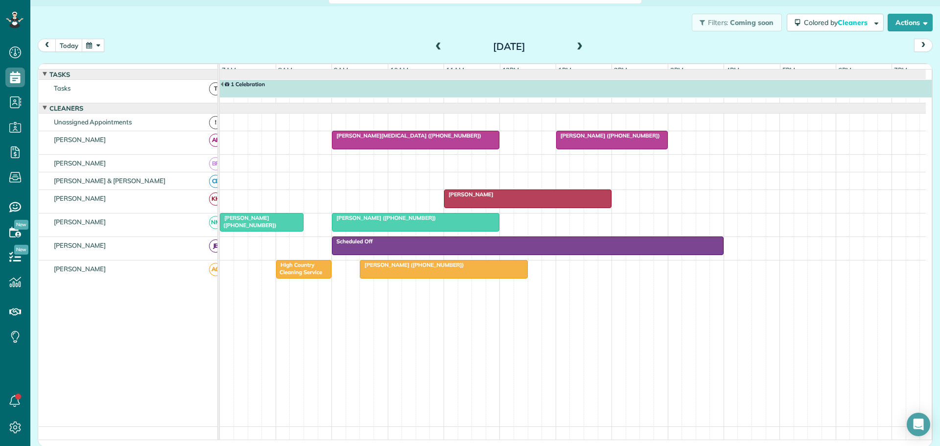
scroll to position [6, 0]
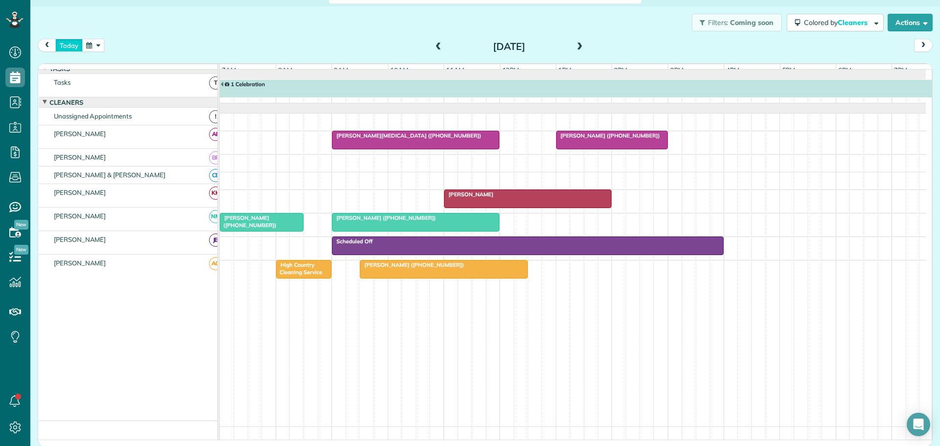
click at [67, 45] on button "today" at bounding box center [68, 45] width 27 height 13
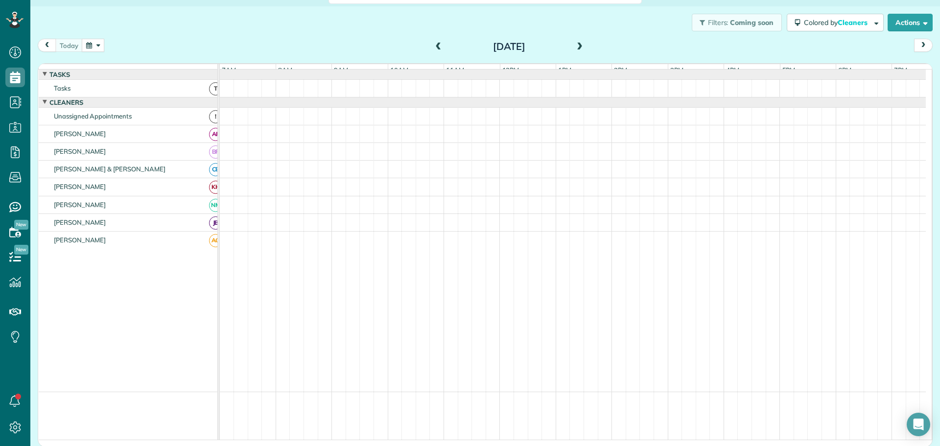
scroll to position [7, 0]
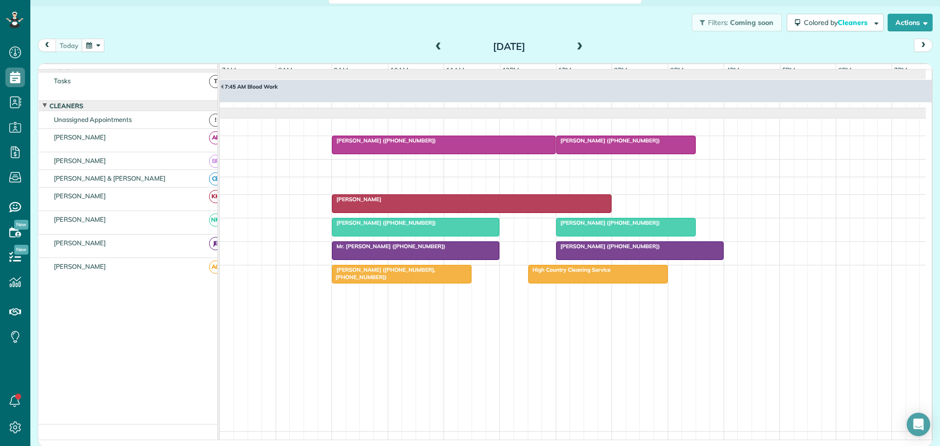
click at [578, 43] on span at bounding box center [579, 47] width 11 height 9
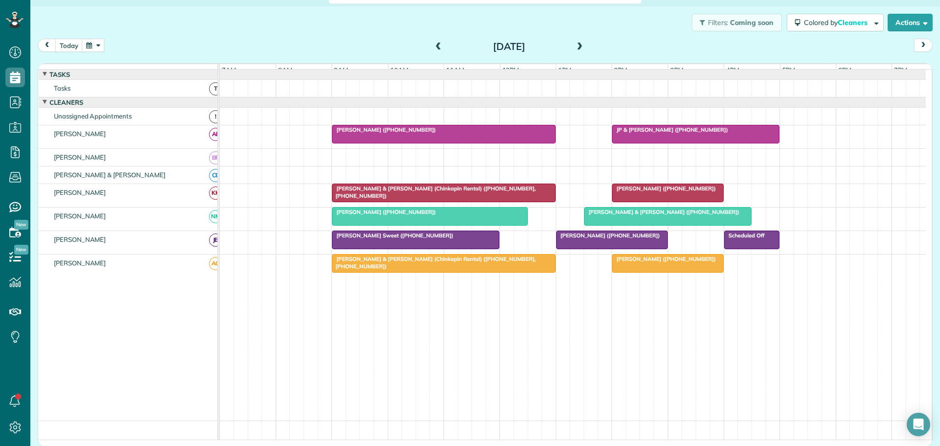
click at [434, 44] on span at bounding box center [438, 47] width 11 height 9
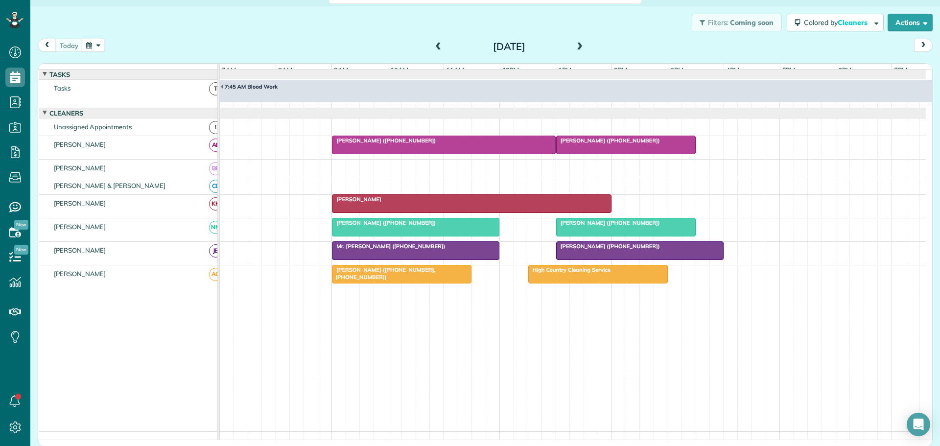
scroll to position [7, 0]
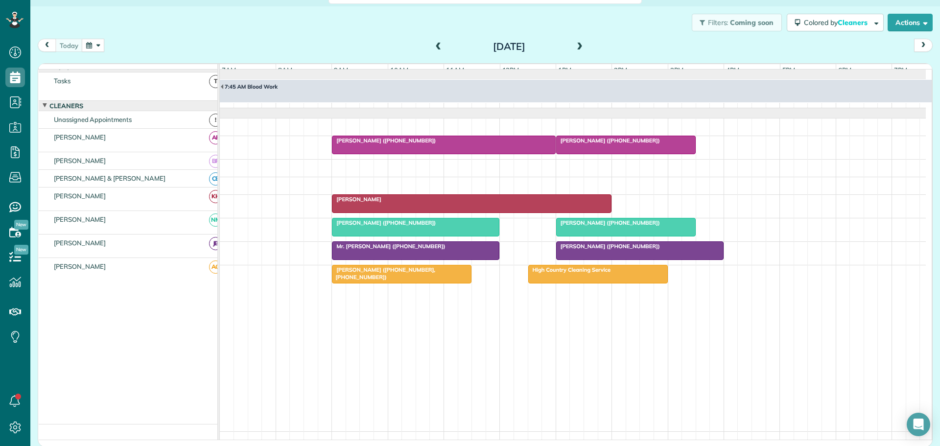
click at [434, 44] on span at bounding box center [438, 47] width 11 height 9
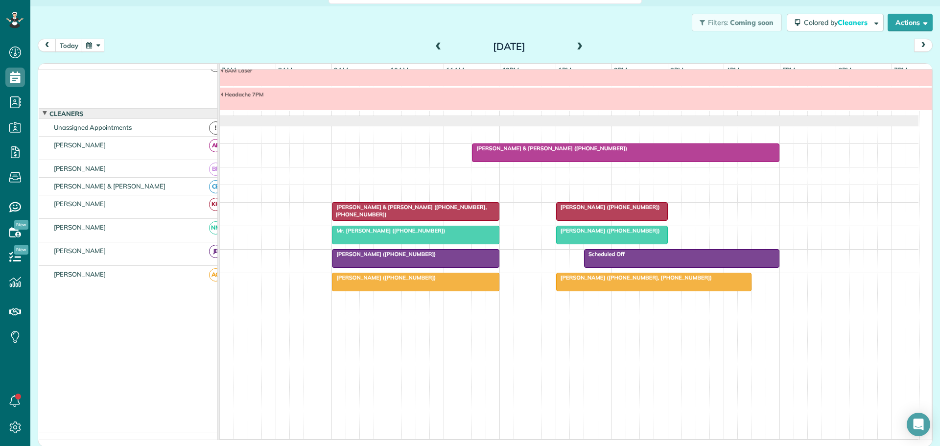
scroll to position [0, 0]
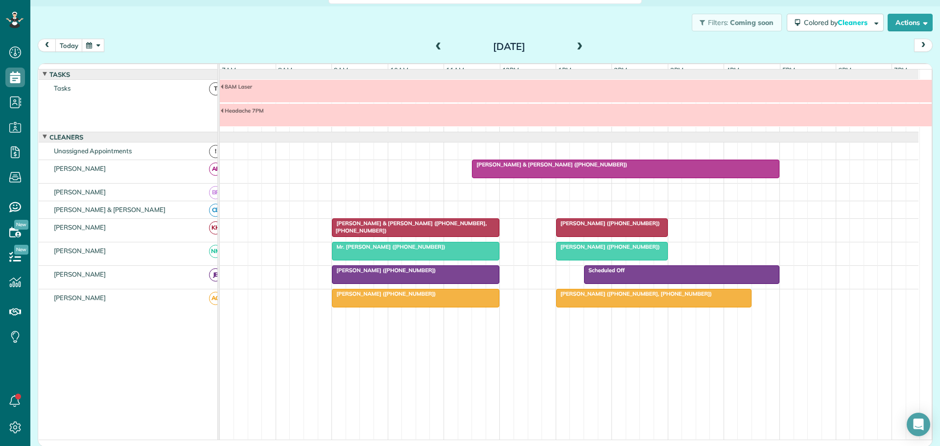
click at [269, 90] on div "8AM Laser" at bounding box center [667, 86] width 895 height 7
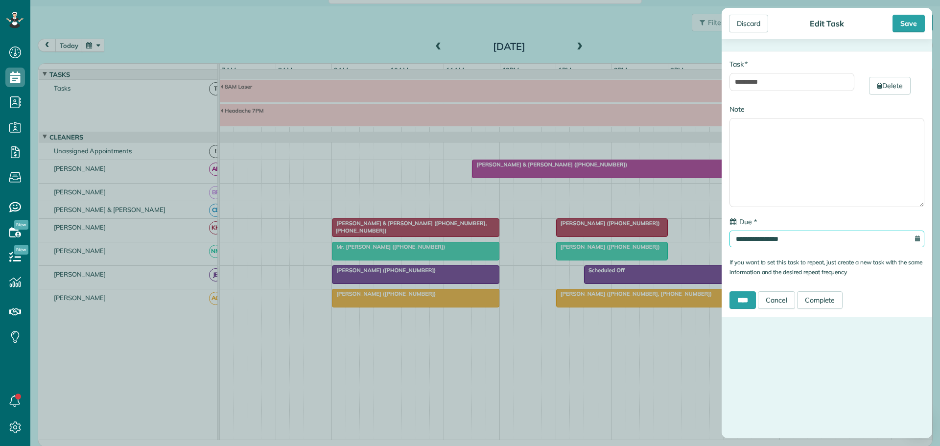
click at [759, 234] on input "**********" at bounding box center [826, 239] width 195 height 17
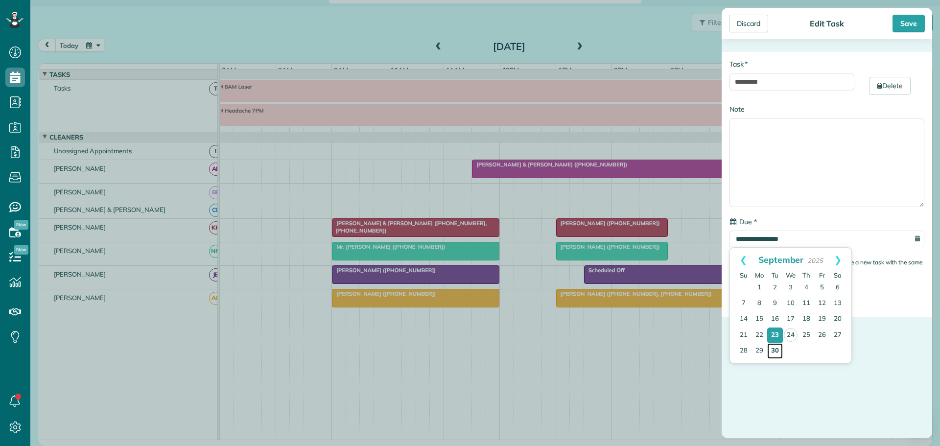
click at [773, 349] on link "30" at bounding box center [775, 351] width 16 height 16
type input "**********"
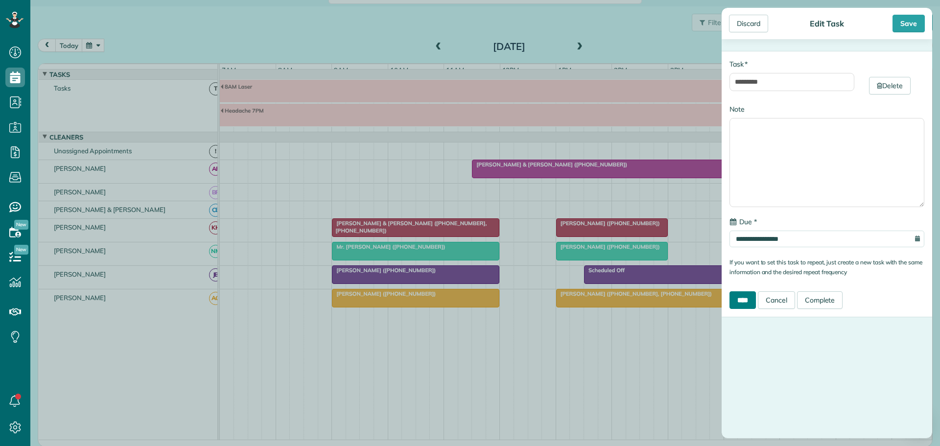
click at [749, 297] on input "****" at bounding box center [742, 300] width 26 height 18
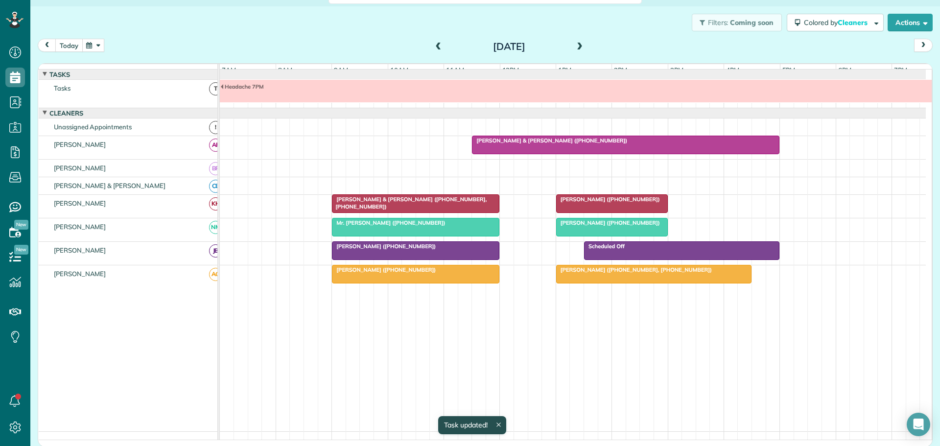
click at [70, 44] on button "today" at bounding box center [68, 45] width 27 height 13
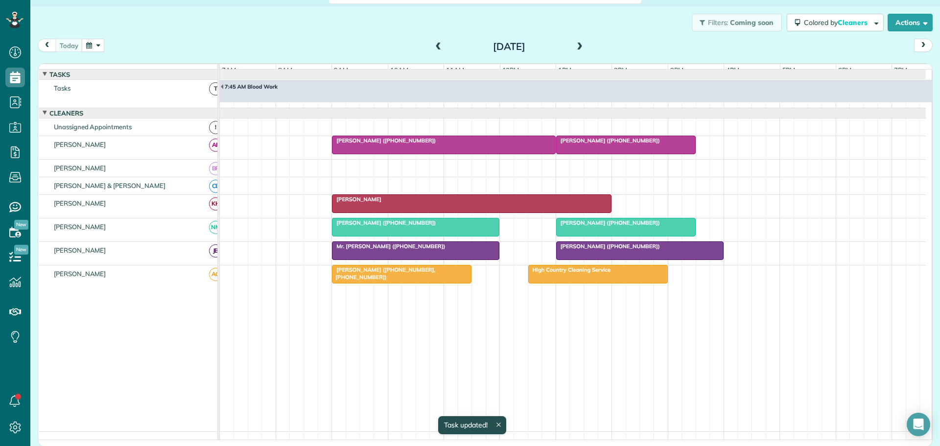
scroll to position [7, 0]
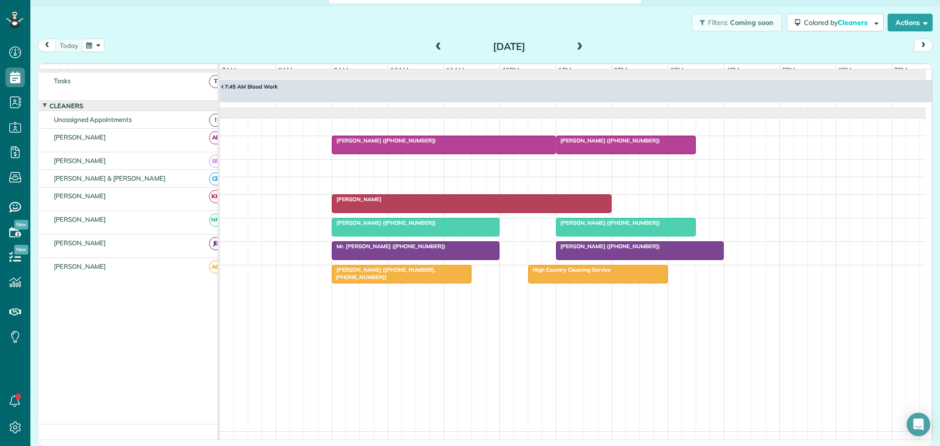
click at [577, 43] on span at bounding box center [579, 47] width 11 height 9
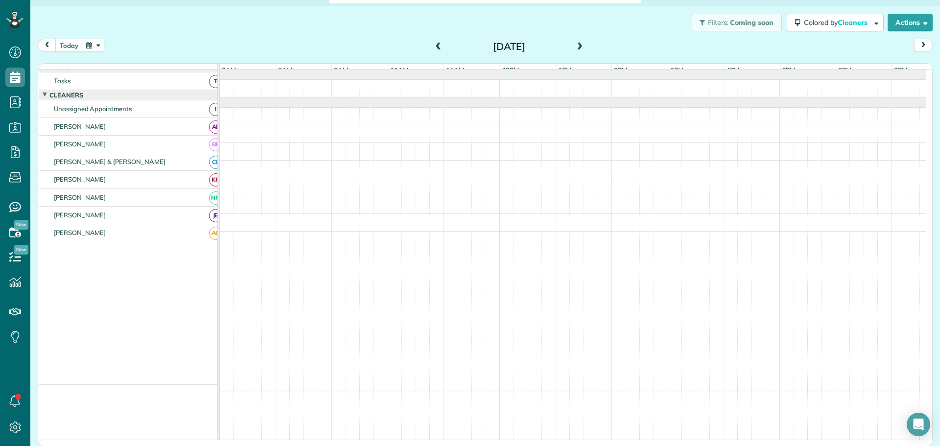
scroll to position [0, 0]
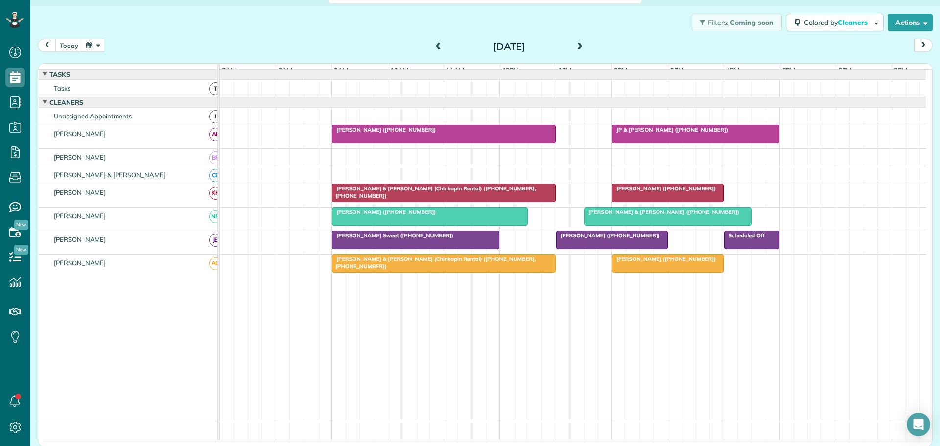
click at [434, 44] on span at bounding box center [438, 47] width 11 height 9
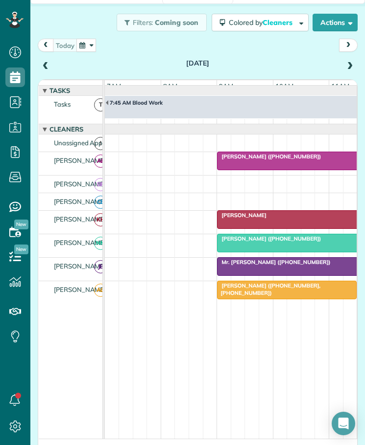
click at [43, 64] on span at bounding box center [45, 66] width 11 height 9
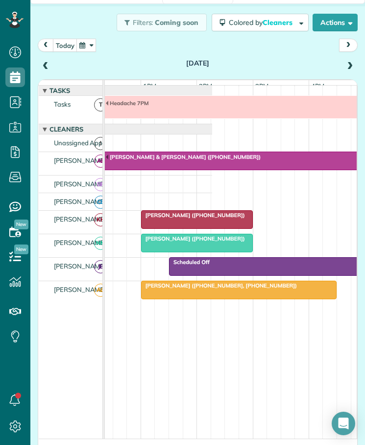
click at [145, 124] on div "Headache 7PM" at bounding box center [8, 110] width 407 height 28
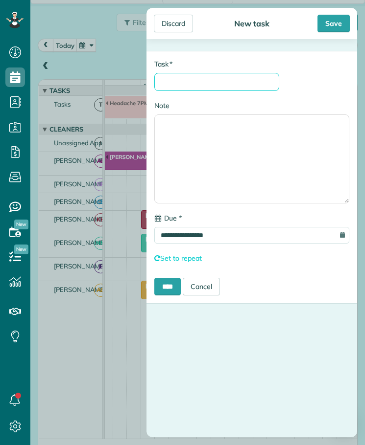
click at [191, 83] on input "* Task" at bounding box center [216, 82] width 125 height 18
type input "********"
click at [171, 288] on input "****" at bounding box center [167, 287] width 26 height 18
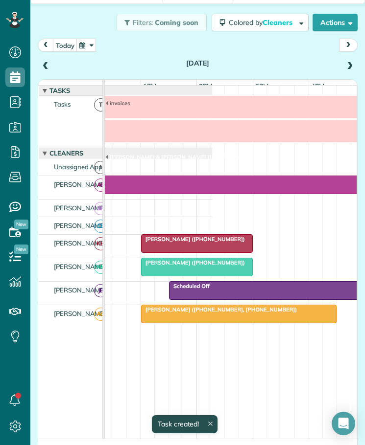
scroll to position [24, 0]
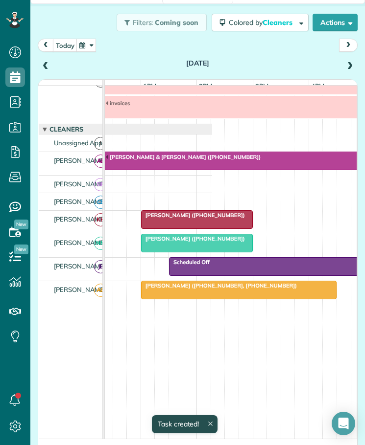
click at [44, 66] on span at bounding box center [45, 66] width 11 height 9
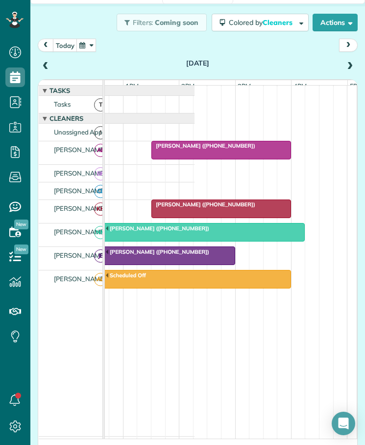
scroll to position [0, 327]
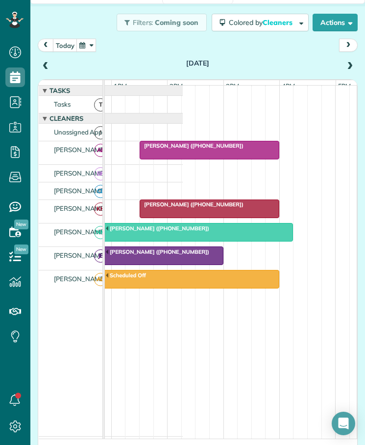
click at [254, 149] on div "[PERSON_NAME] ([PHONE_NUMBER])" at bounding box center [209, 145] width 134 height 7
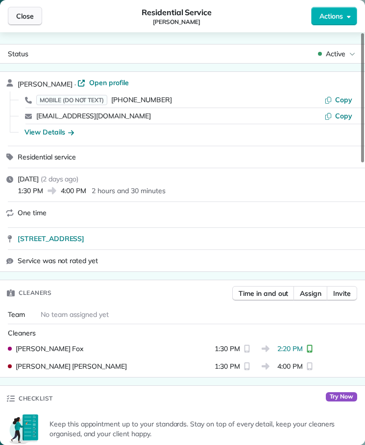
click at [16, 18] on span "Close" at bounding box center [25, 16] width 18 height 10
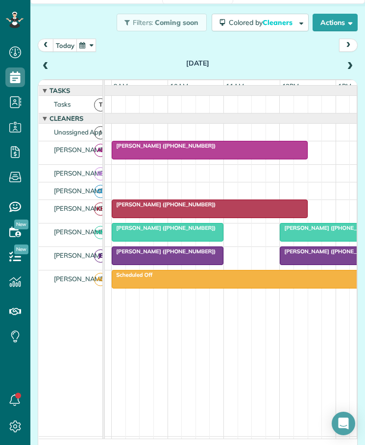
scroll to position [0, 101]
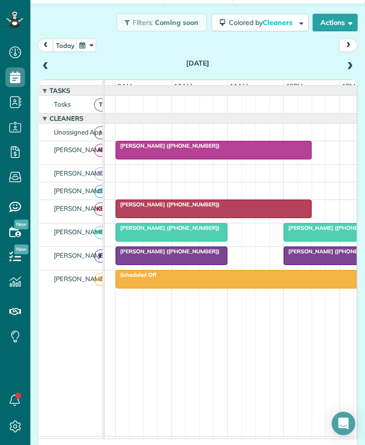
click at [209, 149] on div "[PERSON_NAME] ([PHONE_NUMBER])" at bounding box center [212, 145] width 189 height 7
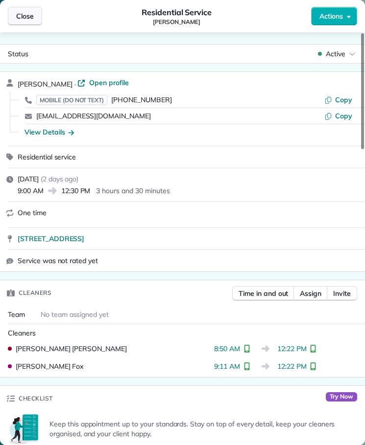
click at [19, 18] on span "Close" at bounding box center [25, 16] width 18 height 10
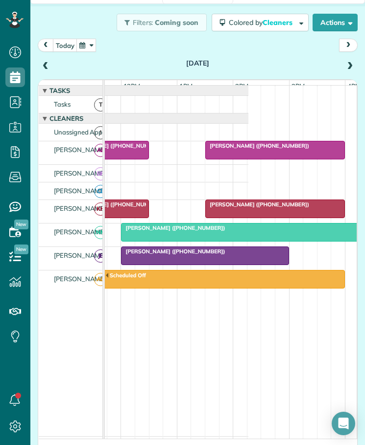
scroll to position [0, 278]
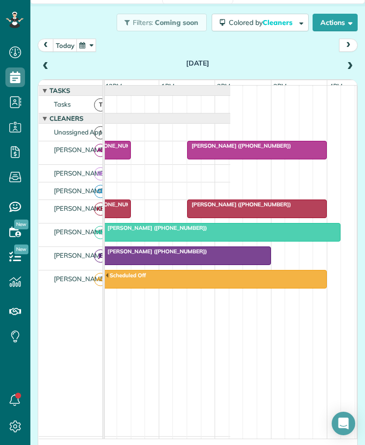
click at [246, 149] on span "[PERSON_NAME] ([PHONE_NUMBER])" at bounding box center [238, 145] width 105 height 7
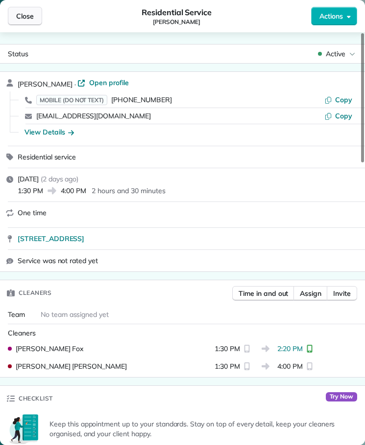
click at [22, 13] on span "Close" at bounding box center [25, 16] width 18 height 10
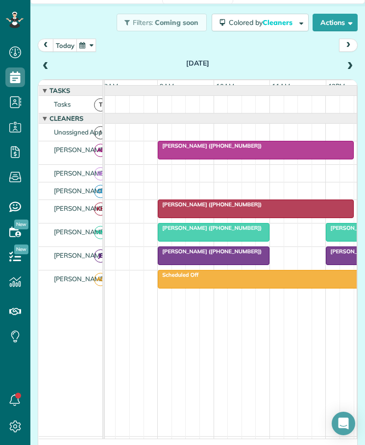
scroll to position [0, 25]
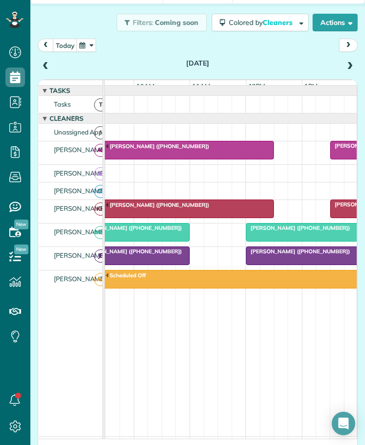
click at [201, 109] on div at bounding box center [169, 104] width 407 height 17
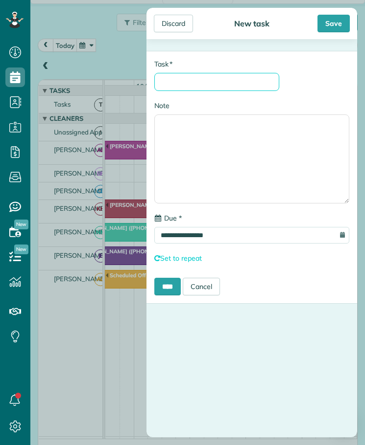
click at [197, 77] on input "* Task" at bounding box center [216, 82] width 125 height 18
type input "********"
click at [167, 286] on input "****" at bounding box center [167, 287] width 26 height 18
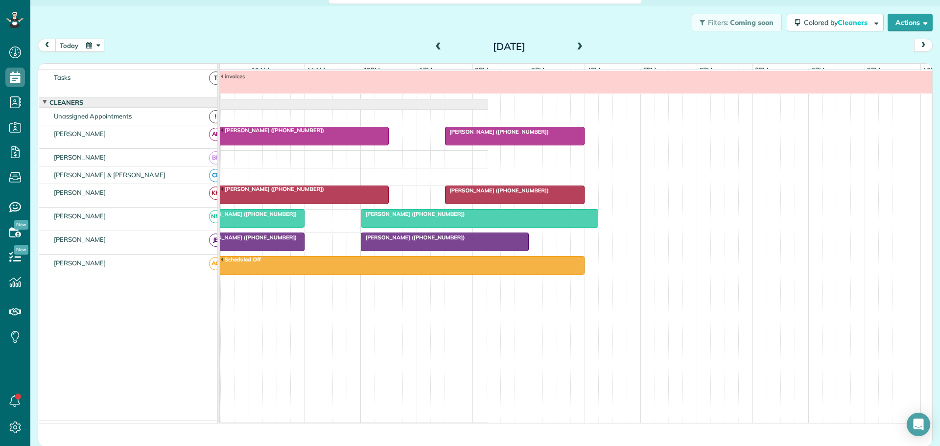
scroll to position [0, 139]
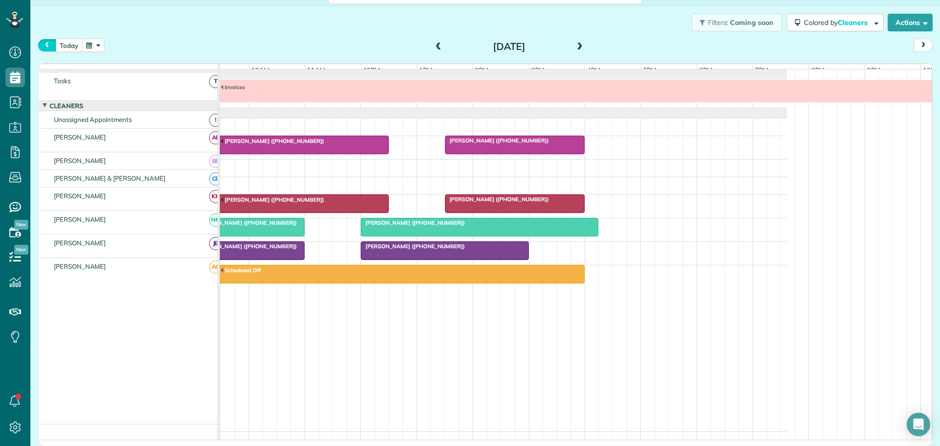
click at [50, 46] on span "prev" at bounding box center [47, 45] width 8 height 6
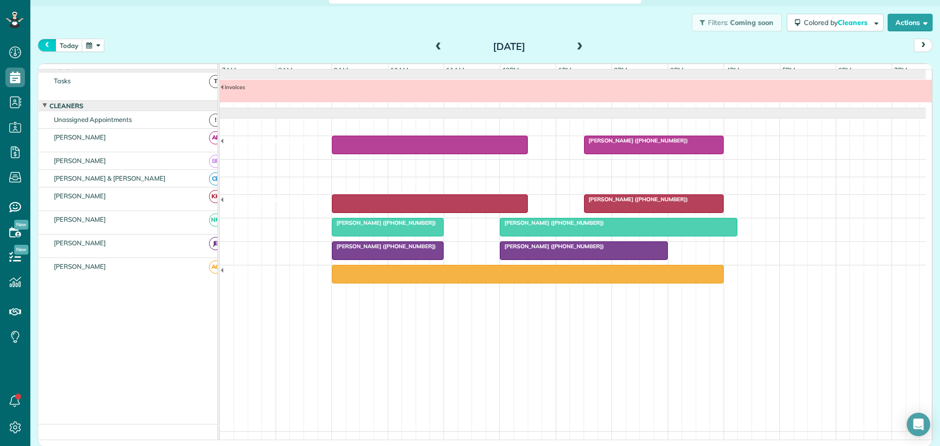
scroll to position [0, 0]
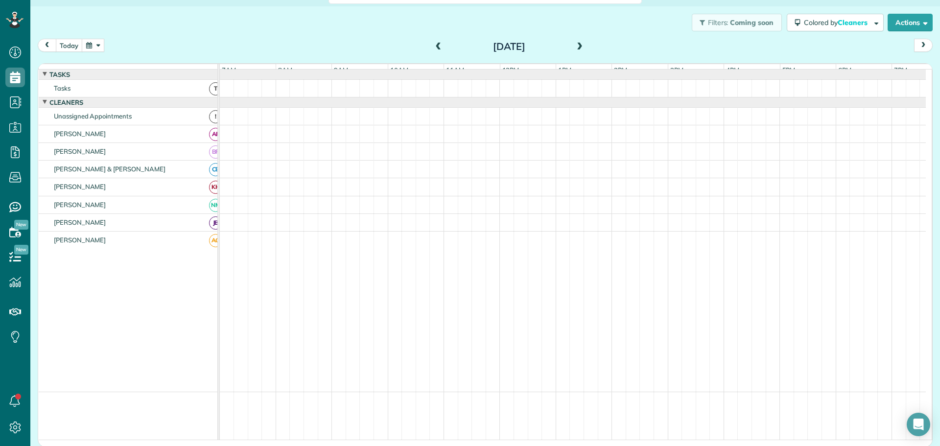
click at [50, 46] on span "prev" at bounding box center [47, 45] width 8 height 6
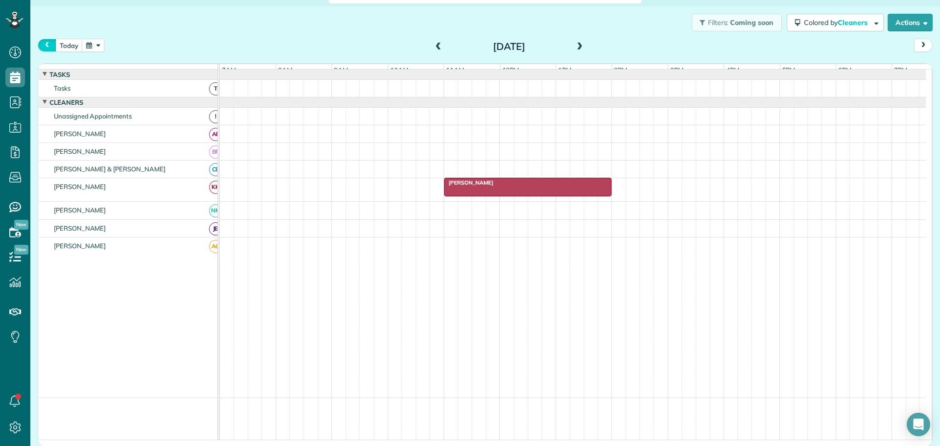
click at [50, 46] on span "prev" at bounding box center [47, 45] width 8 height 6
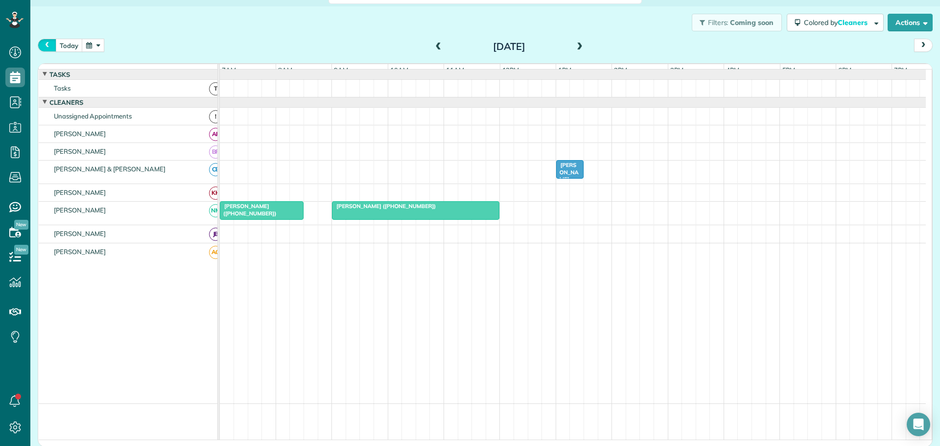
click at [50, 46] on span "prev" at bounding box center [47, 45] width 8 height 6
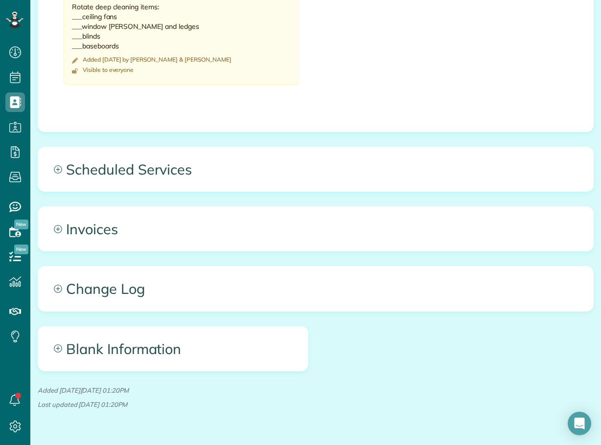
scroll to position [587, 0]
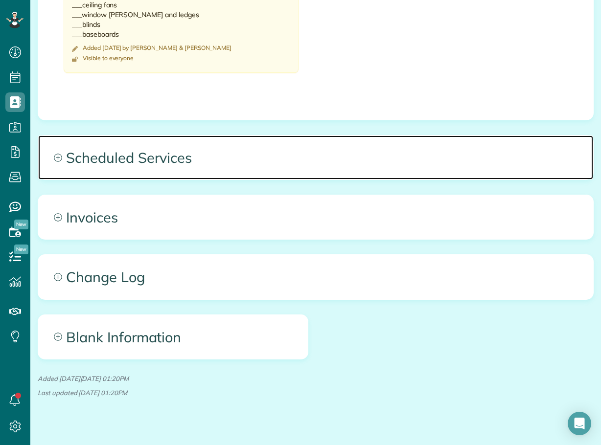
click at [148, 152] on span "Scheduled Services" at bounding box center [315, 158] width 555 height 44
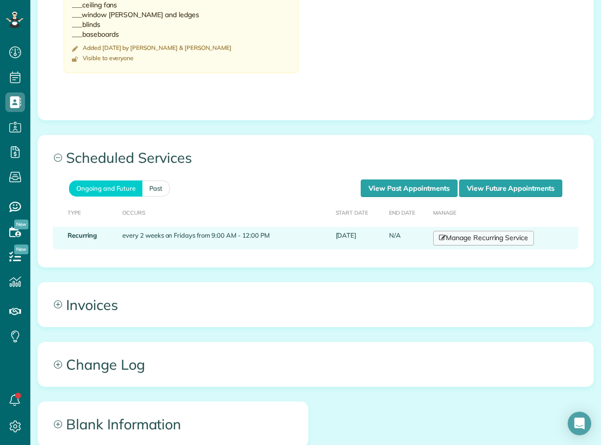
click at [493, 241] on link "Manage Recurring Service" at bounding box center [483, 238] width 101 height 15
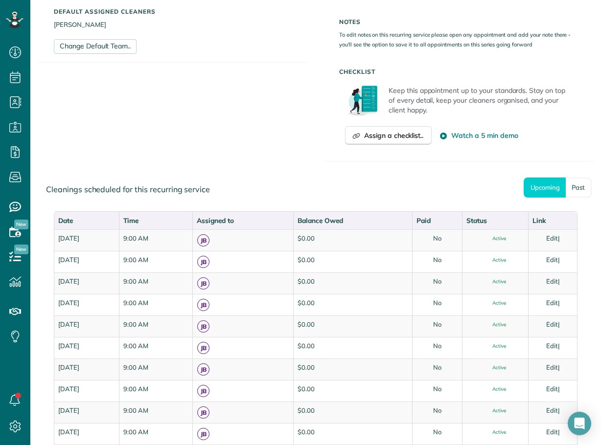
scroll to position [343, 0]
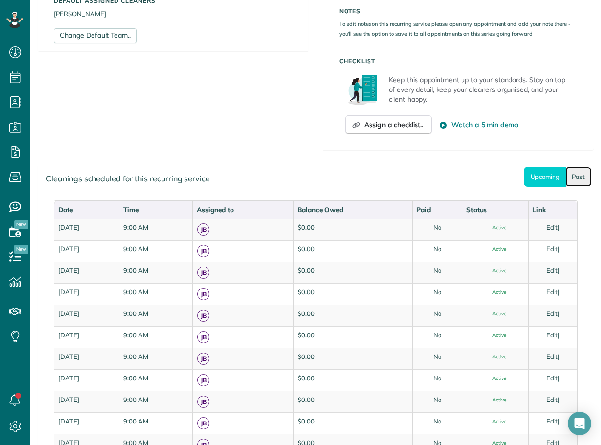
click at [574, 176] on link "Past" at bounding box center [579, 177] width 26 height 20
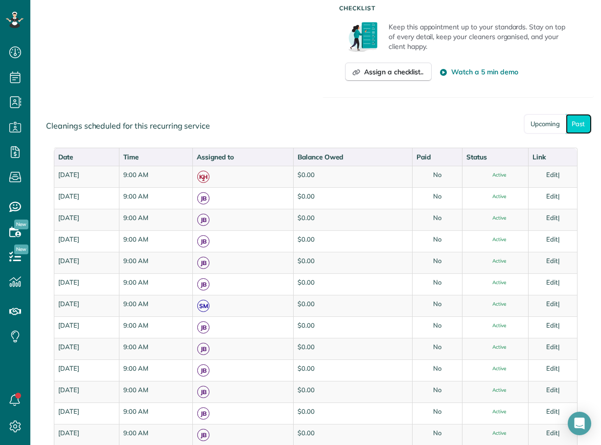
scroll to position [392, 0]
